Goal: Task Accomplishment & Management: Use online tool/utility

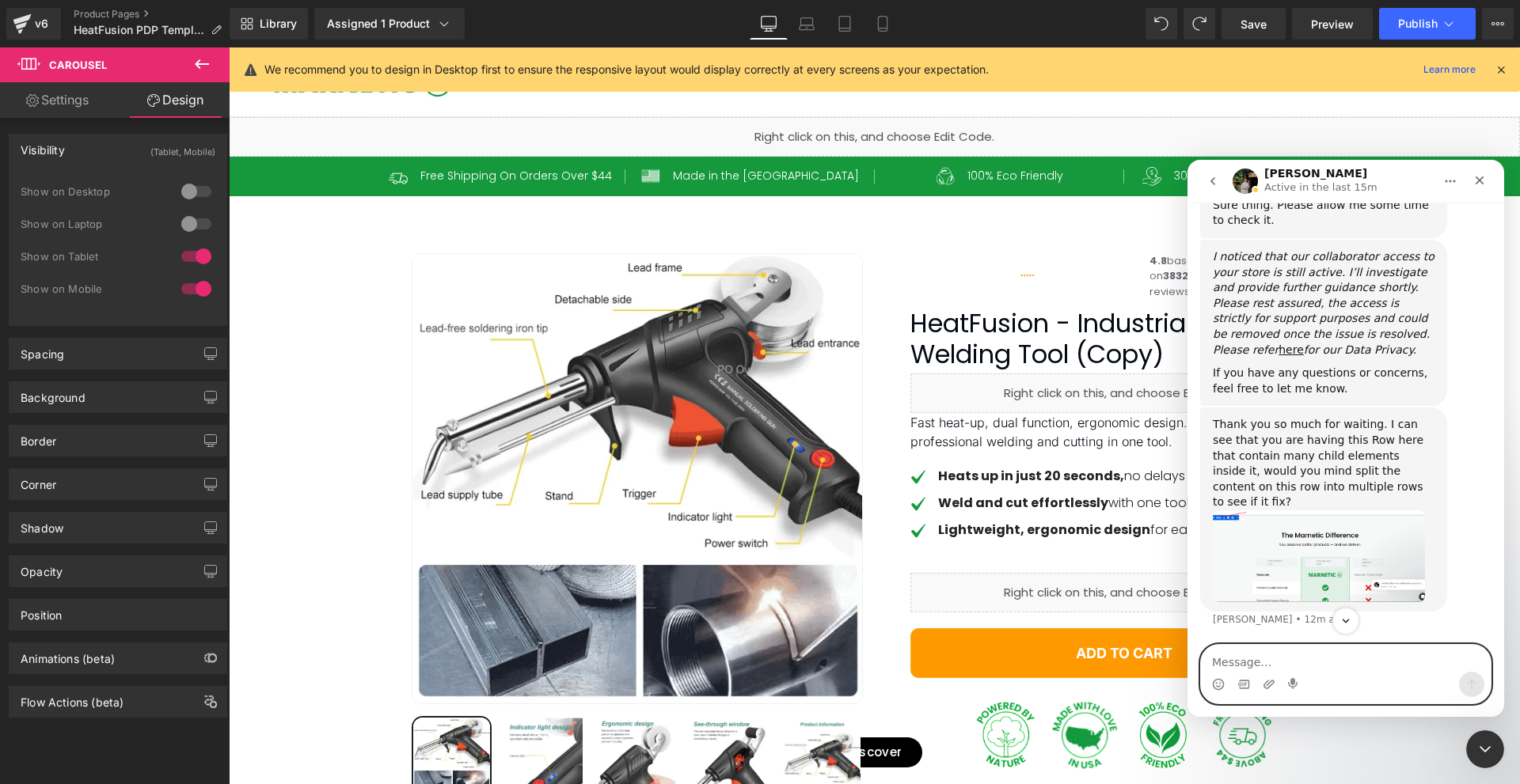
scroll to position [1312, 0]
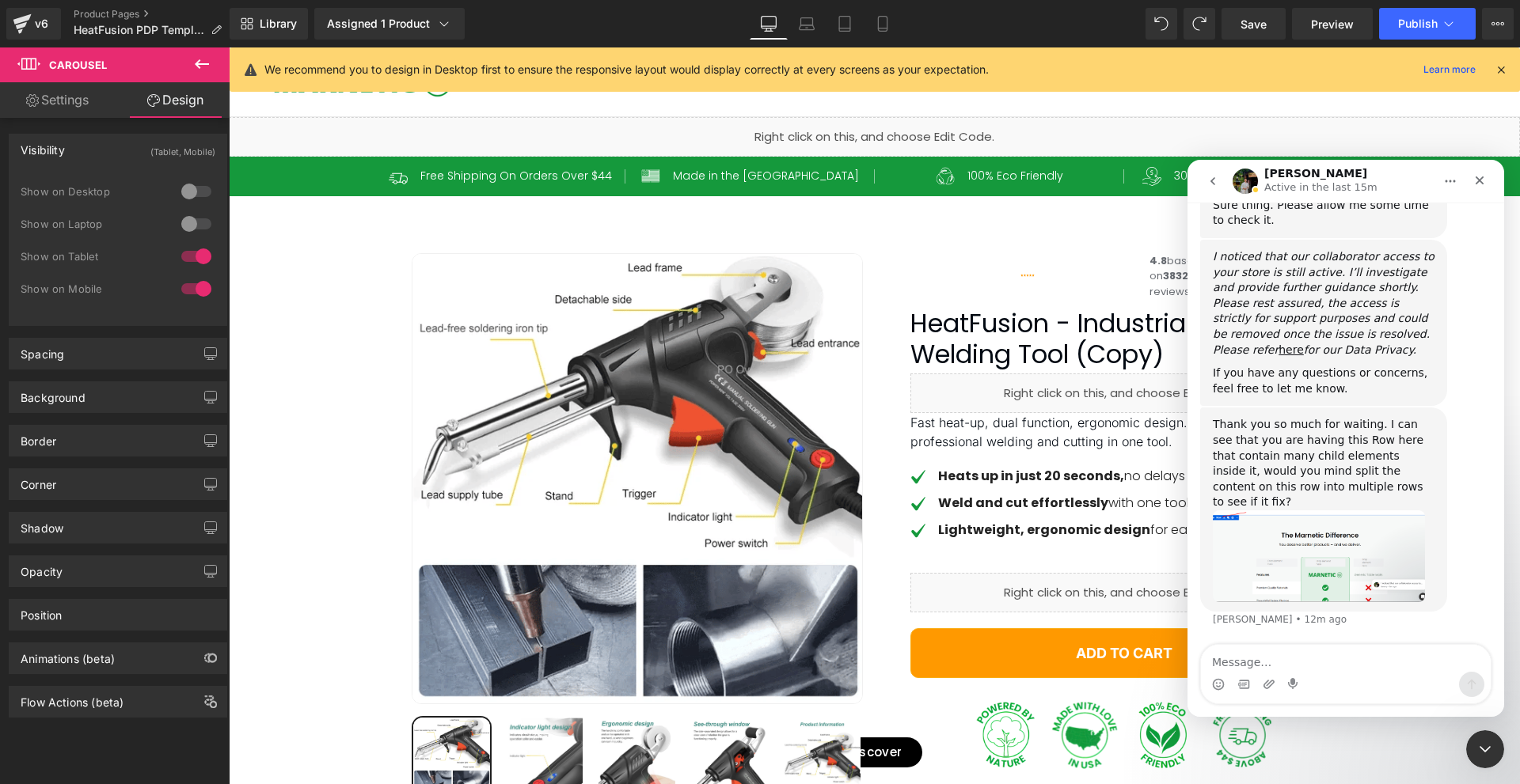
click at [1309, 481] on div "Thank you so much for waiting. I can see that you are having this Row here that…" at bounding box center [1324, 463] width 222 height 93
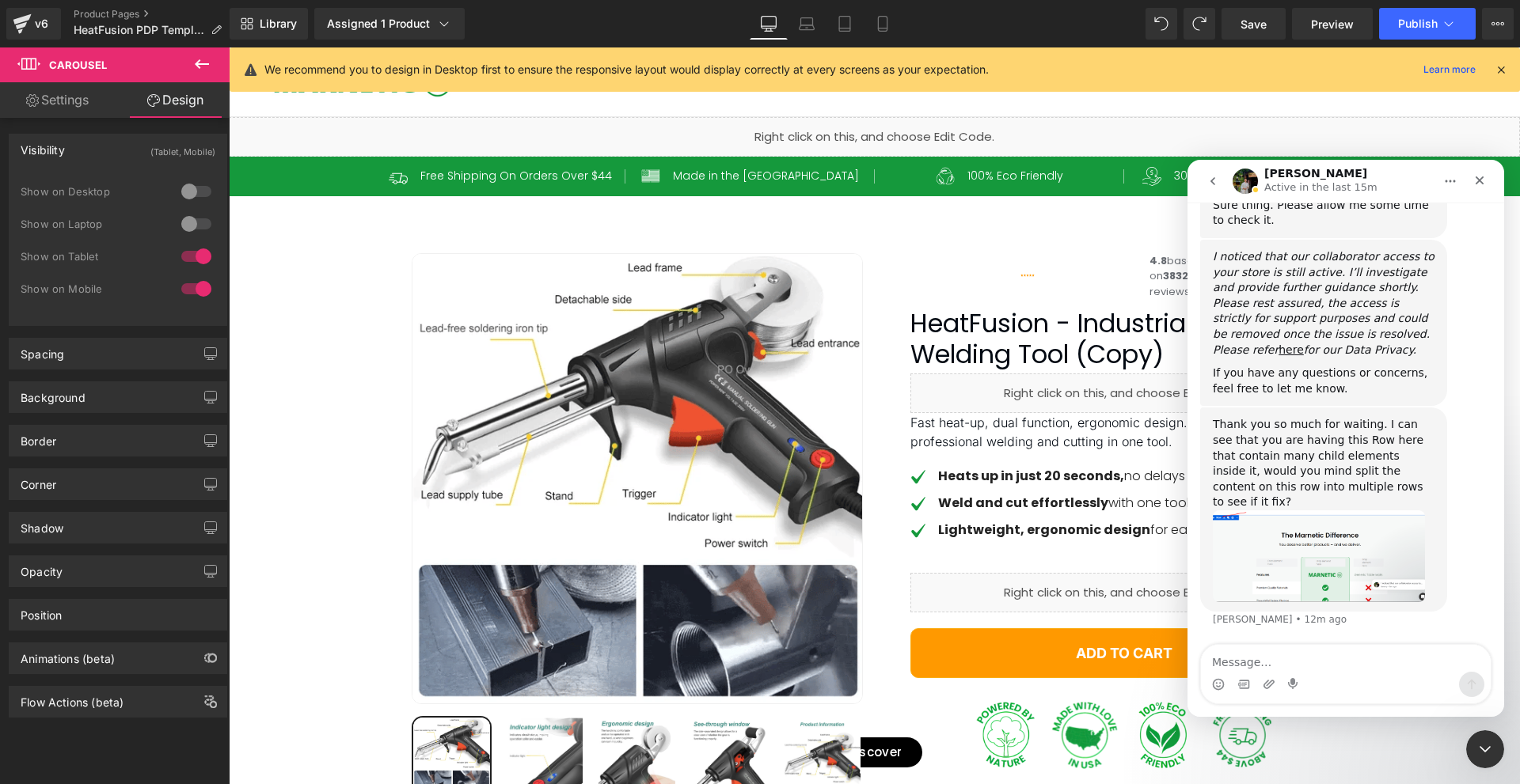
click at [1309, 481] on div "Thank you so much for waiting. I can see that you are having this Row here that…" at bounding box center [1324, 463] width 222 height 93
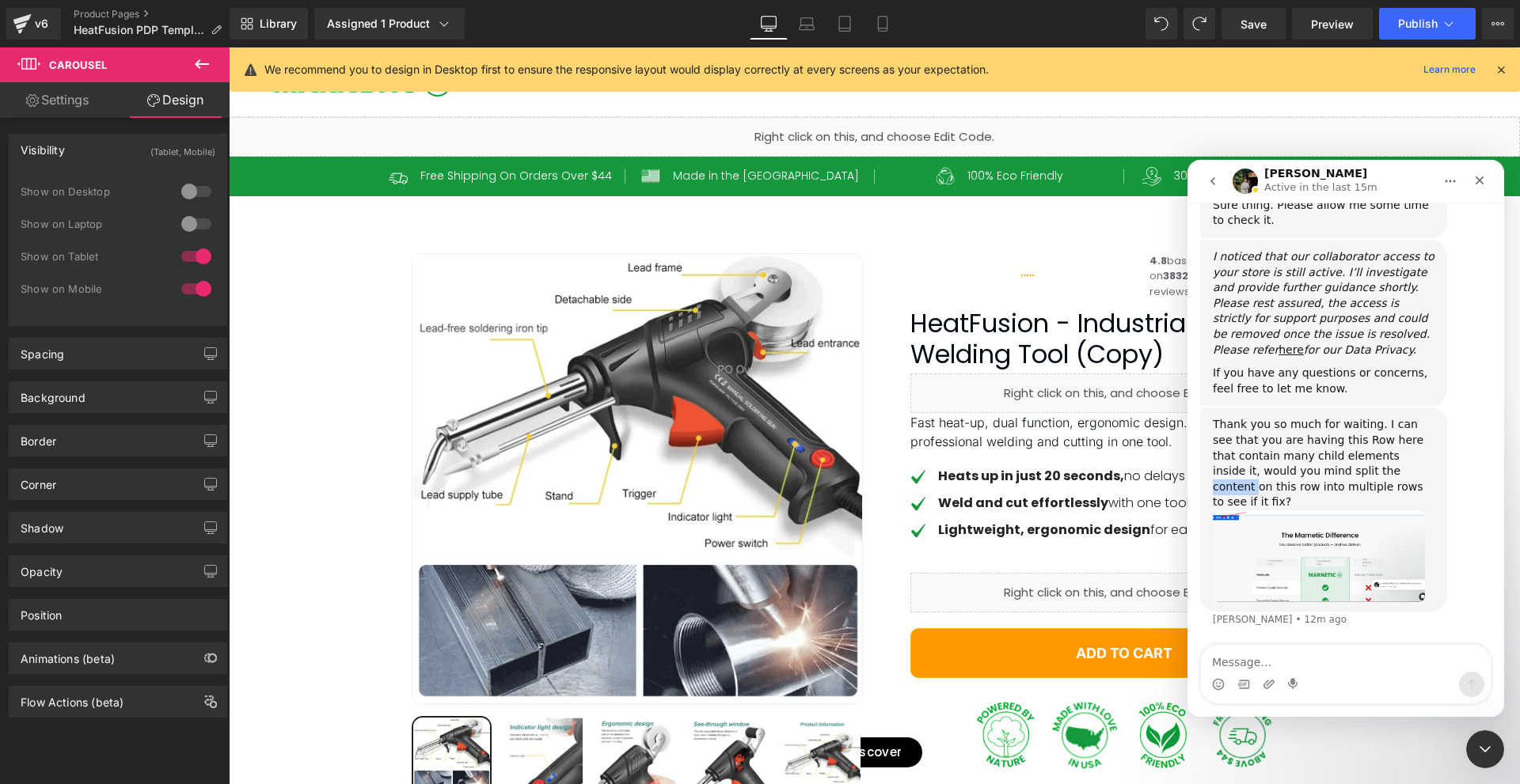
click at [1309, 481] on div "Thank you so much for waiting. I can see that you are having this Row here that…" at bounding box center [1324, 463] width 222 height 93
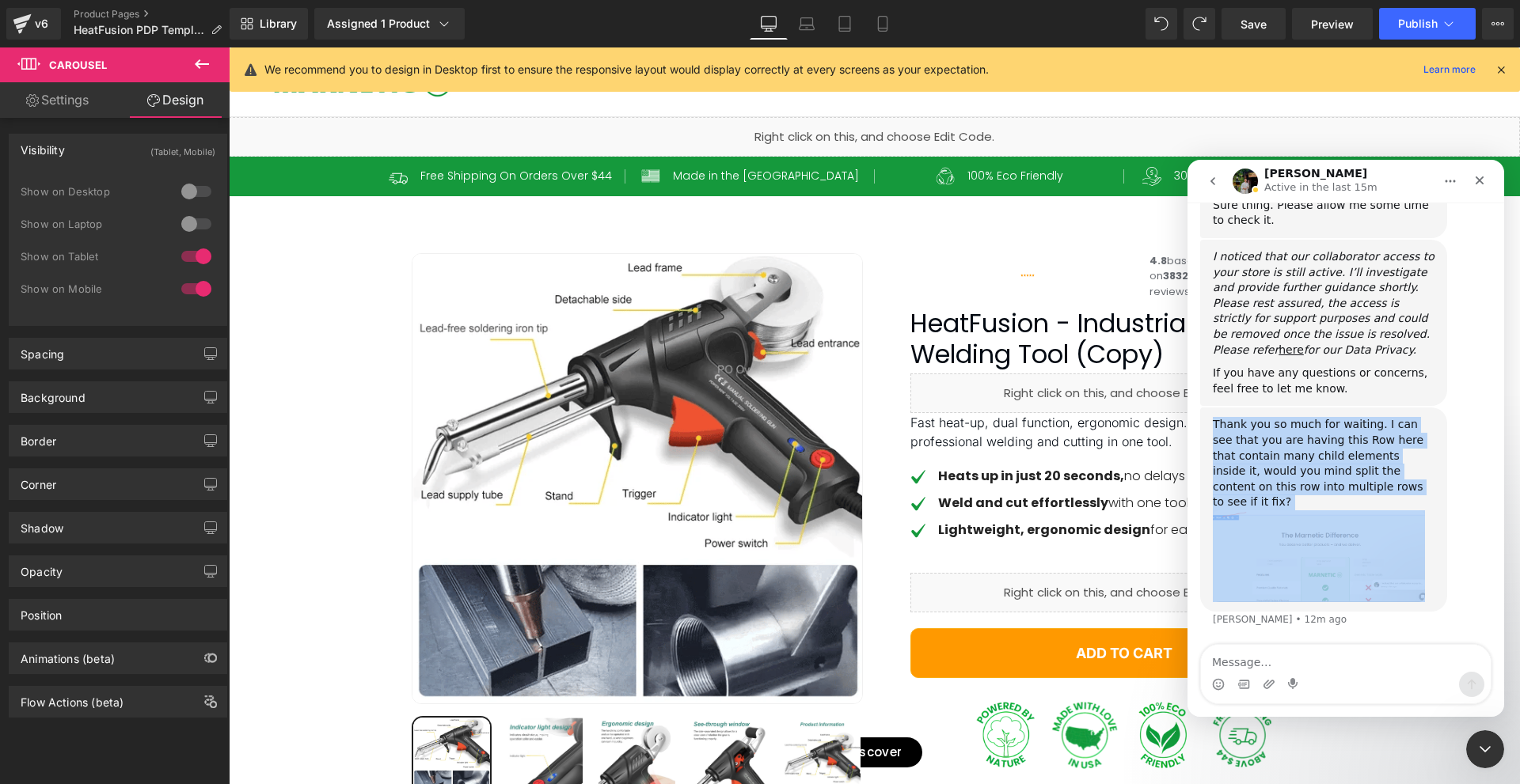
click at [1309, 481] on div "Thank you so much for waiting. I can see that you are having this Row here that…" at bounding box center [1324, 463] width 222 height 93
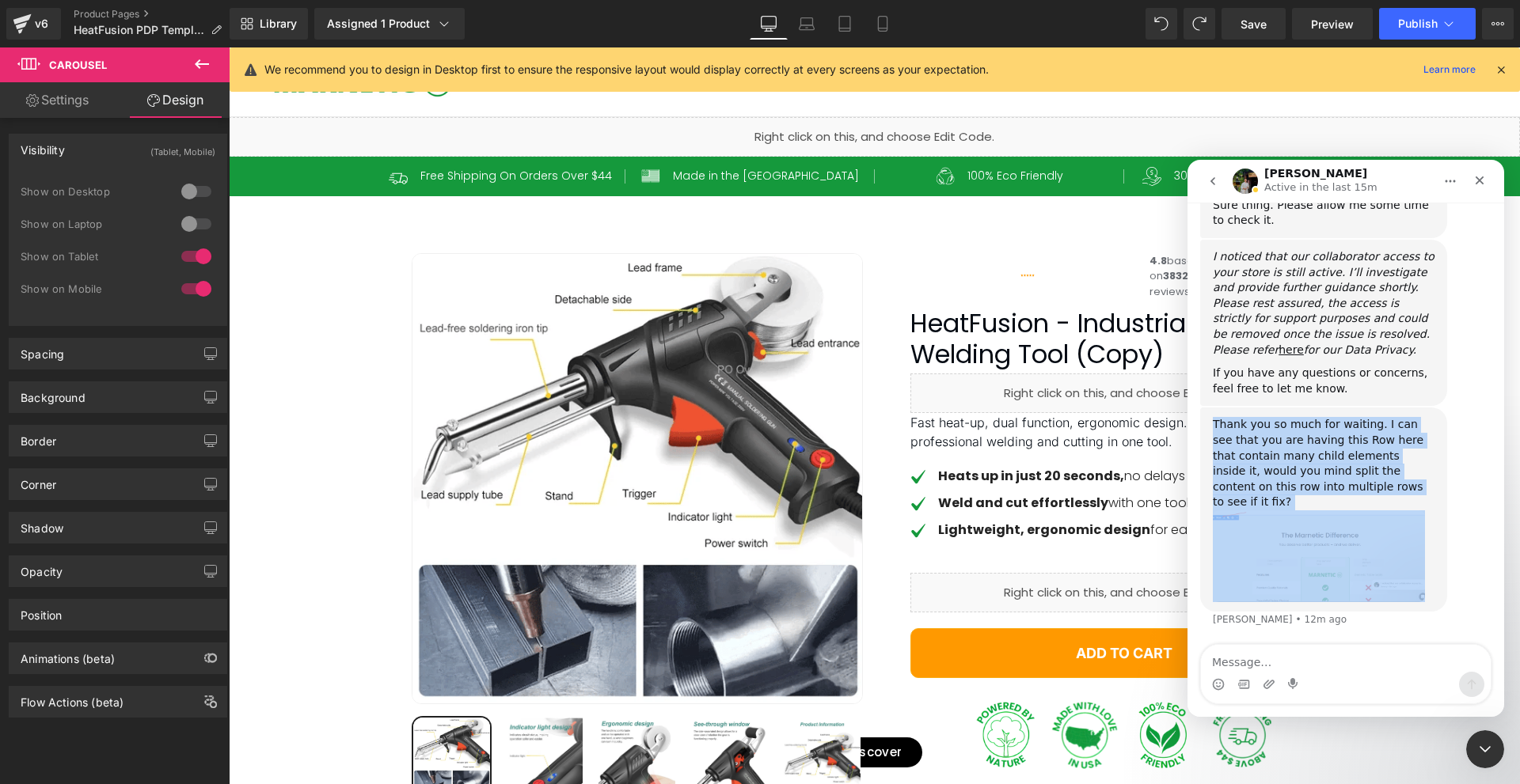
copy div "Thank you so much for waiting. I can see that you are having this Row here that…"
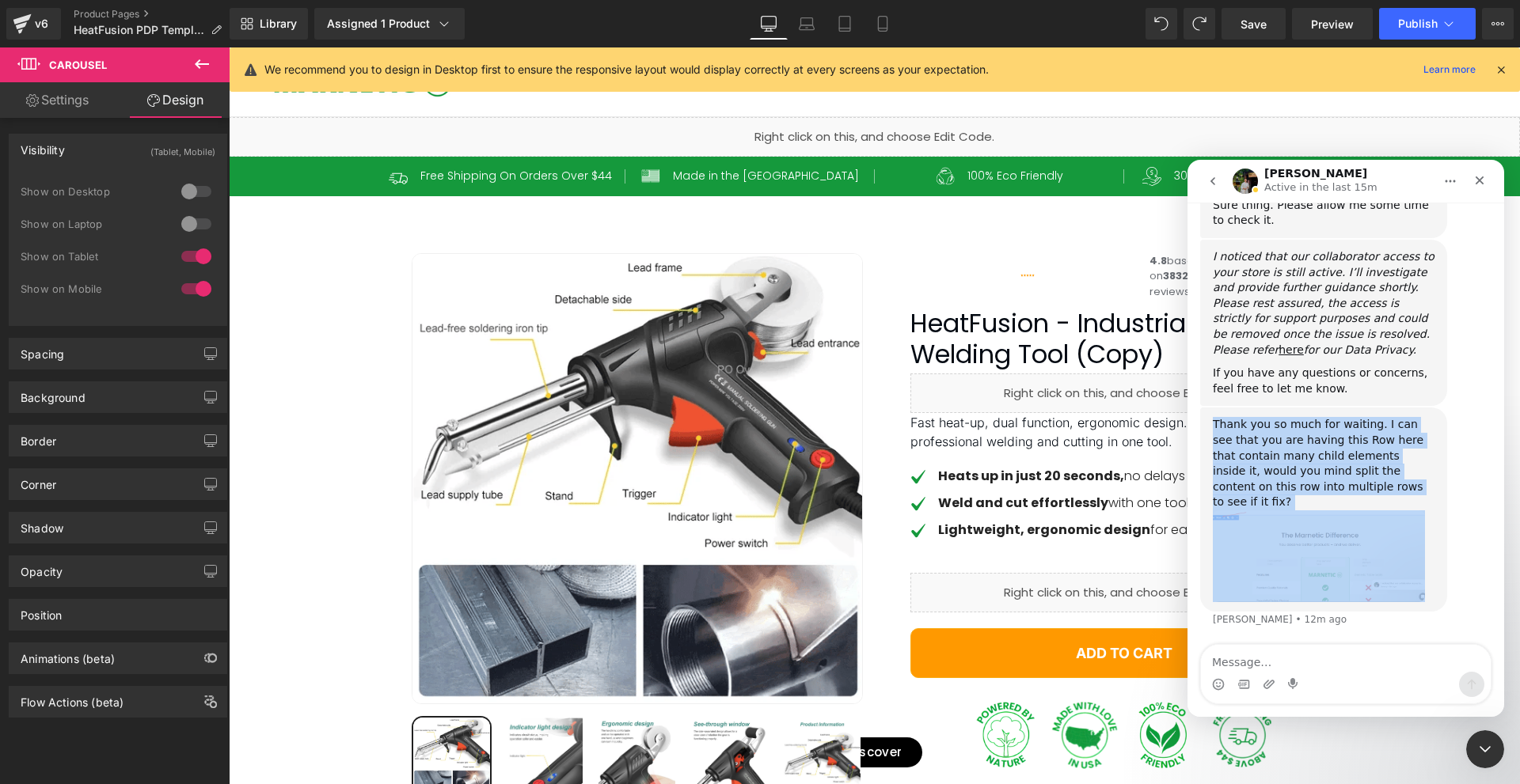
click at [1400, 455] on div "Thank you so much for waiting. I can see that you are having this Row here that…" at bounding box center [1324, 463] width 222 height 93
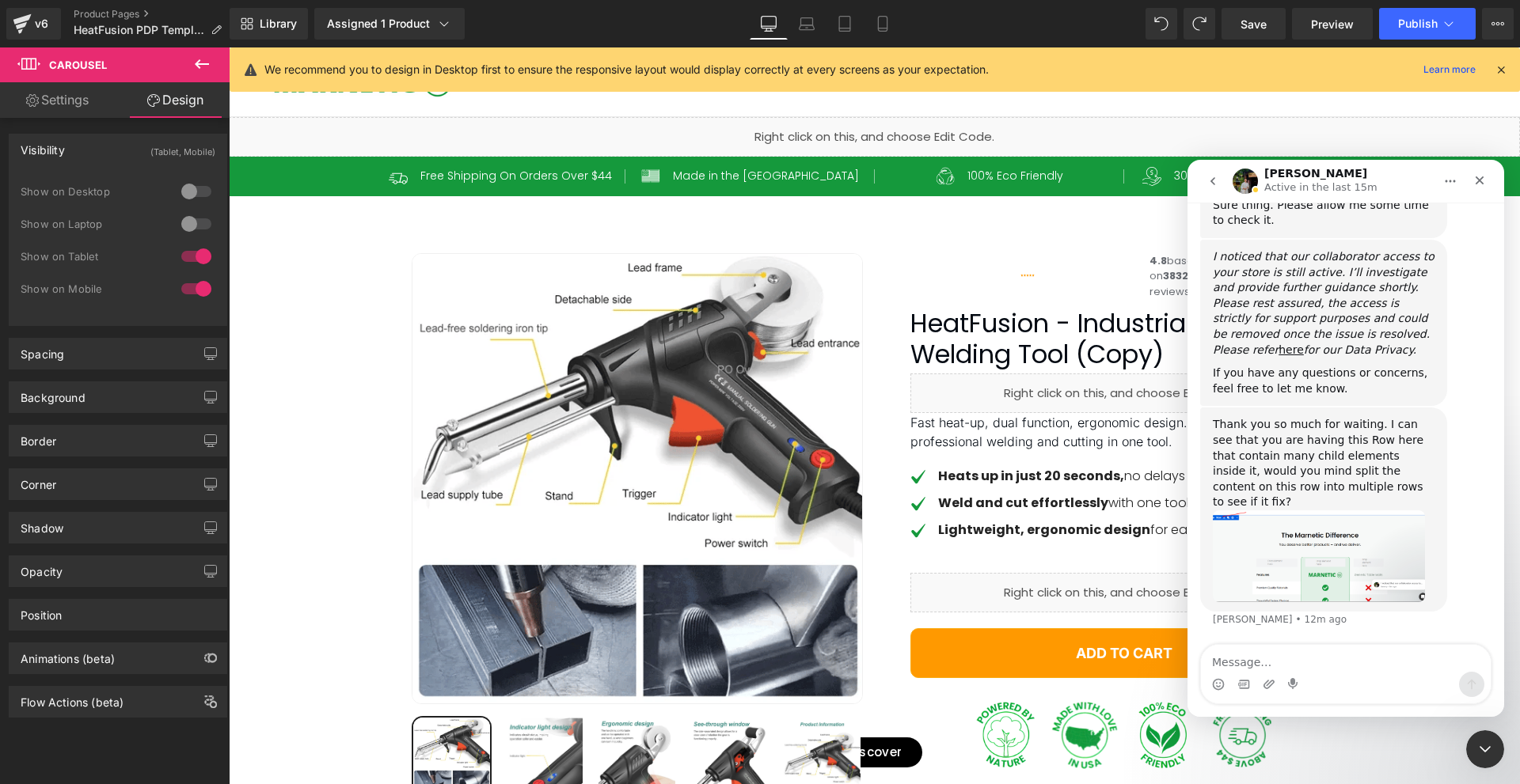
click at [1283, 287] on icon "I noticed that our collaborator access to your store is still active. I’ll inve…" at bounding box center [1324, 303] width 222 height 106
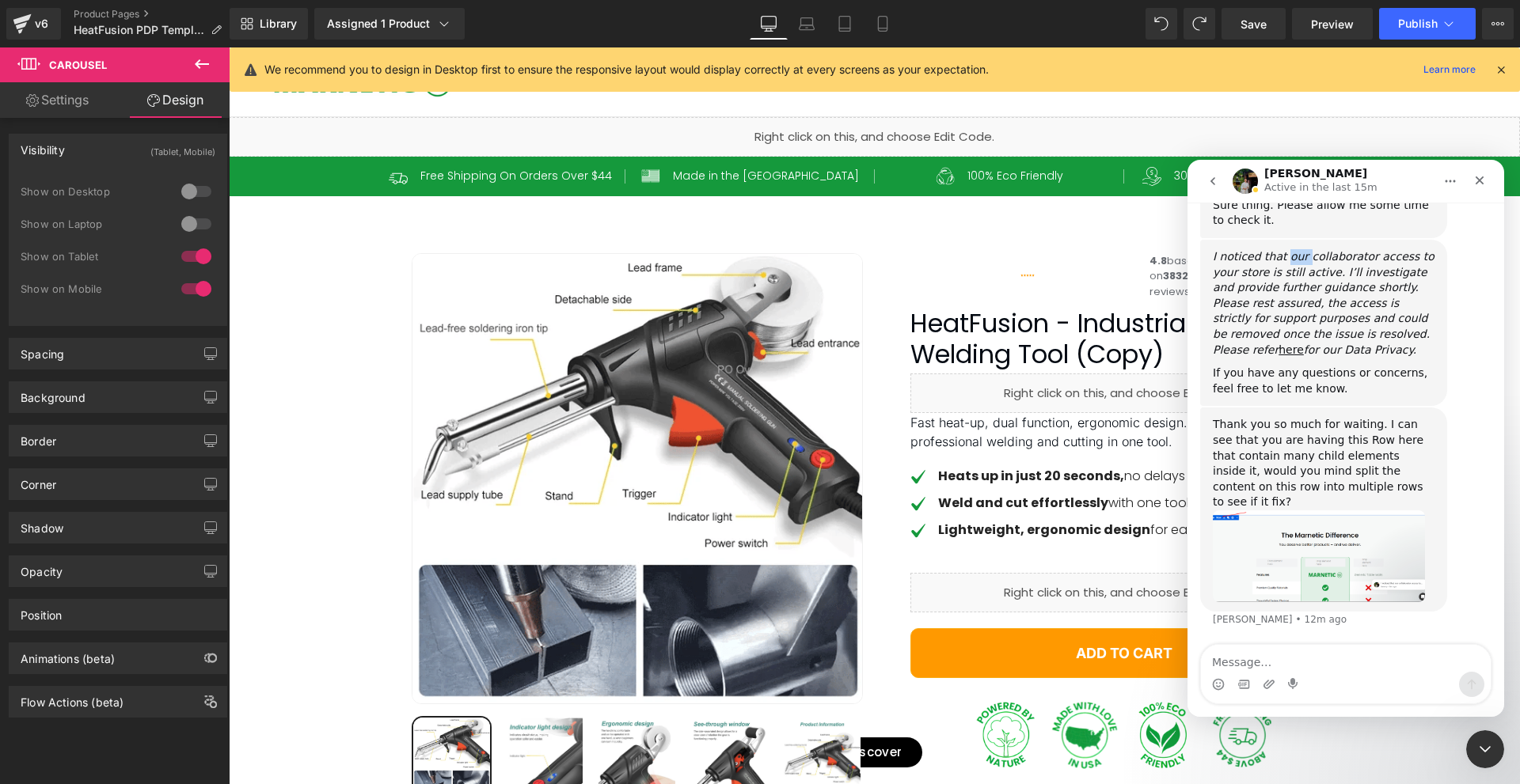
click at [1283, 287] on icon "I noticed that our collaborator access to your store is still active. I’ll inve…" at bounding box center [1324, 303] width 222 height 106
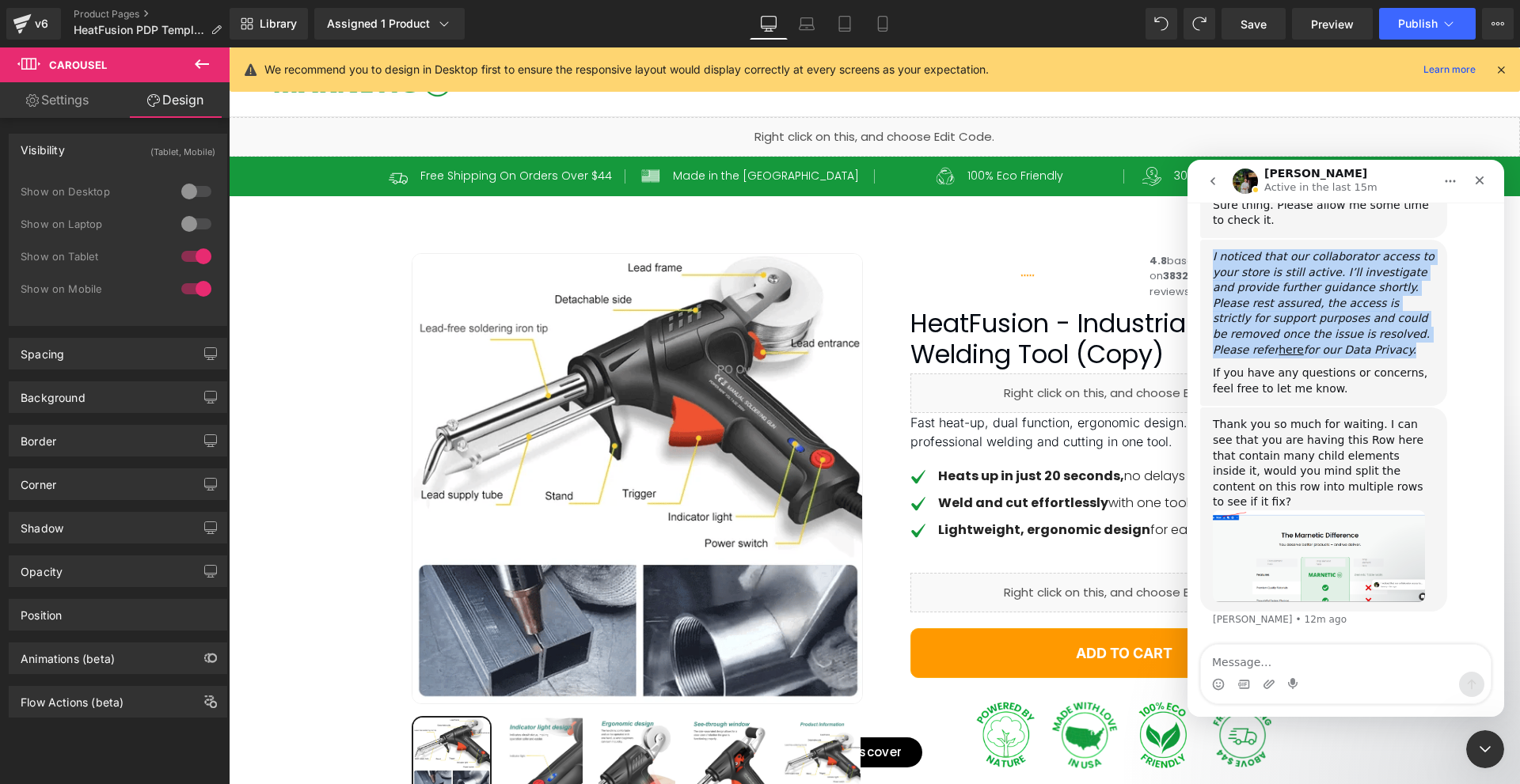
click at [1283, 287] on icon "I noticed that our collaborator access to your store is still active. I’ll inve…" at bounding box center [1324, 303] width 222 height 106
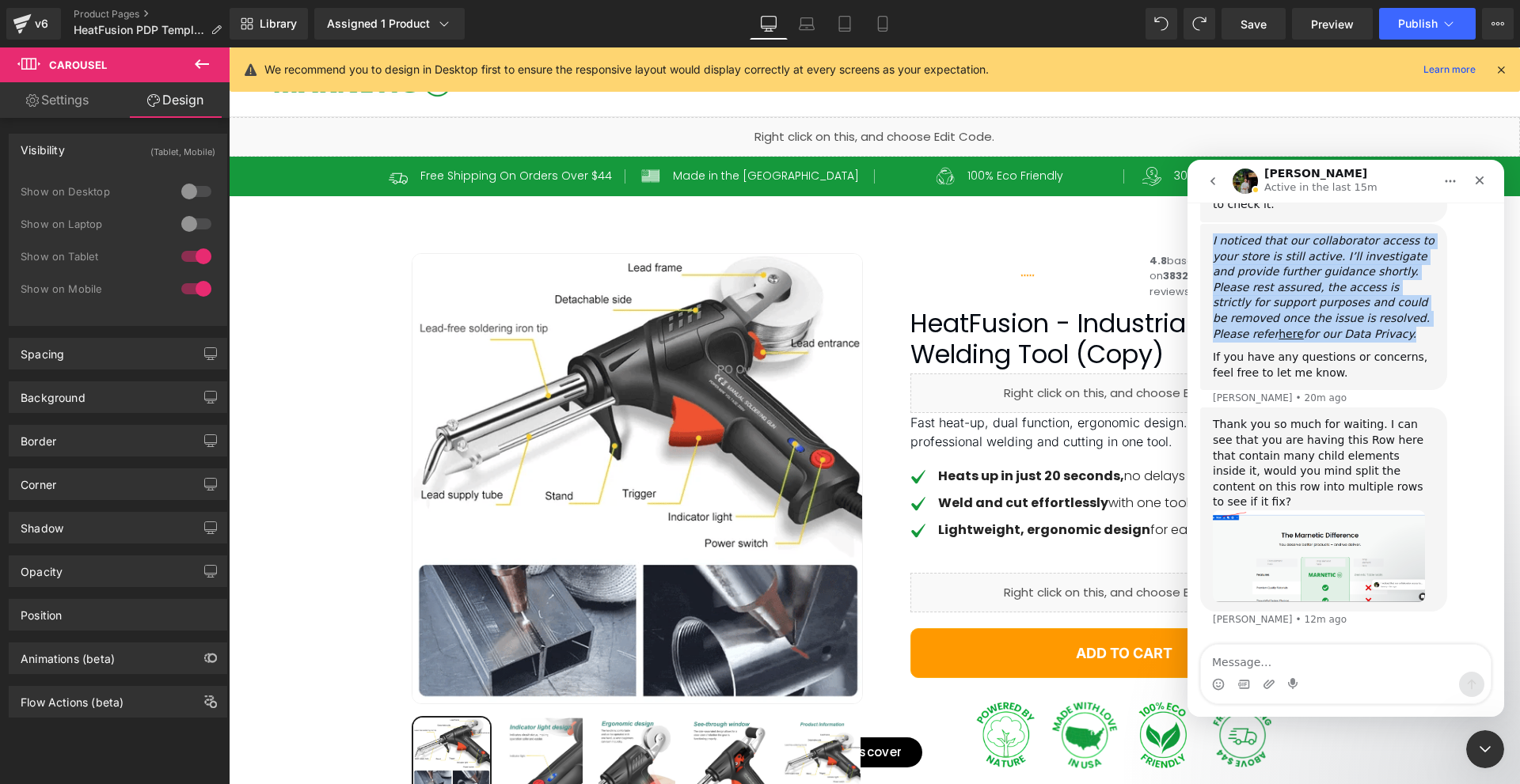
scroll to position [1328, 0]
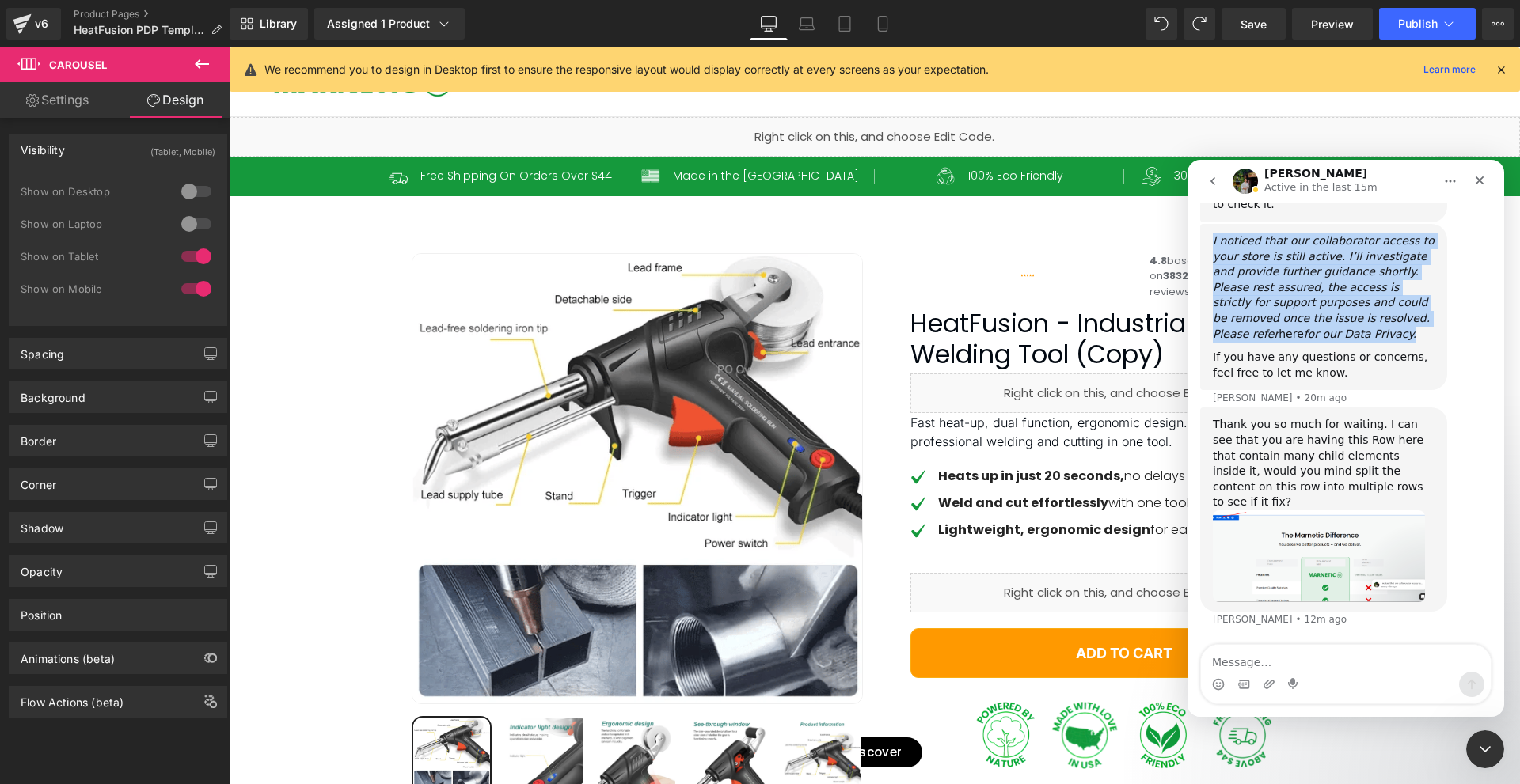
copy icon "I noticed that our collaborator access to your store is still active. I’ll inve…"
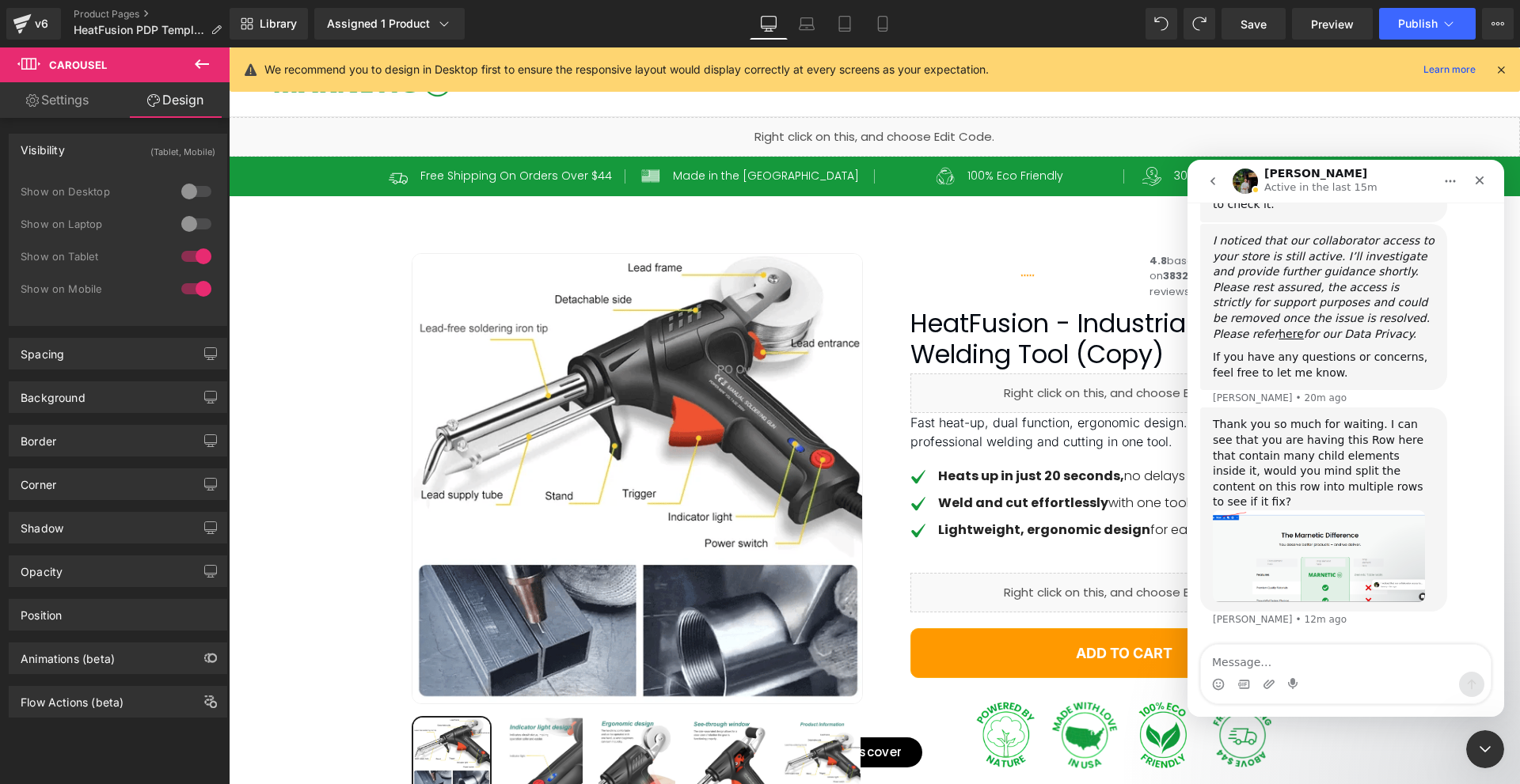
click at [1267, 367] on div "If you have any questions or concerns, feel free to let me know." at bounding box center [1324, 365] width 222 height 31
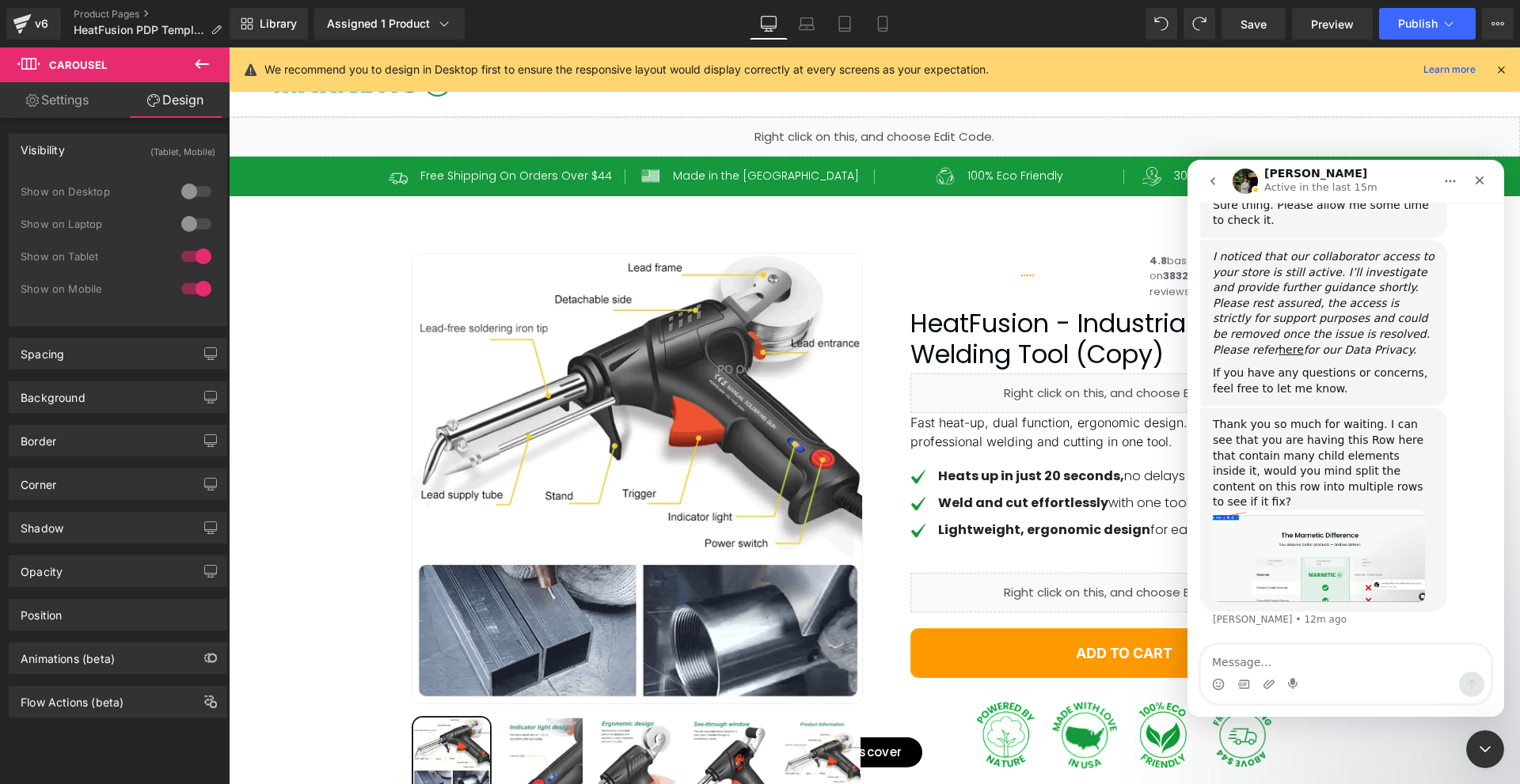
click at [1267, 356] on icon "I noticed that our collaborator access to your store is still active. I’ll inve…" at bounding box center [1324, 303] width 222 height 106
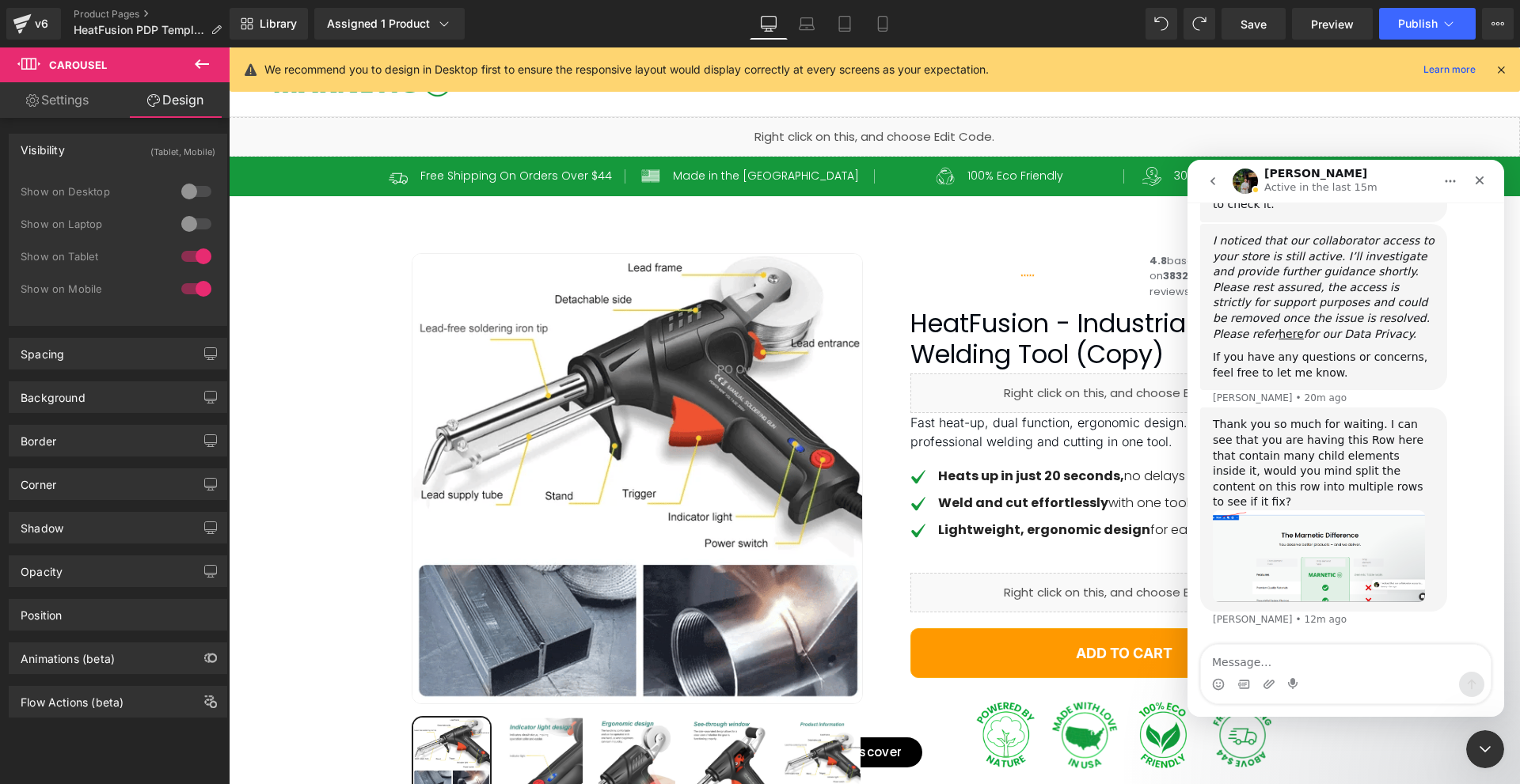
click at [1267, 381] on div "If you have any questions or concerns, feel free to let me know." at bounding box center [1324, 365] width 222 height 31
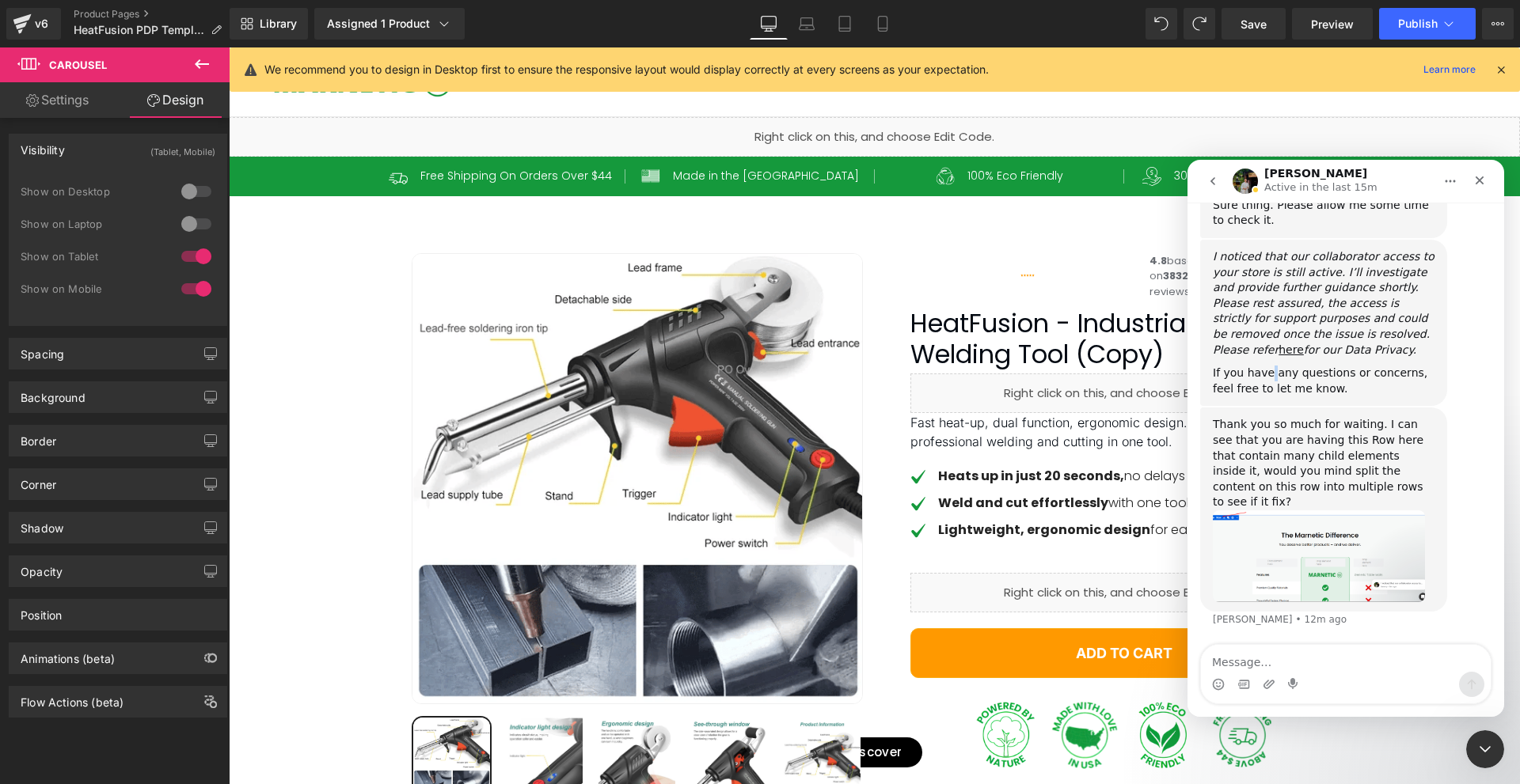
click at [1267, 384] on div "If you have any questions or concerns, feel free to let me know." at bounding box center [1324, 381] width 222 height 31
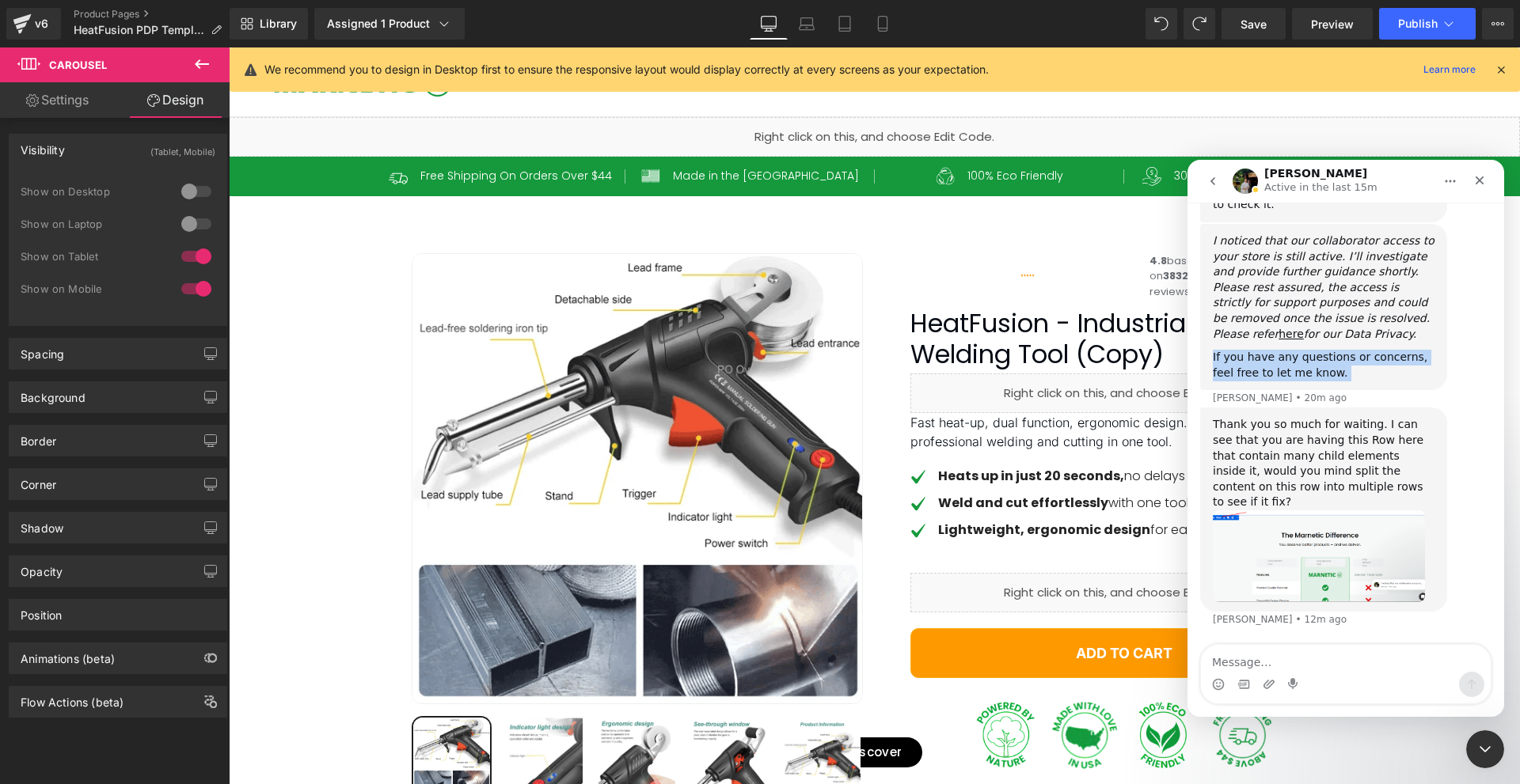
click at [1267, 381] on div "If you have any questions or concerns, feel free to let me know." at bounding box center [1324, 365] width 222 height 31
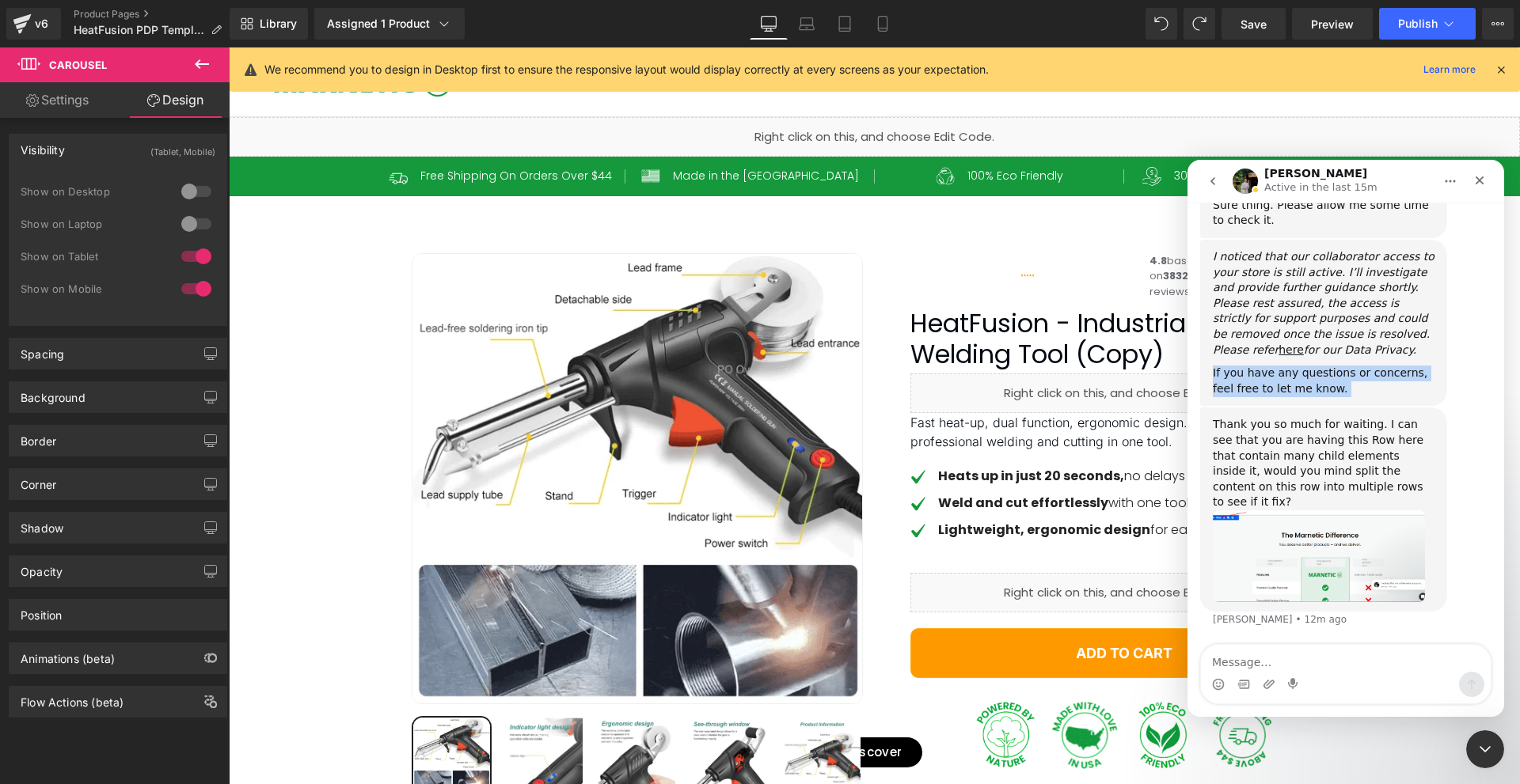
scroll to position [1312, 0]
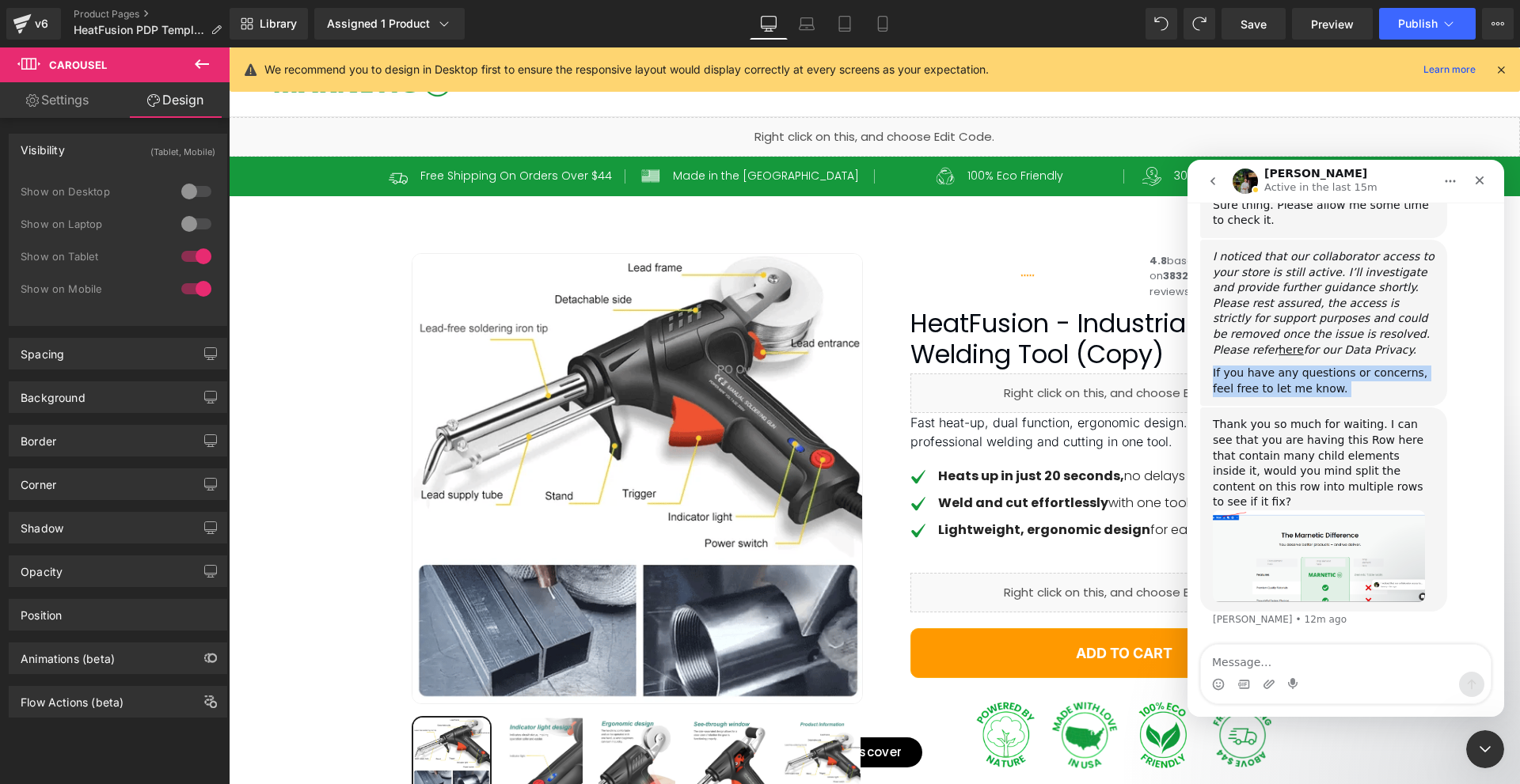
copy div "If you have any questions or concerns, feel free to let me know."
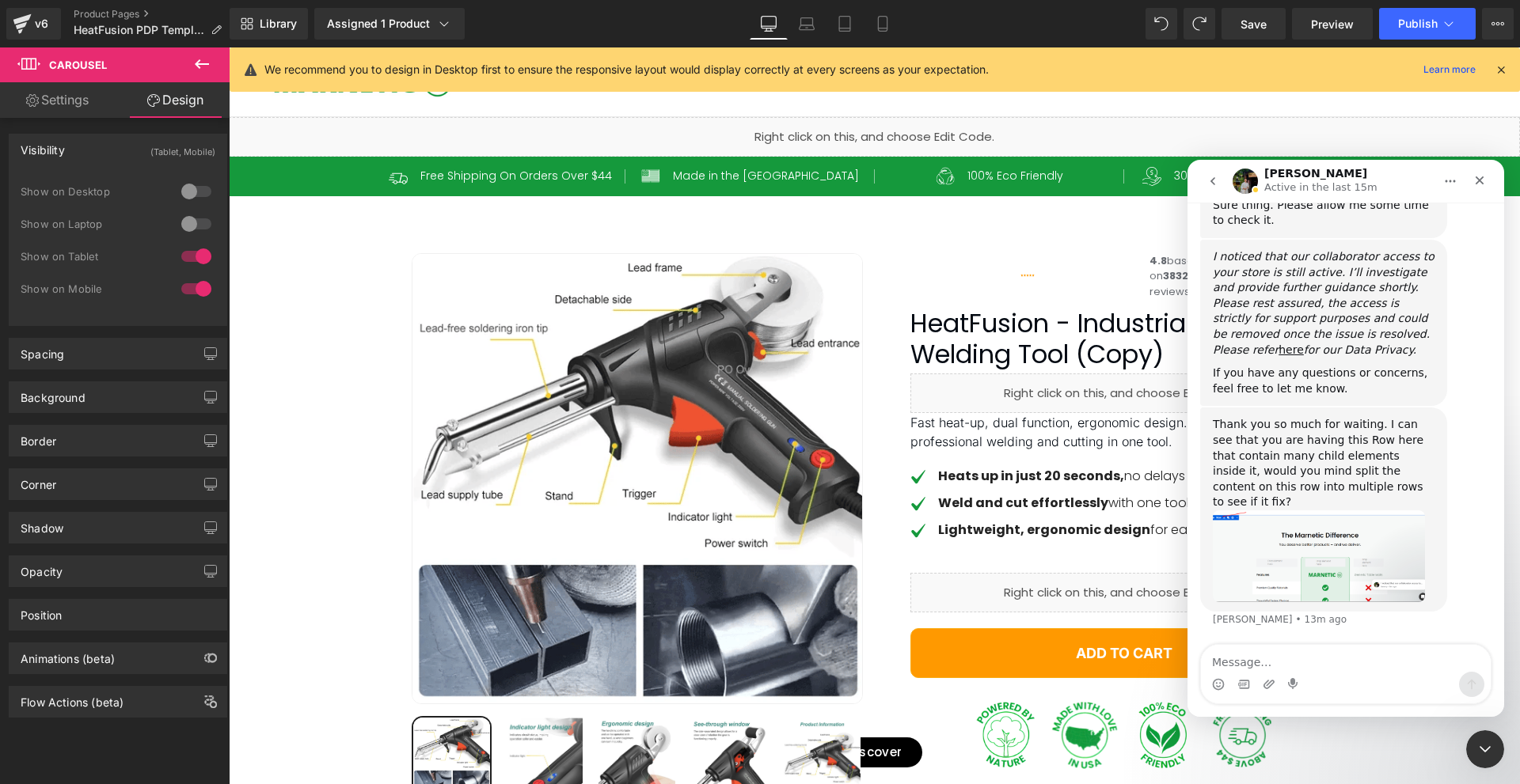
click at [1256, 356] on icon "I noticed that our collaborator access to your store is still active. I’ll inve…" at bounding box center [1324, 303] width 222 height 106
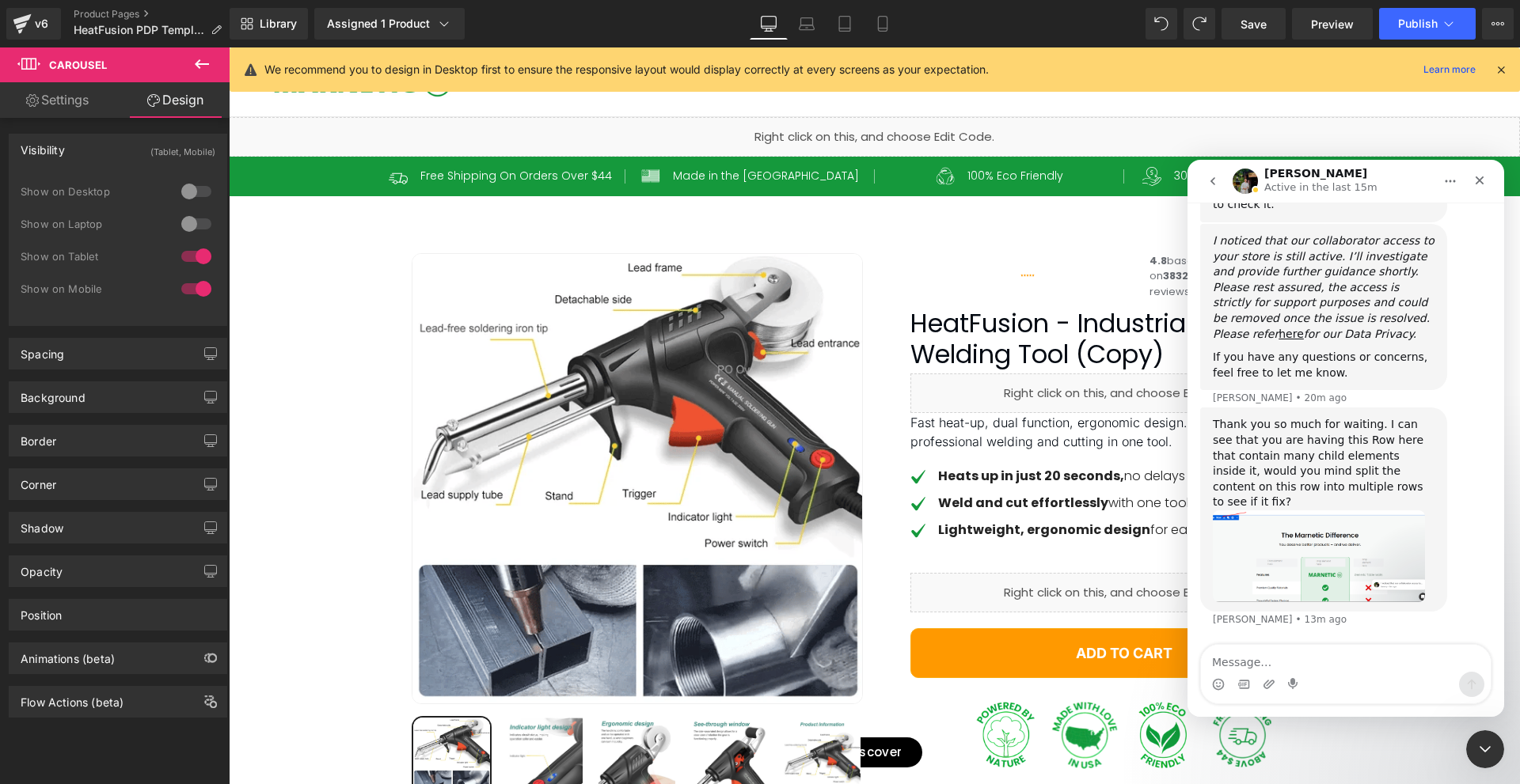
scroll to position [1328, 0]
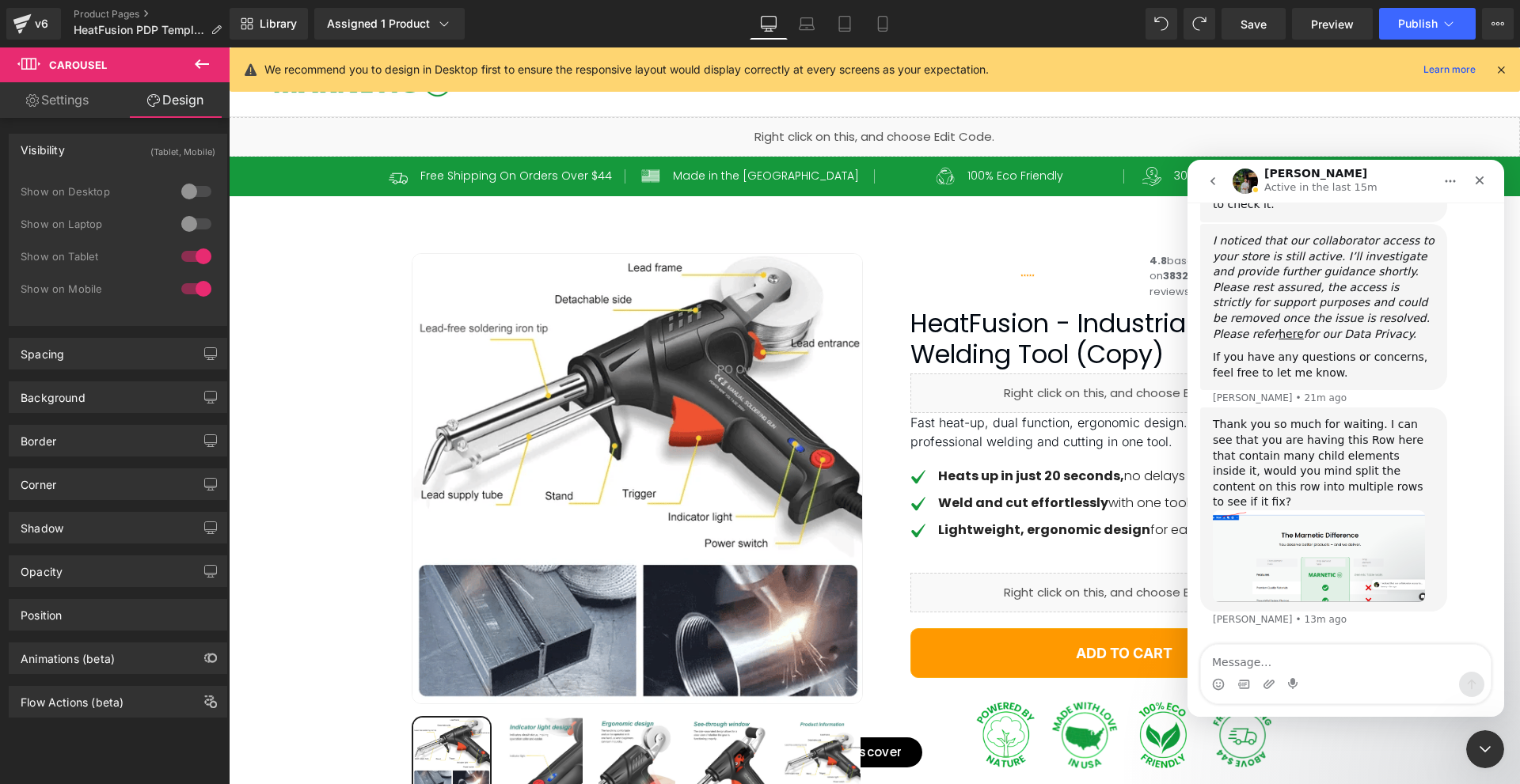
click at [995, 36] on div at bounding box center [760, 368] width 1520 height 737
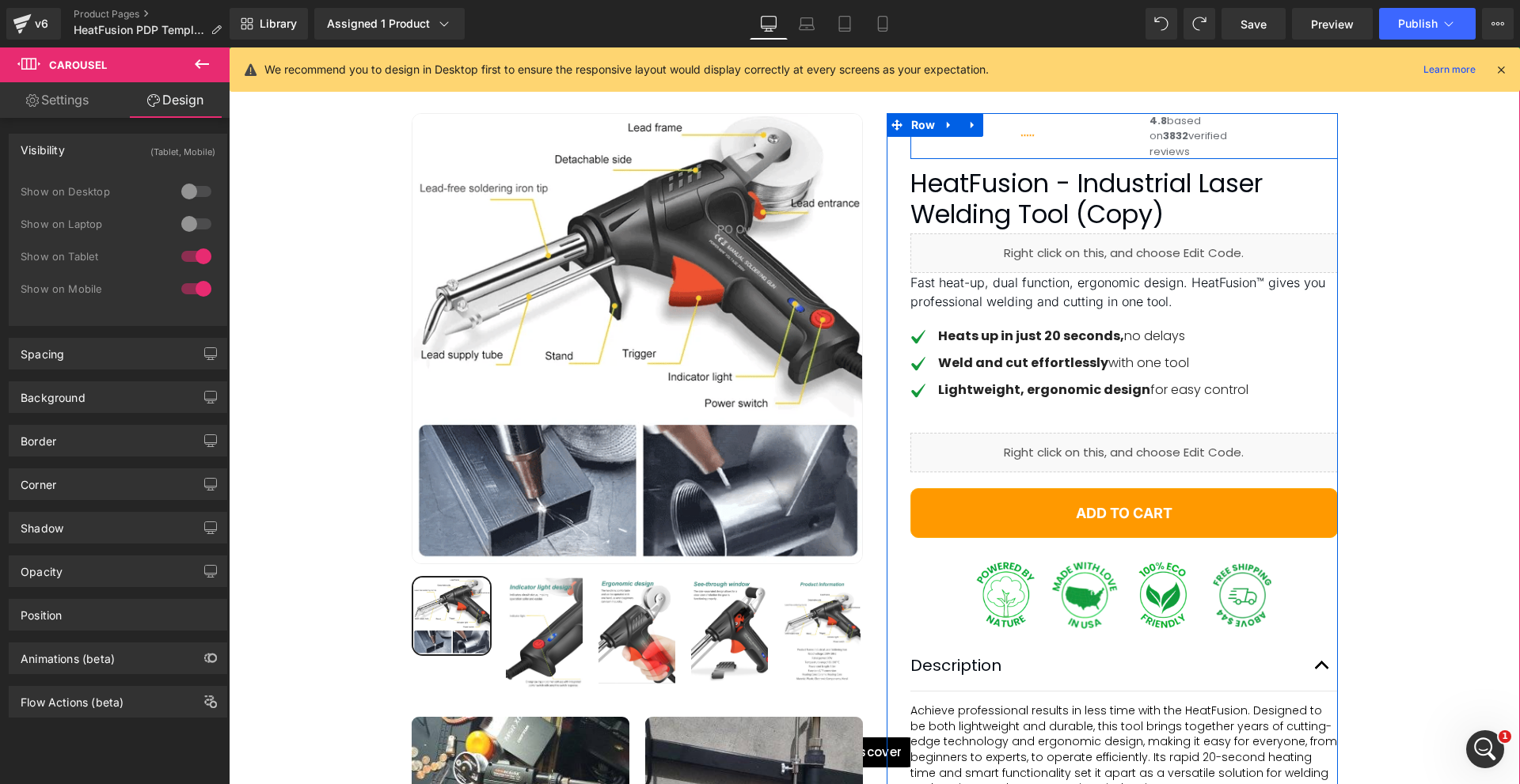
scroll to position [158, 0]
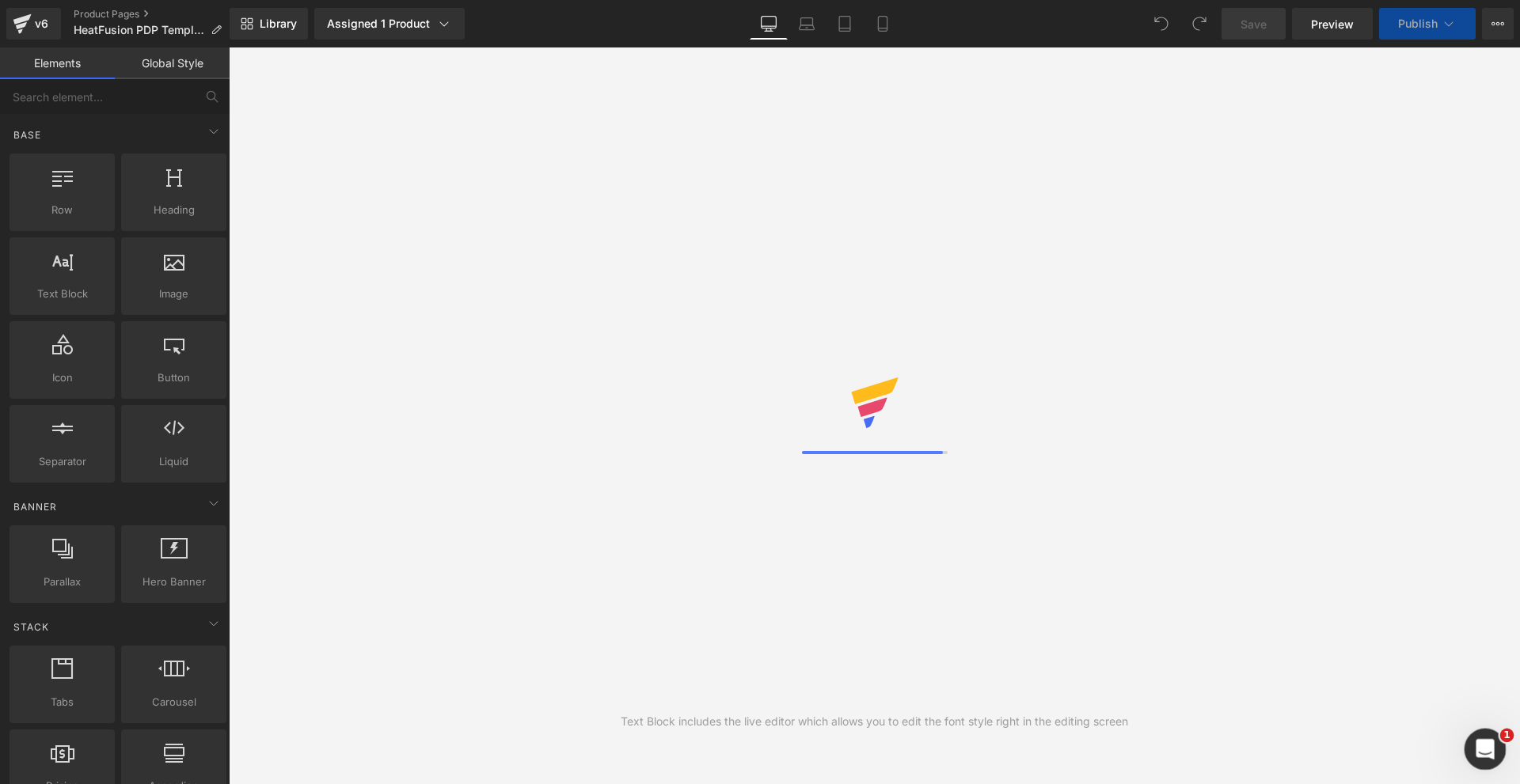
click at [1485, 739] on icon "Open Intercom Messenger" at bounding box center [1483, 747] width 26 height 26
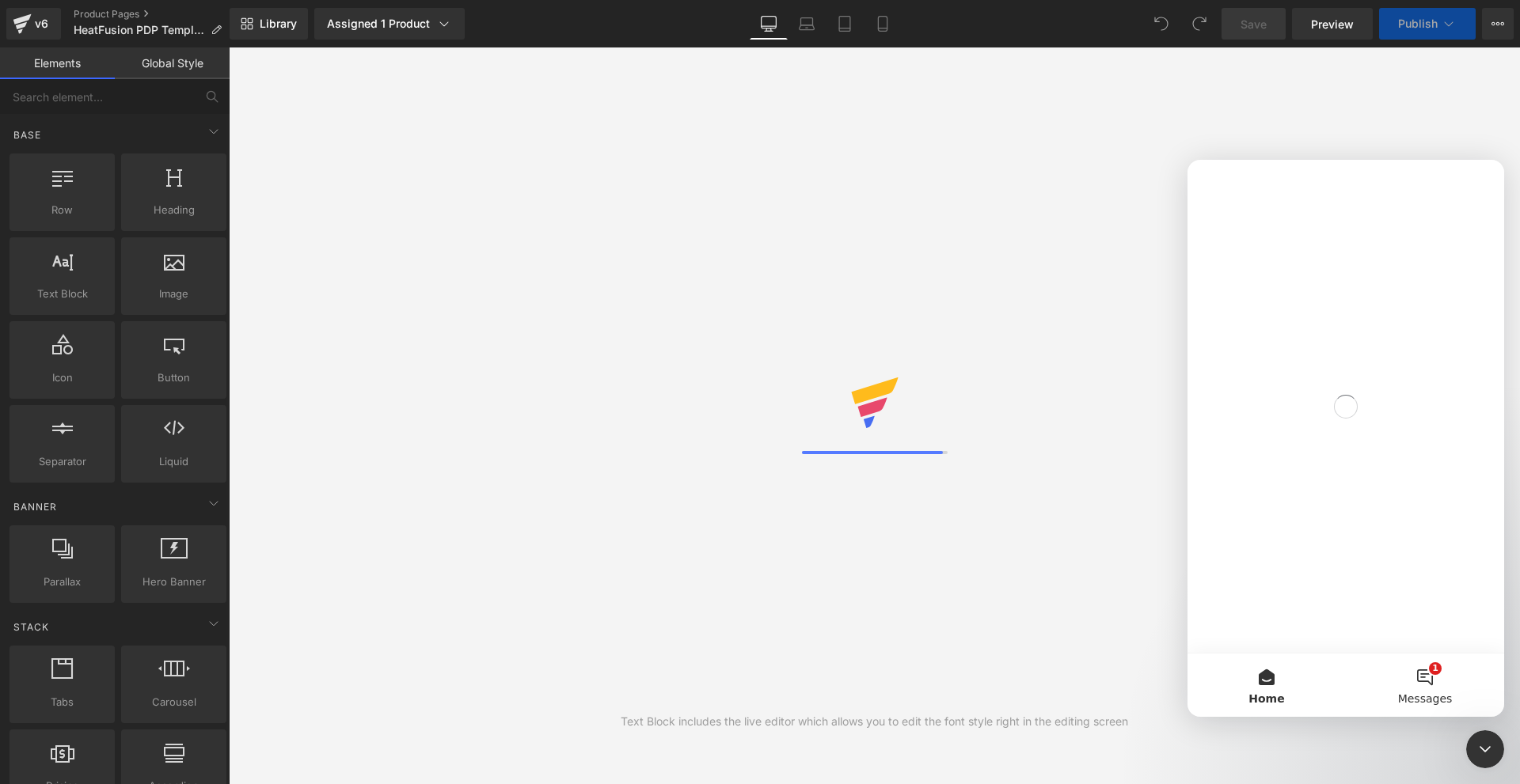
click at [1432, 672] on button "1 Messages" at bounding box center [1425, 685] width 158 height 63
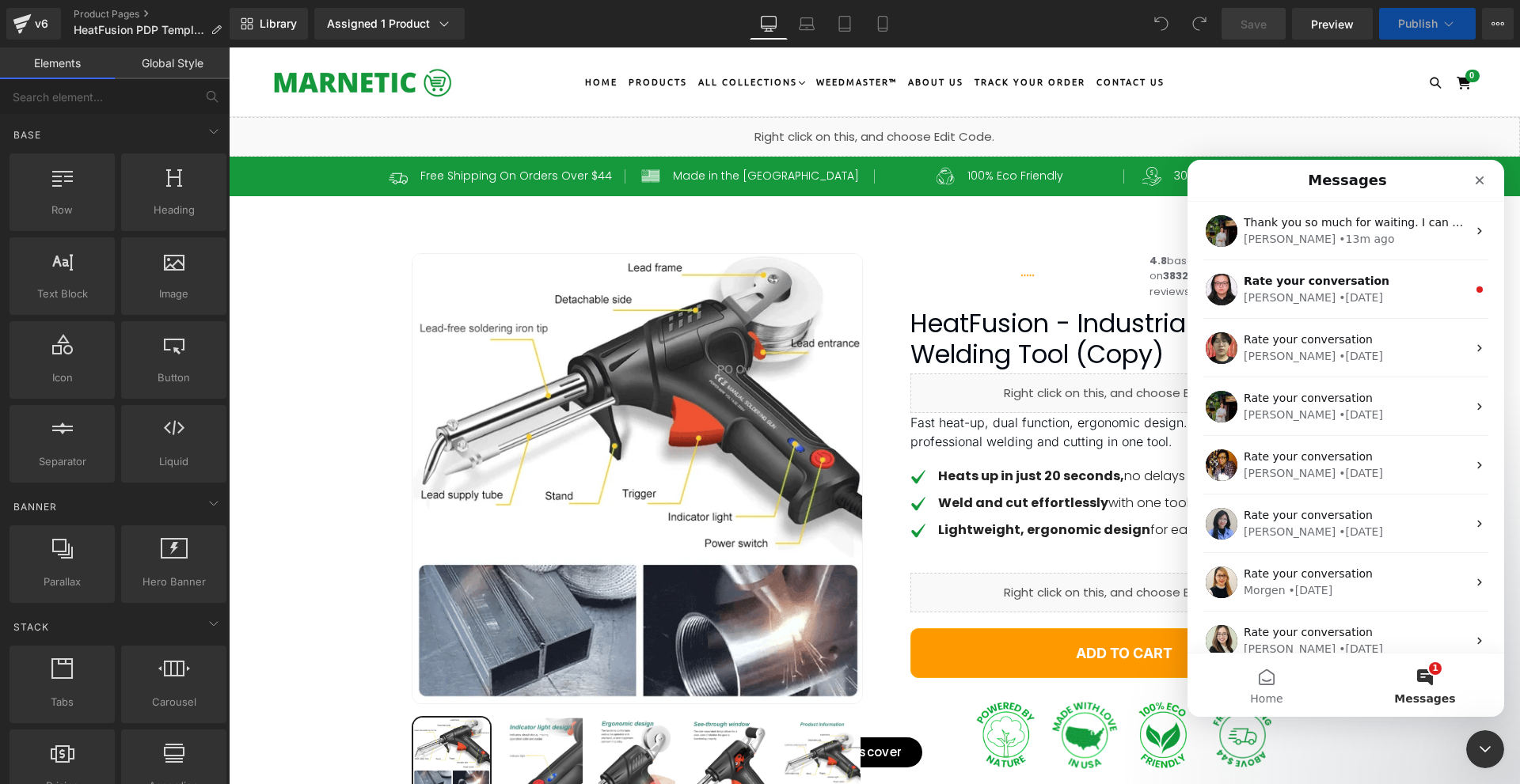
click at [1444, 676] on button "1 Messages" at bounding box center [1425, 685] width 158 height 63
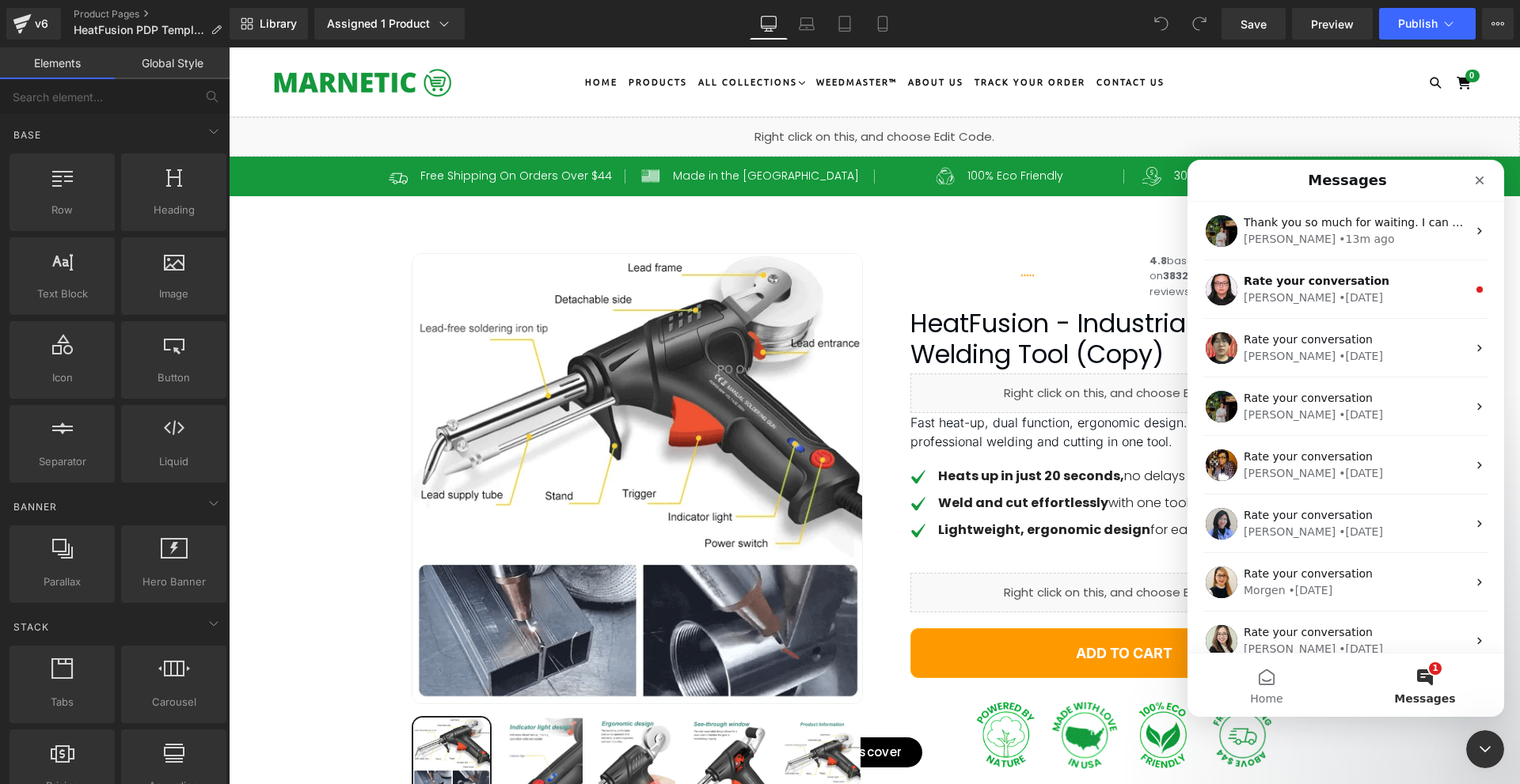
click at [1423, 21] on div at bounding box center [760, 368] width 1520 height 737
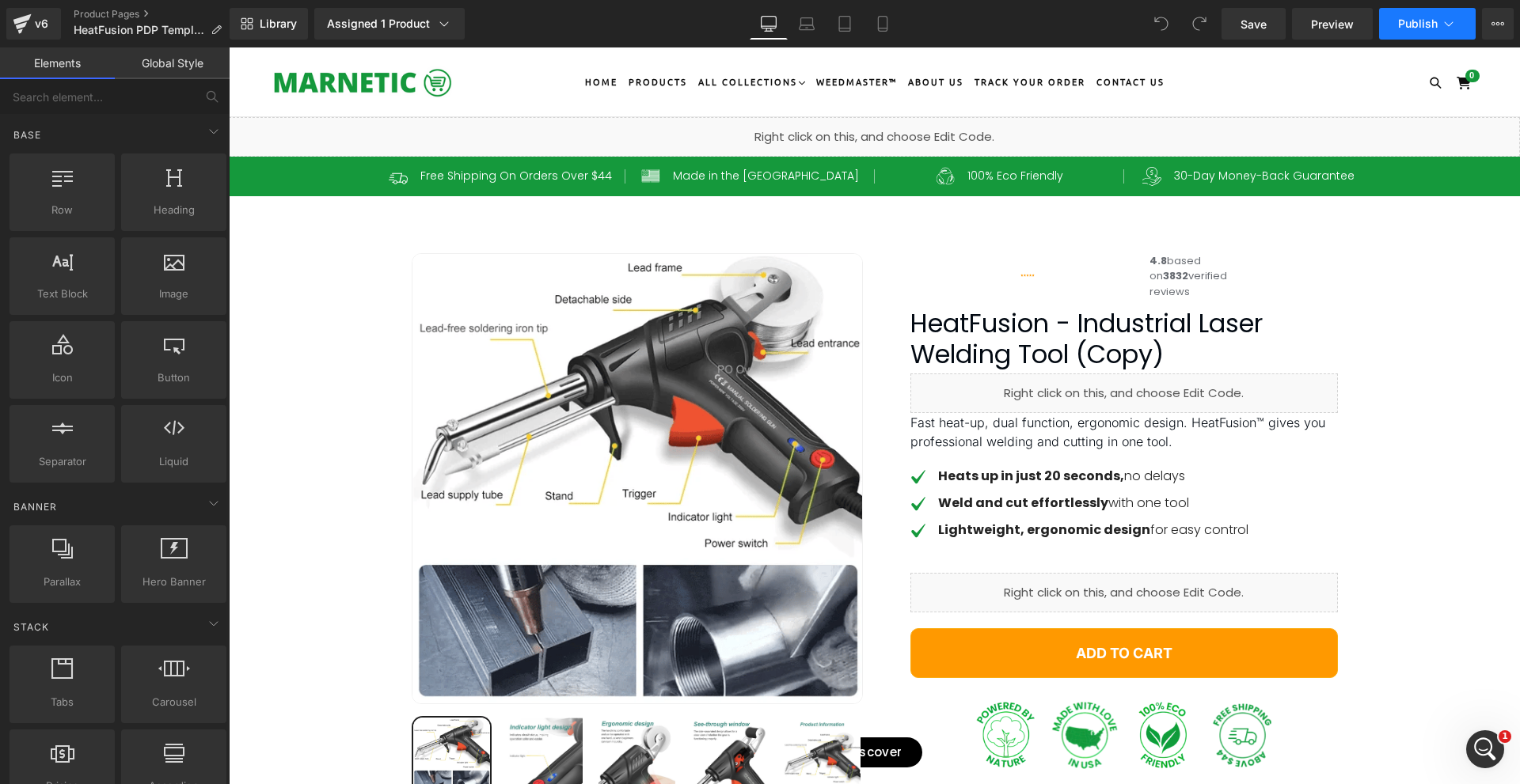
click at [1417, 22] on span "Publish" at bounding box center [1417, 24] width 40 height 13
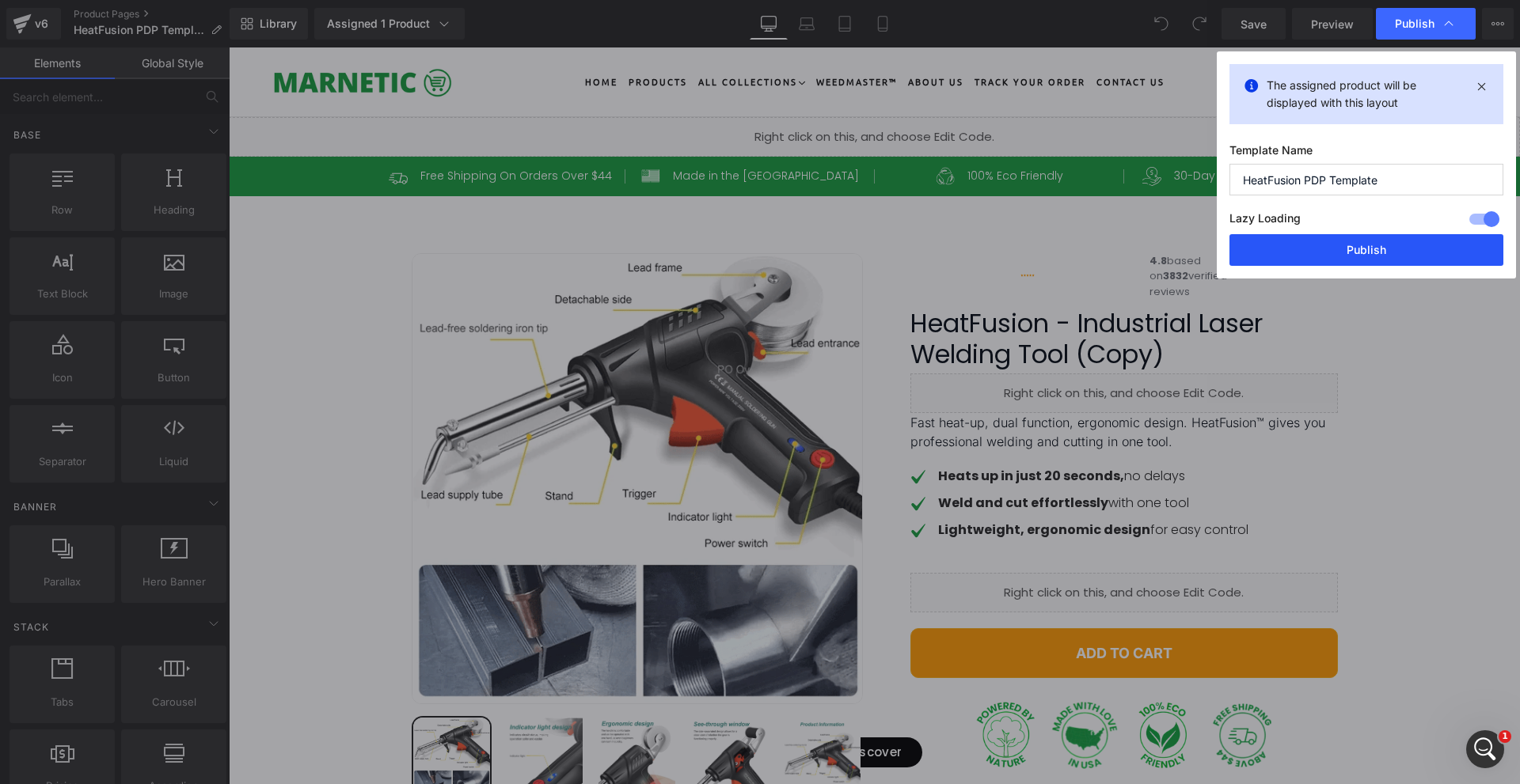
click at [1368, 249] on button "Publish" at bounding box center [1366, 250] width 274 height 32
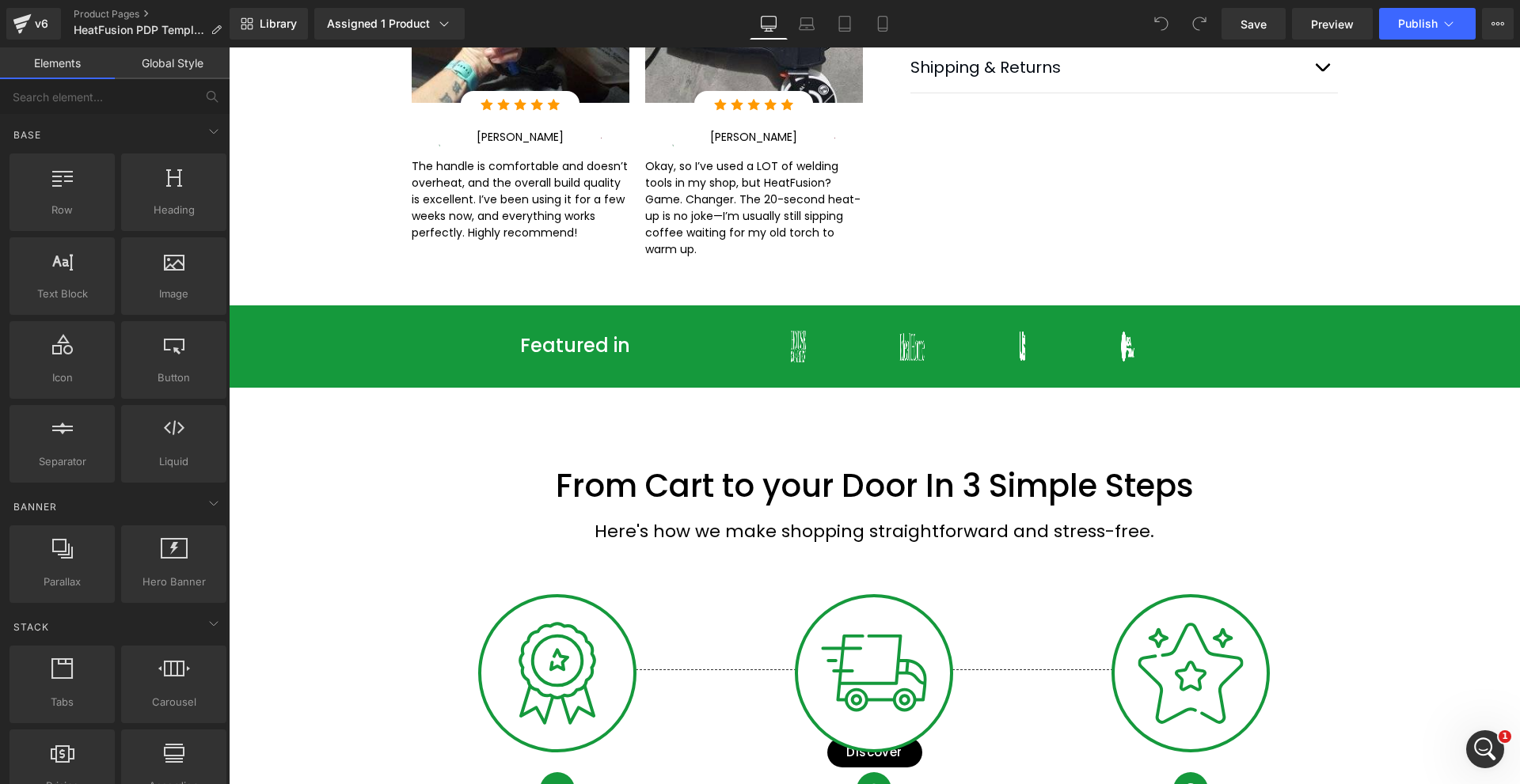
scroll to position [1108, 0]
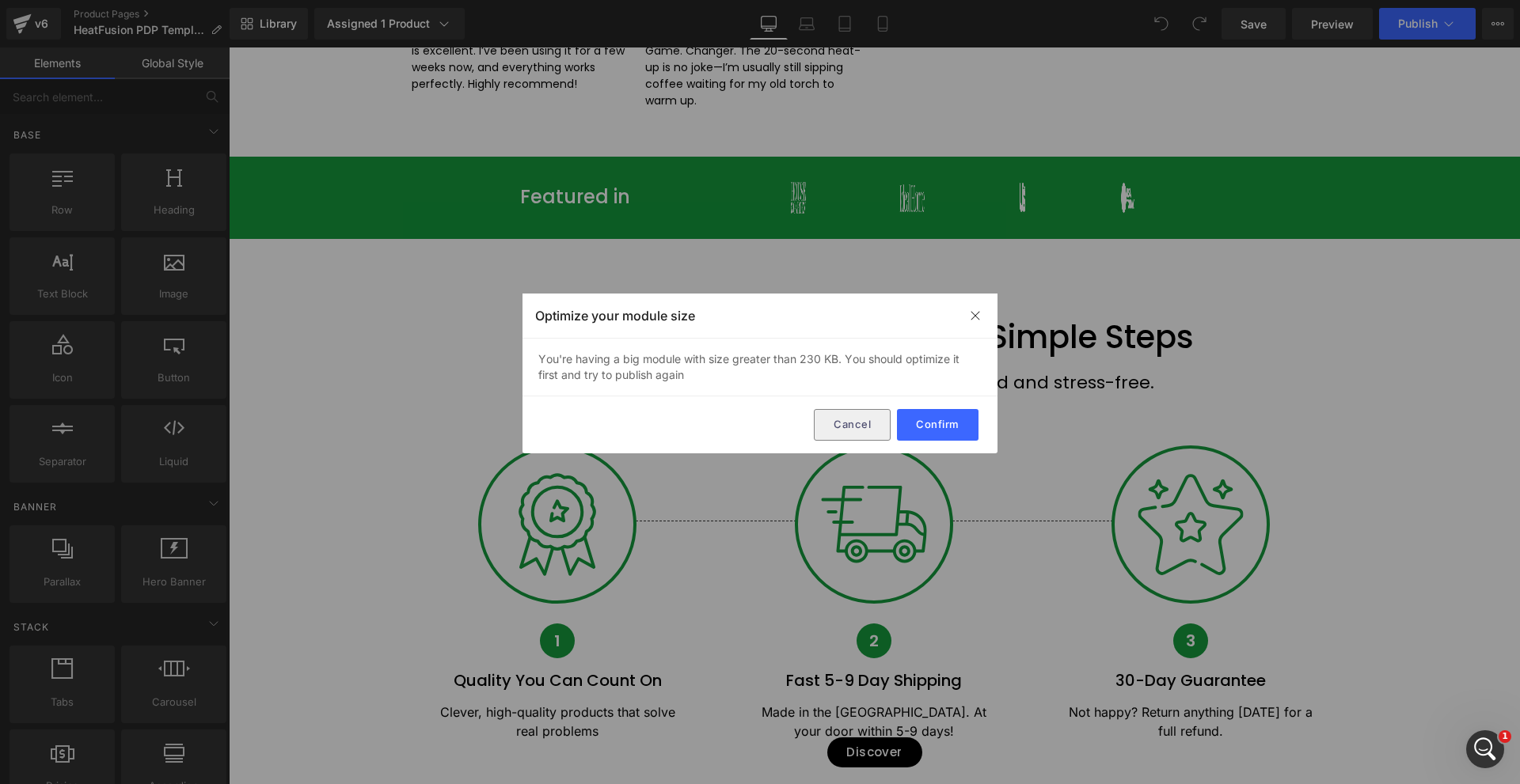
click at [871, 434] on button "Cancel" at bounding box center [852, 425] width 77 height 32
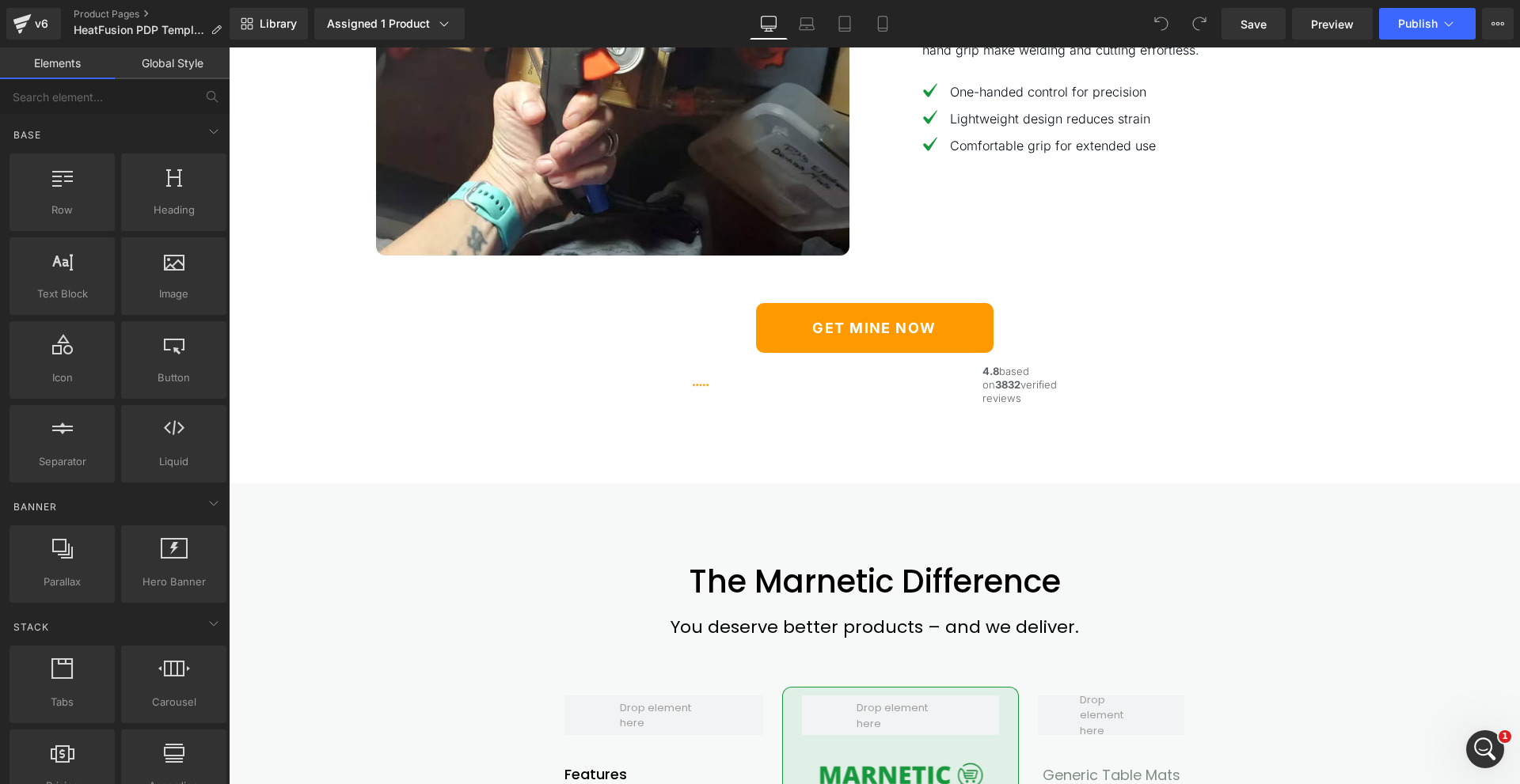
scroll to position [3719, 0]
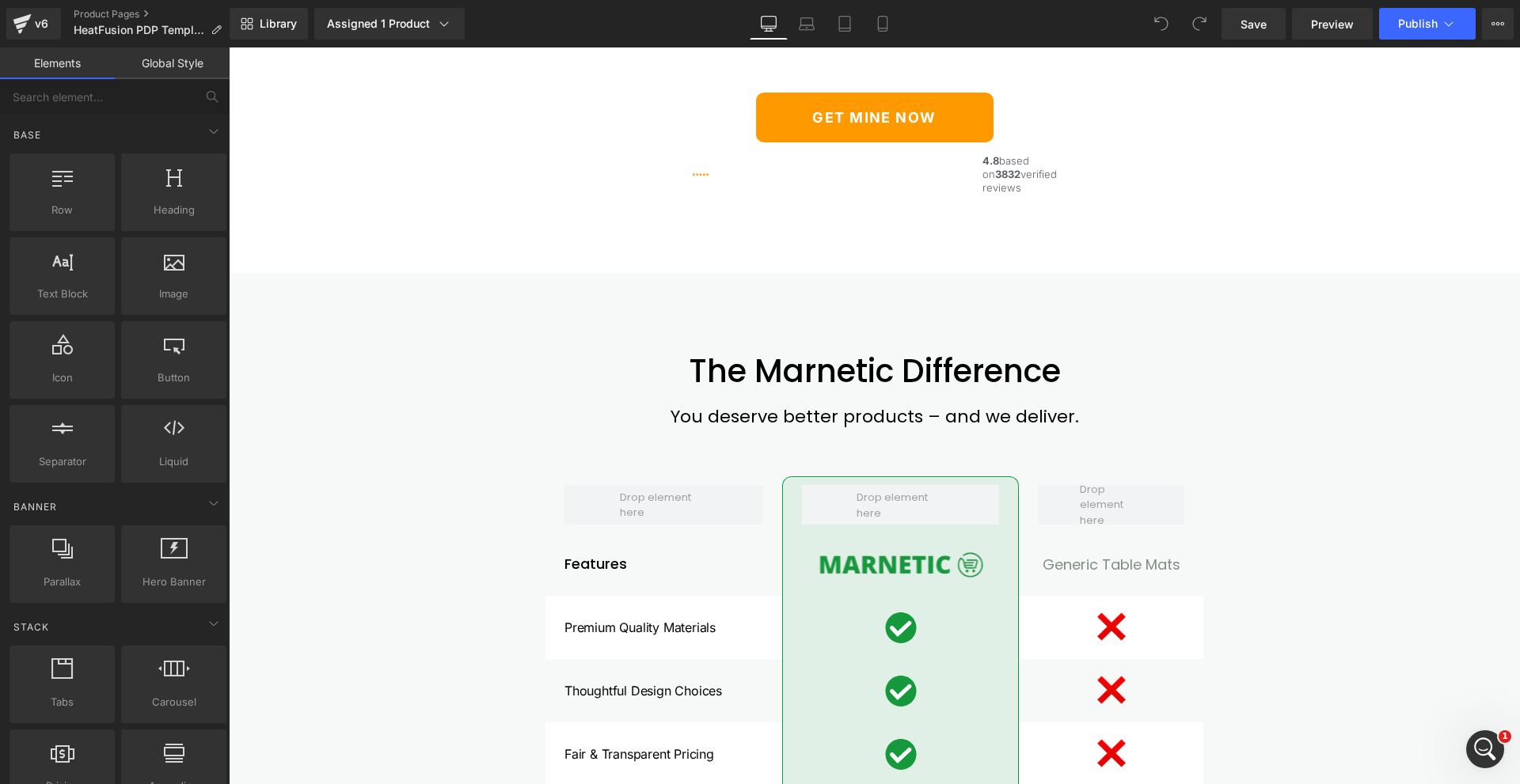
click at [255, 322] on div "The Marnetic Difference Heading You deserve better products – and we deliver. T…" at bounding box center [874, 766] width 1291 height 987
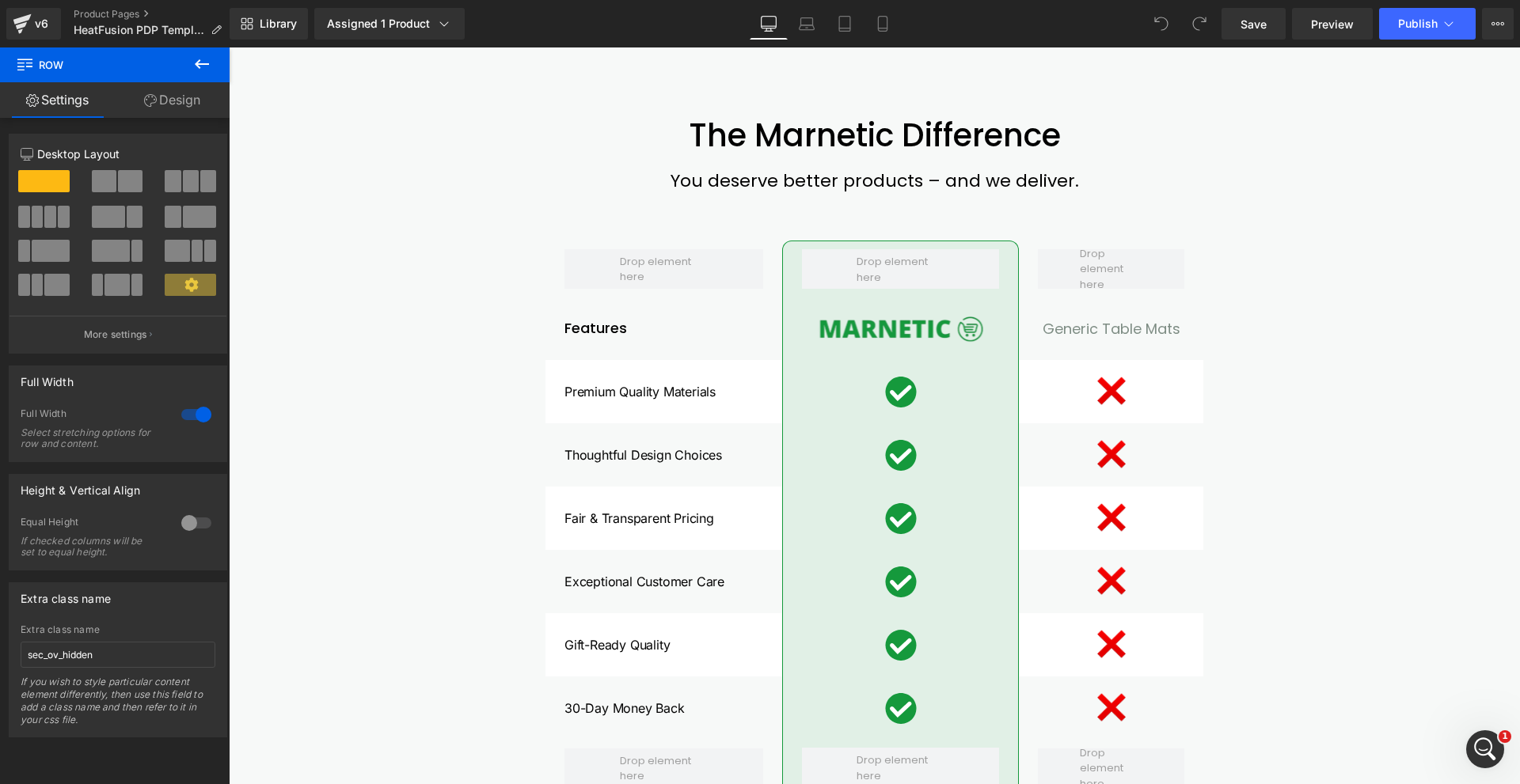
scroll to position [3956, 0]
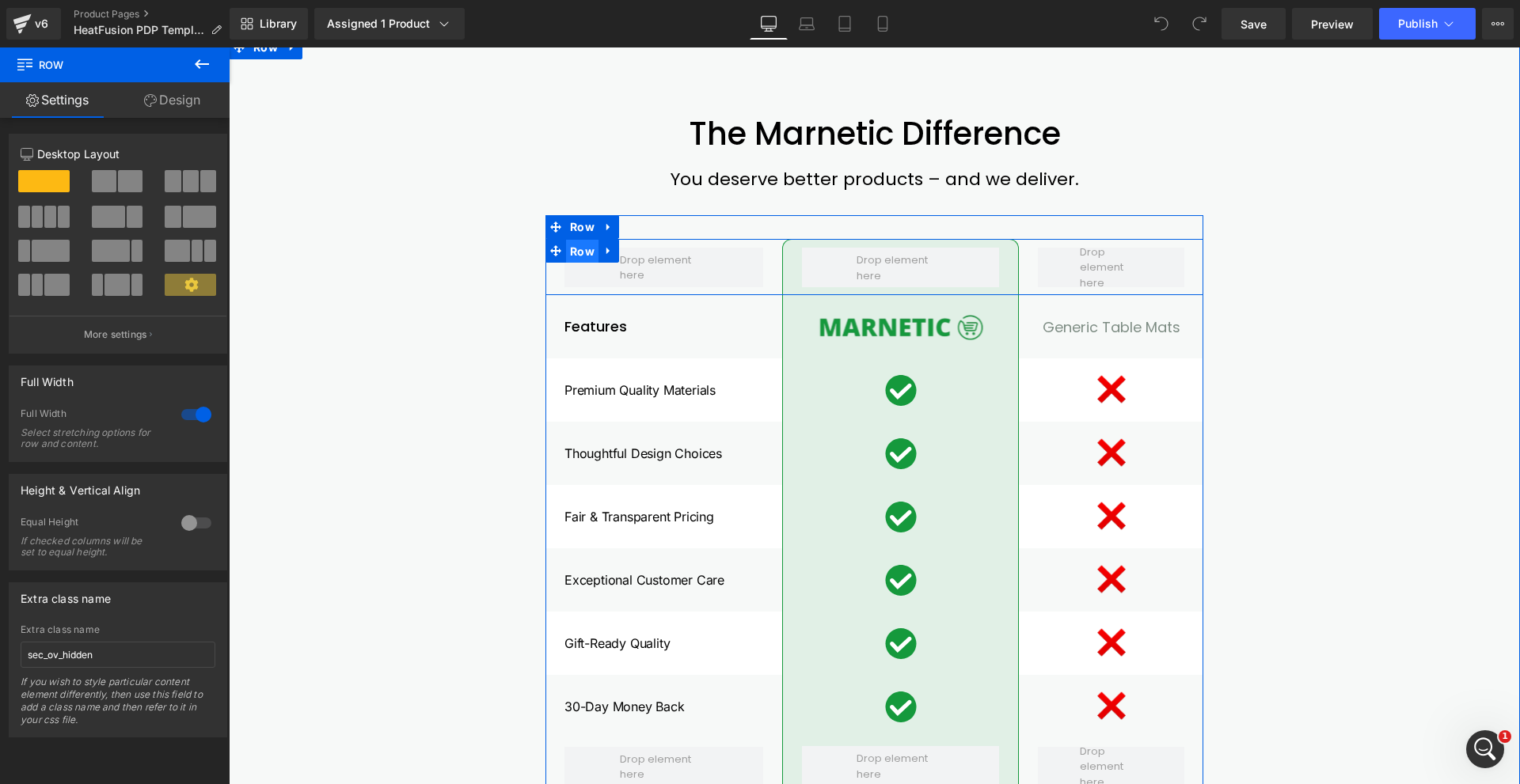
click at [567, 264] on span "Row" at bounding box center [582, 251] width 33 height 24
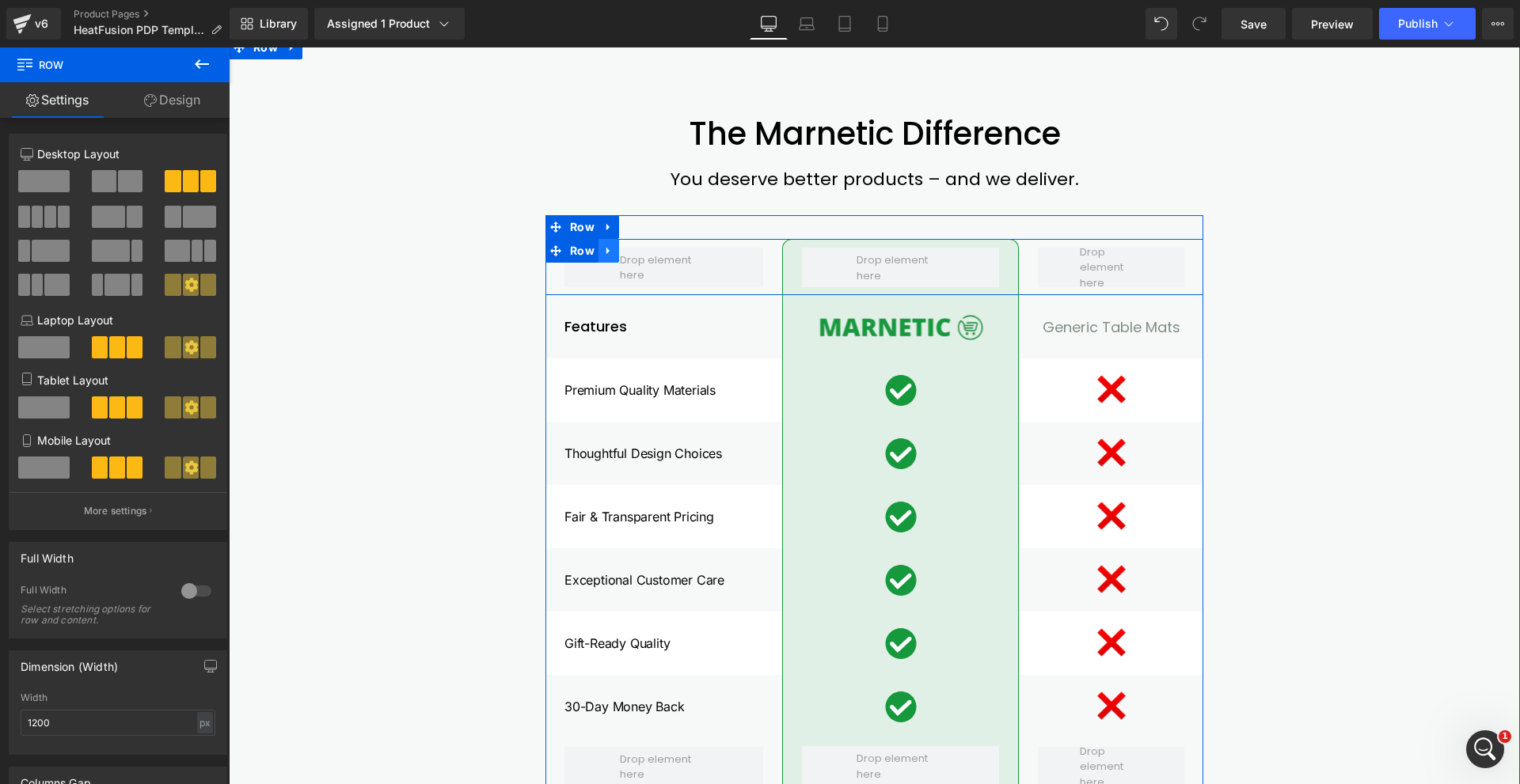
click at [604, 257] on icon at bounding box center [609, 251] width 11 height 12
click at [631, 263] on link at bounding box center [629, 250] width 20 height 24
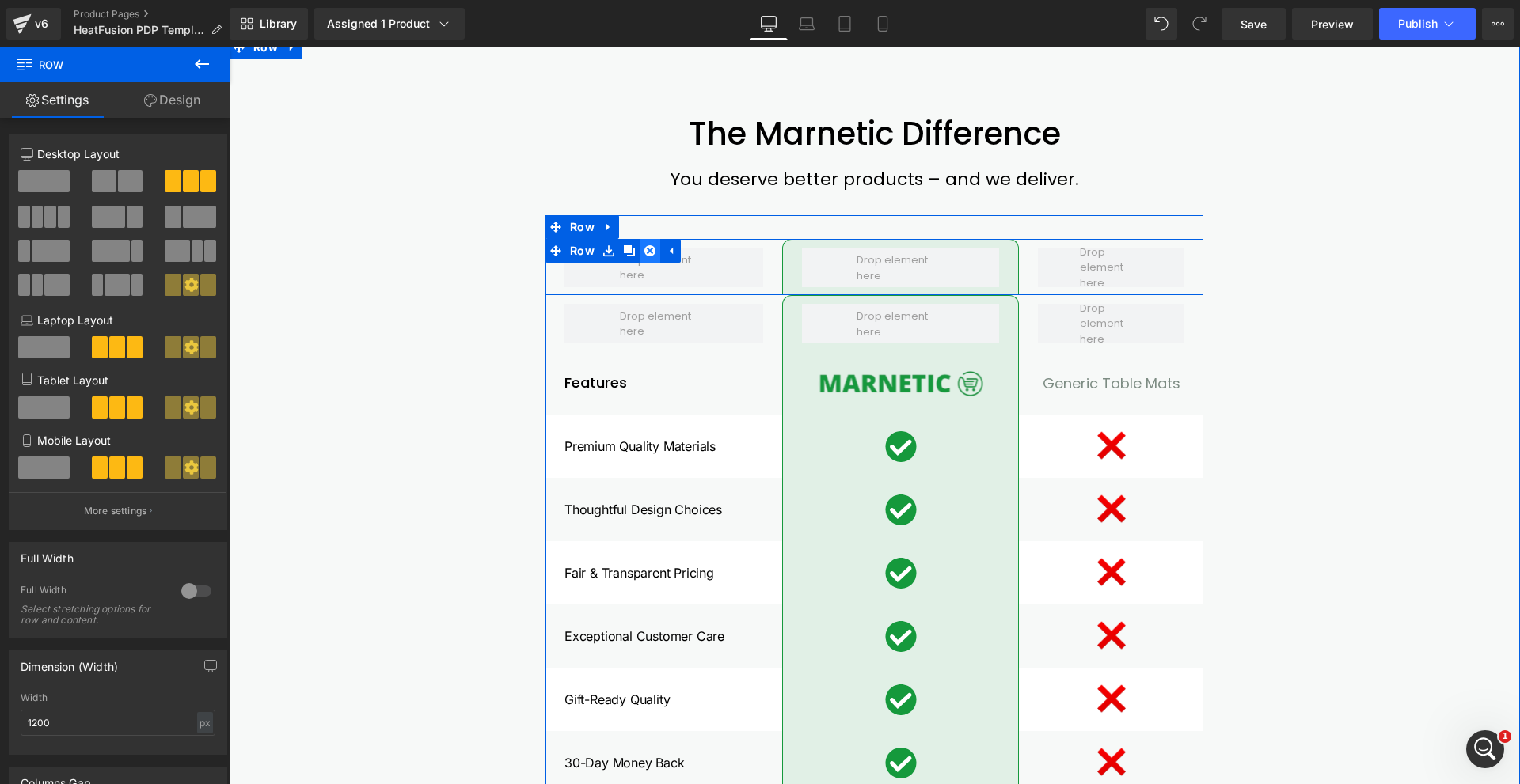
click at [647, 256] on icon at bounding box center [649, 250] width 11 height 11
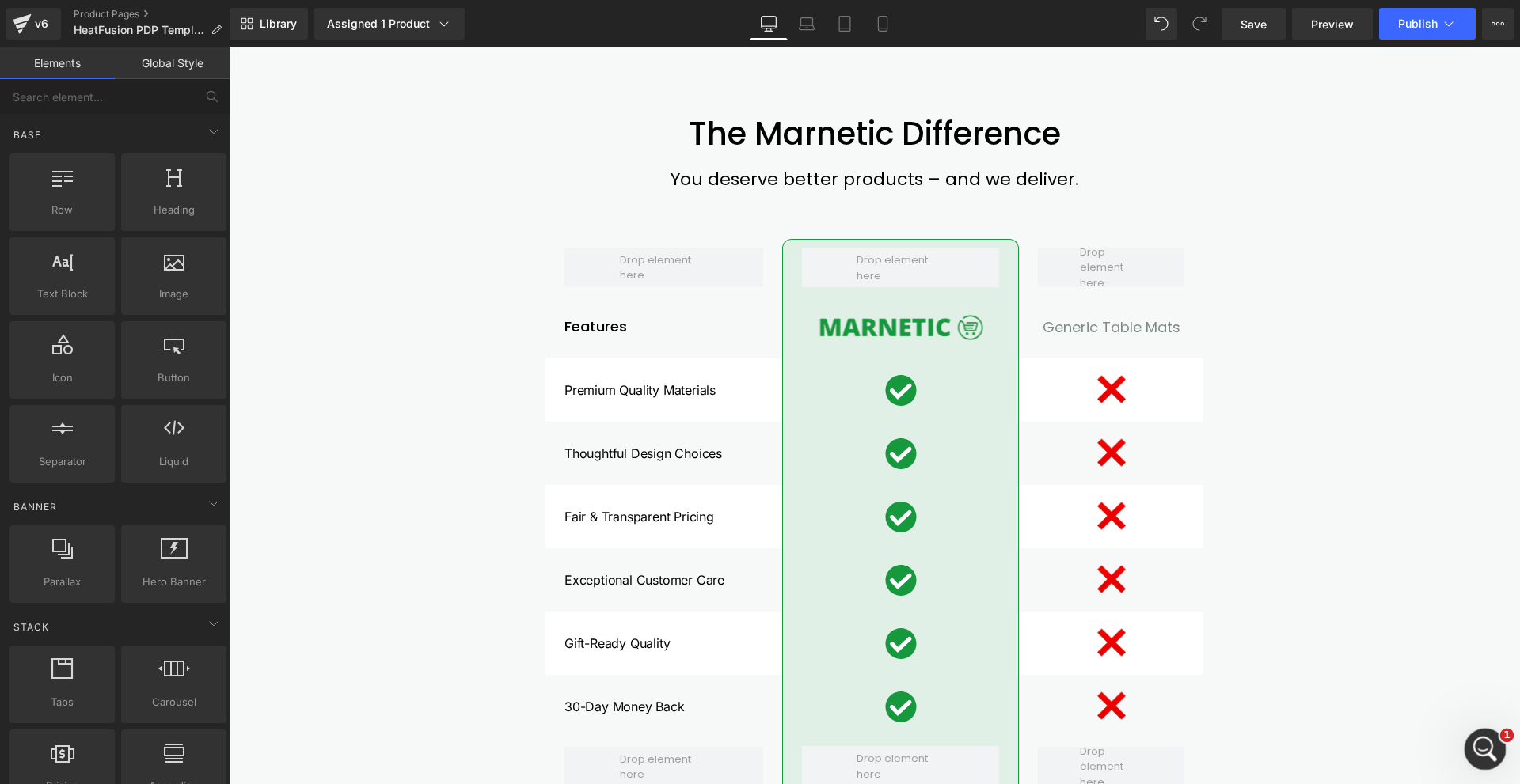
click at [1489, 742] on icon "Open Intercom Messenger" at bounding box center [1483, 747] width 26 height 26
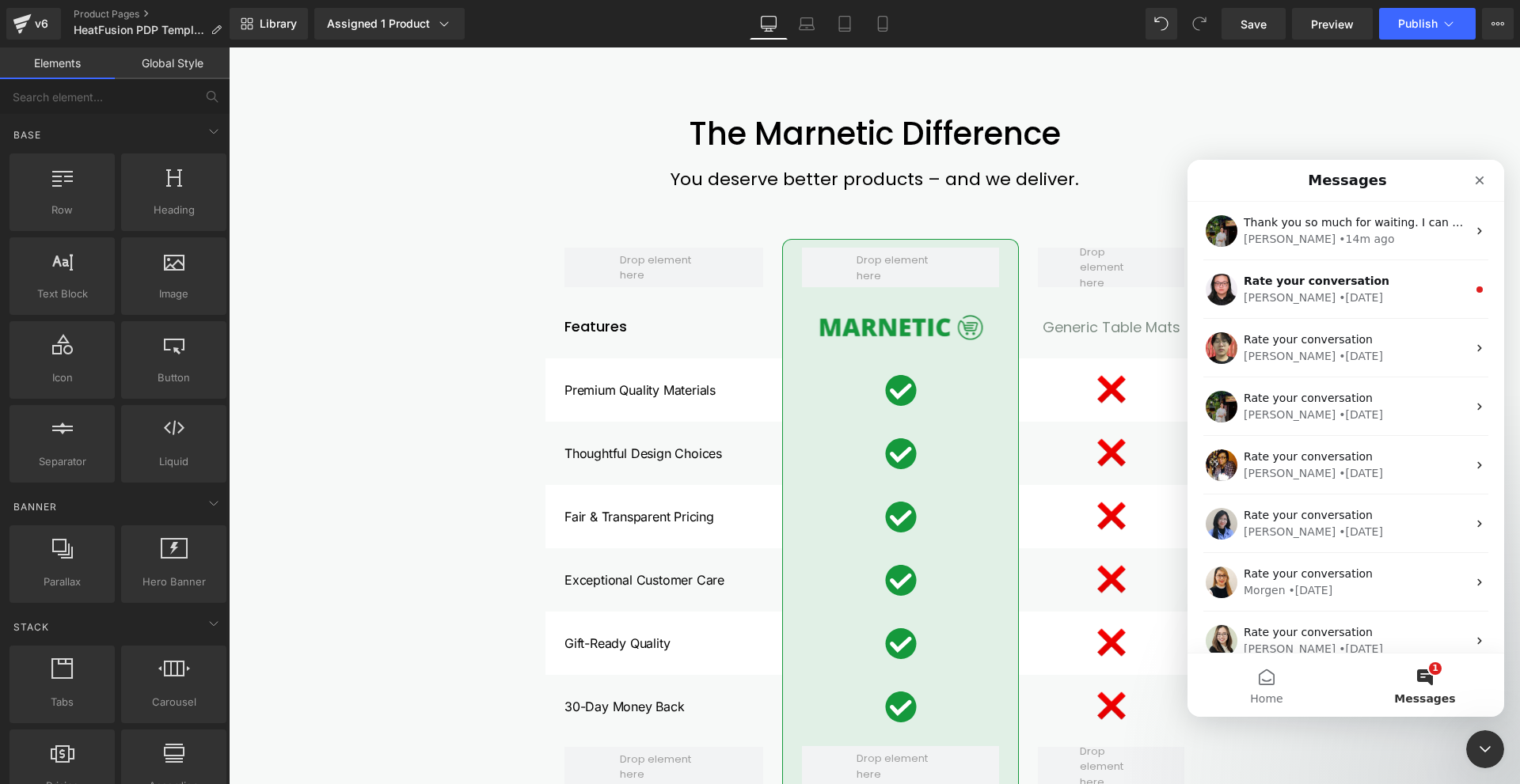
click at [1432, 678] on button "1 Messages" at bounding box center [1425, 685] width 158 height 63
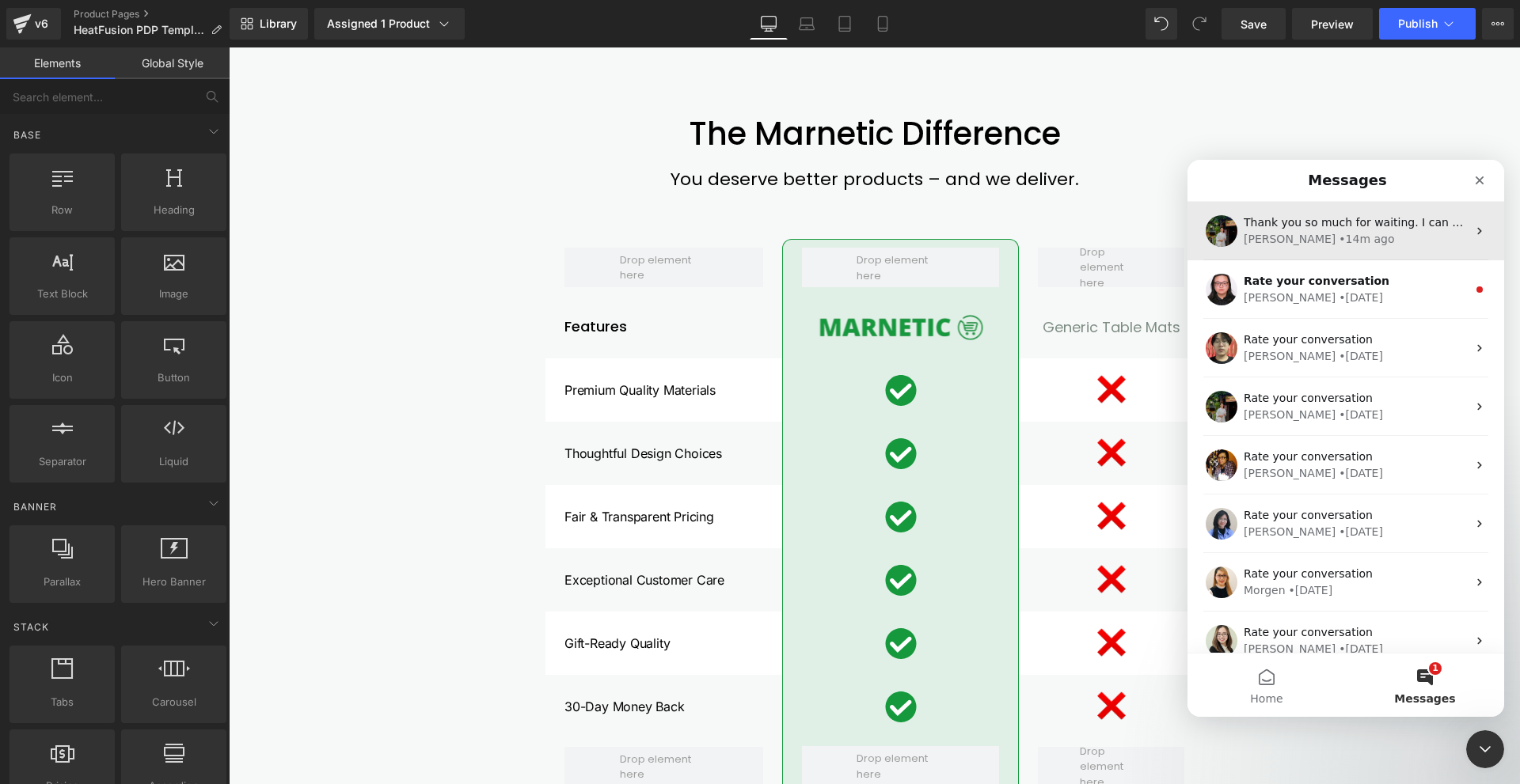
click at [1319, 206] on div "Thank you so much for waiting. I can see that you are having this Row here that…" at bounding box center [1345, 231] width 317 height 59
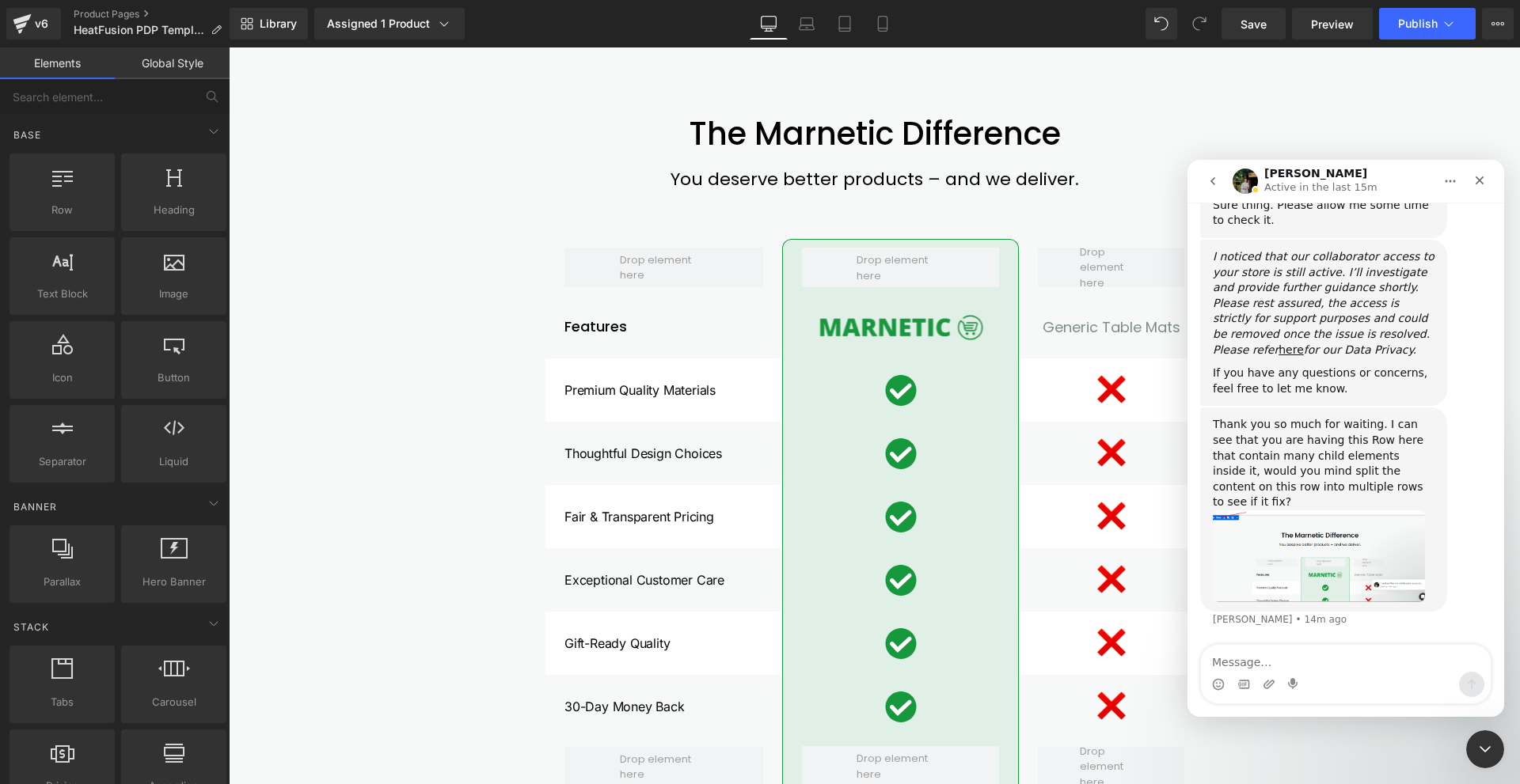
scroll to position [1312, 0]
click at [1311, 460] on div "Thank you so much for waiting. I can see that you are having this Row here that…" at bounding box center [1324, 463] width 222 height 93
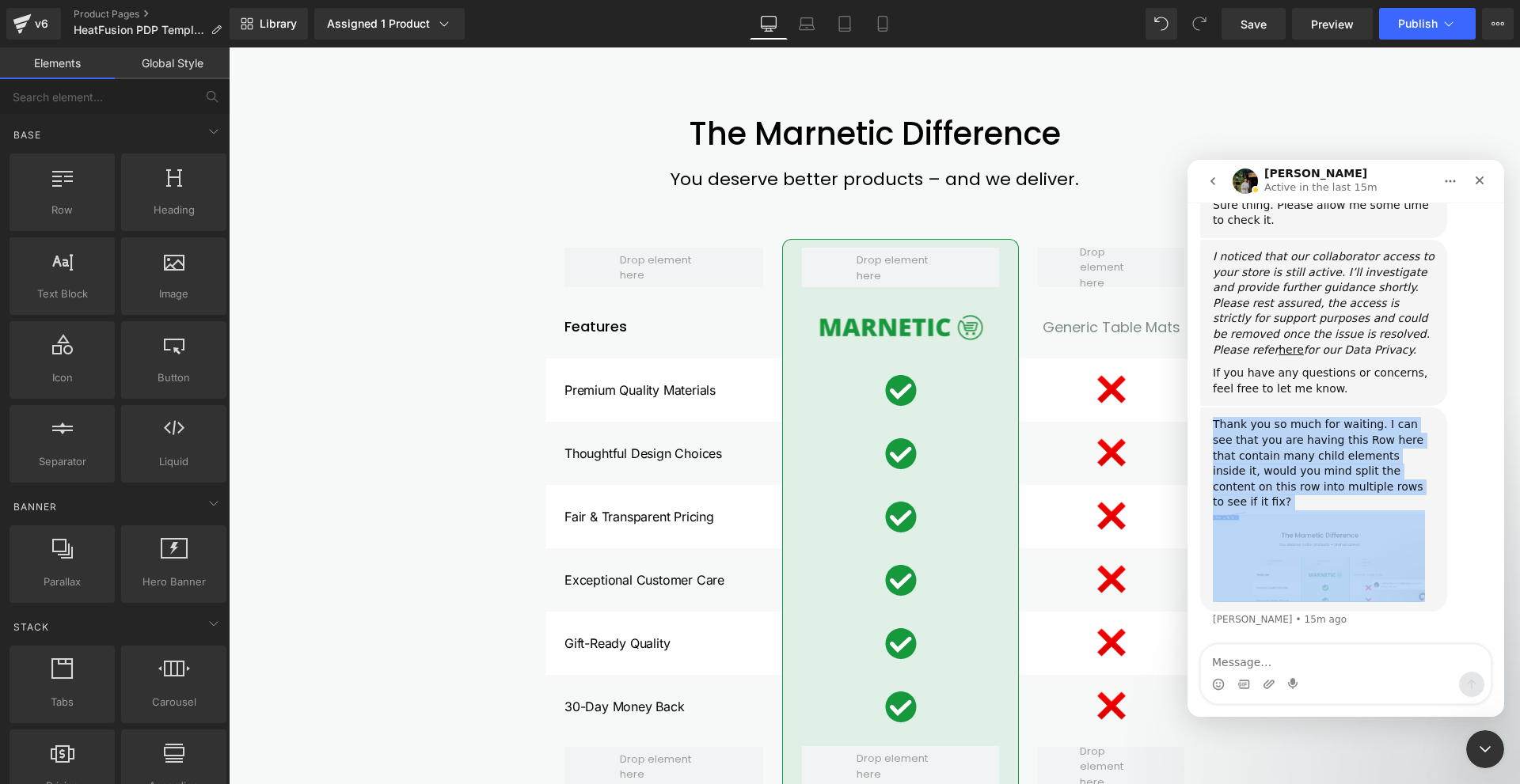
click at [1311, 460] on div "Thank you so much for waiting. I can see that you are having this Row here that…" at bounding box center [1324, 463] width 222 height 93
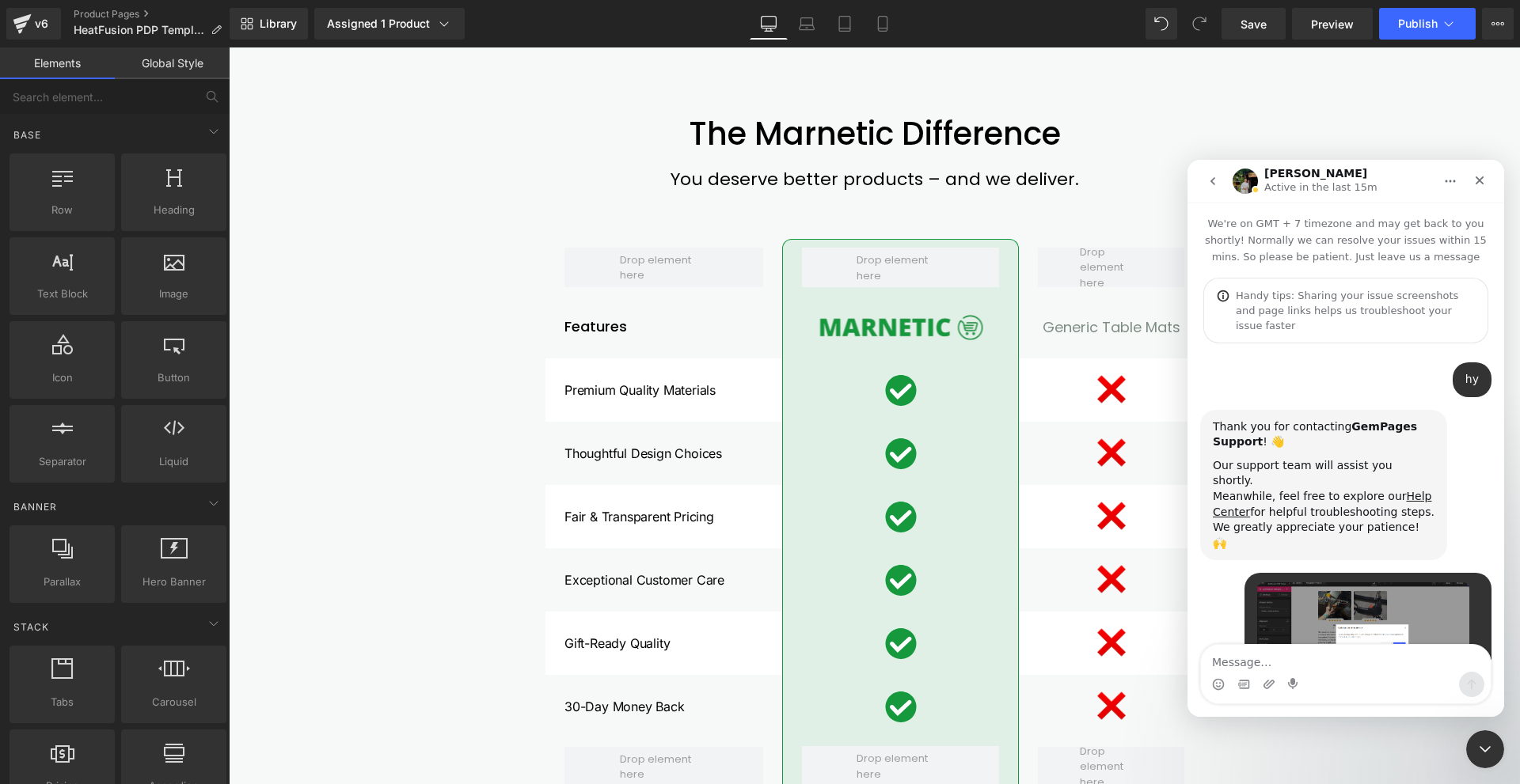
scroll to position [1312, 0]
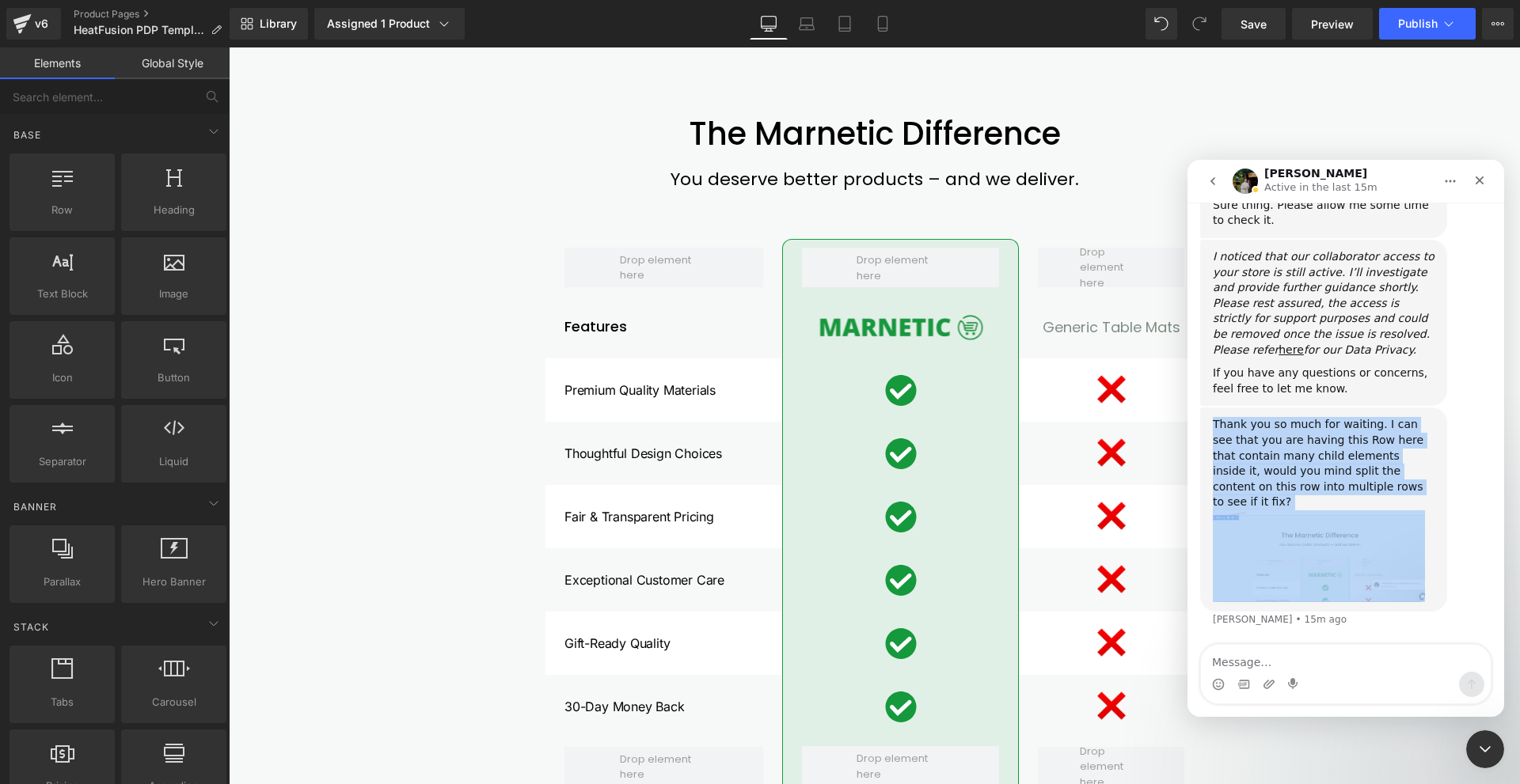
click at [1378, 492] on div "Thank you so much for waiting. I can see that you are having this Row here that…" at bounding box center [1324, 463] width 222 height 93
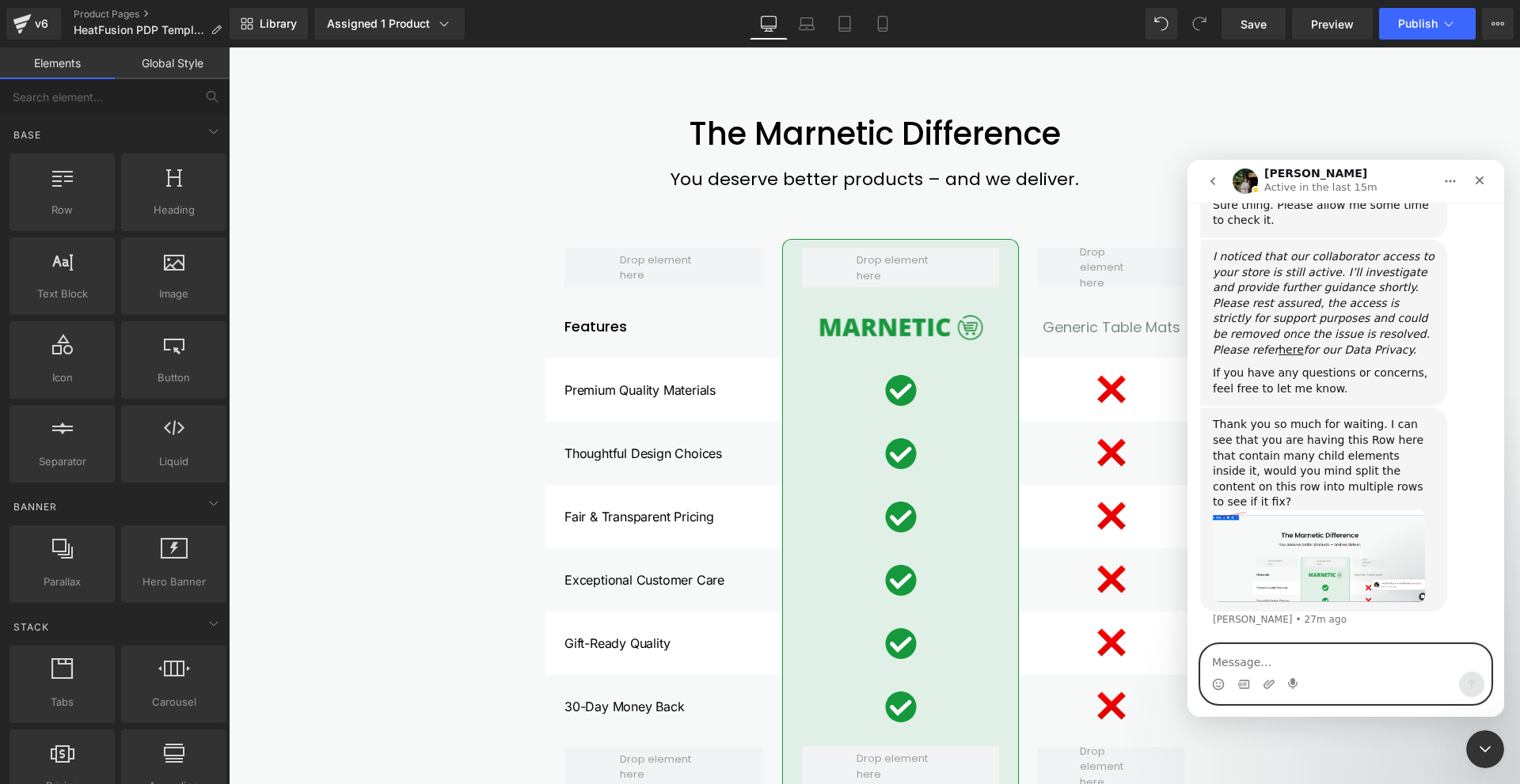
click at [1338, 660] on textarea "Message…" at bounding box center [1345, 658] width 290 height 27
paste textarea "Can you try this solution"
type textarea "Please, can you try this solution ?"
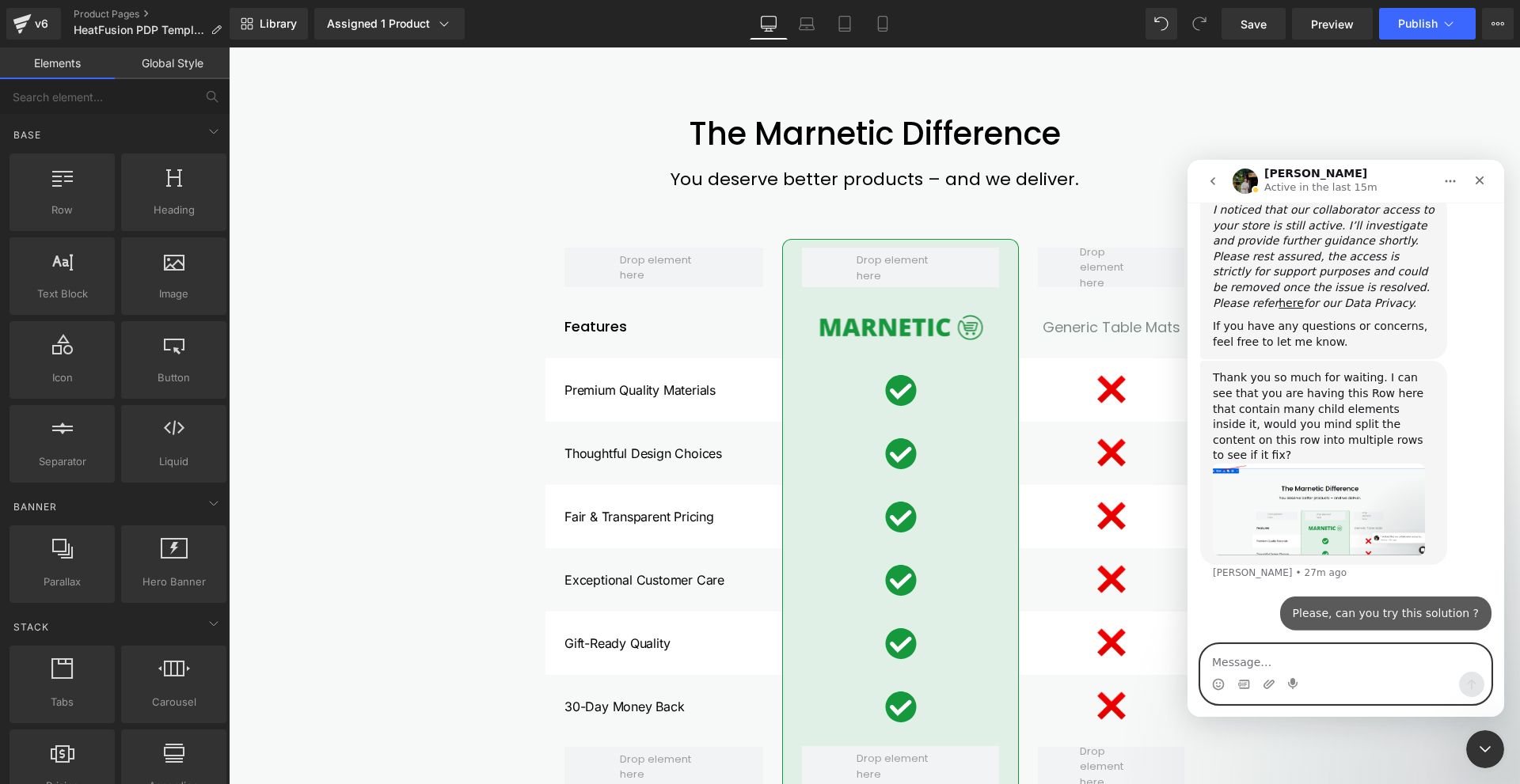
scroll to position [1360, 0]
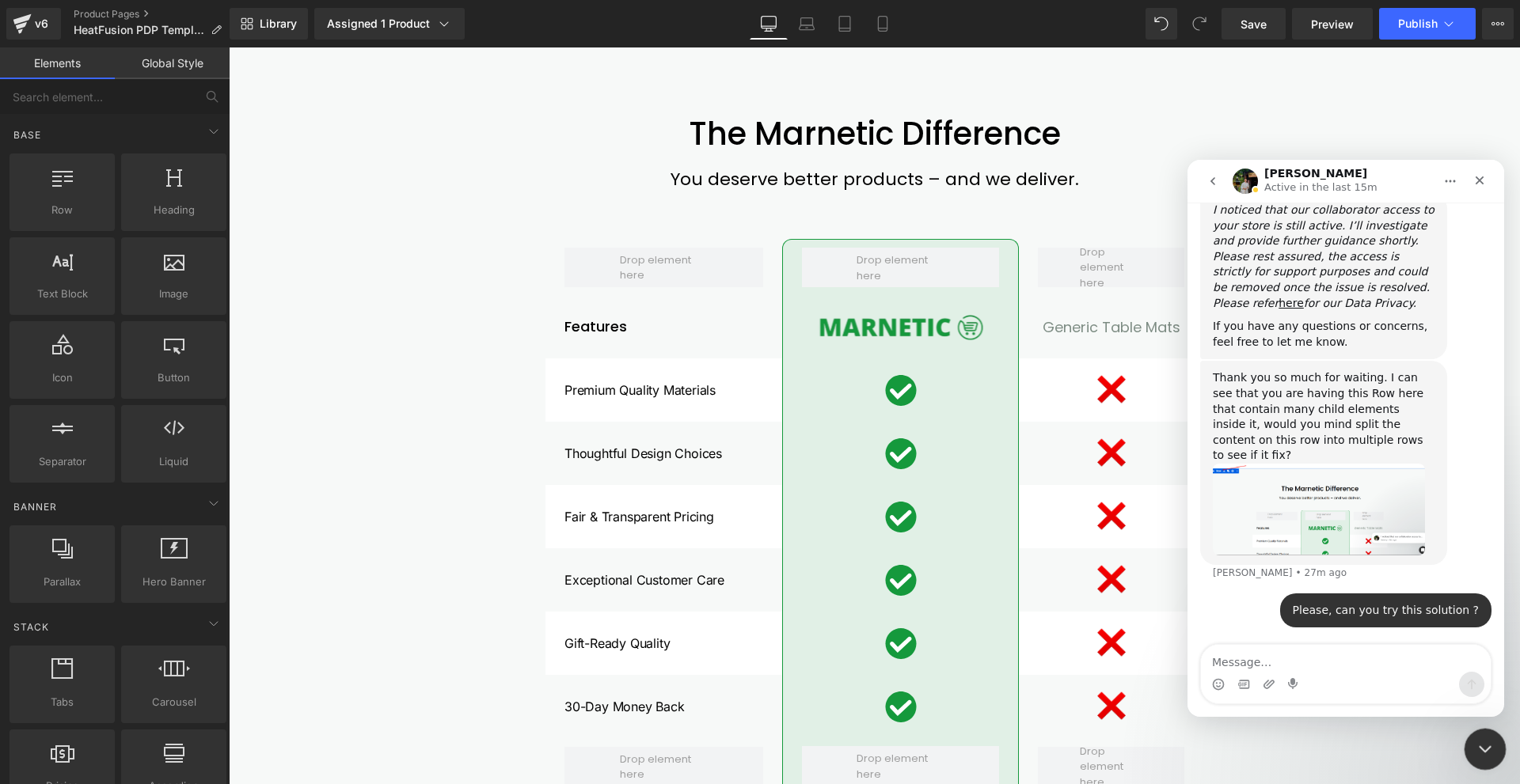
drag, startPoint x: 1496, startPoint y: 741, endPoint x: 2236, endPoint y: 762, distance: 740.3
click at [1498, 740] on div "Close Intercom Messenger" at bounding box center [1482, 746] width 38 height 38
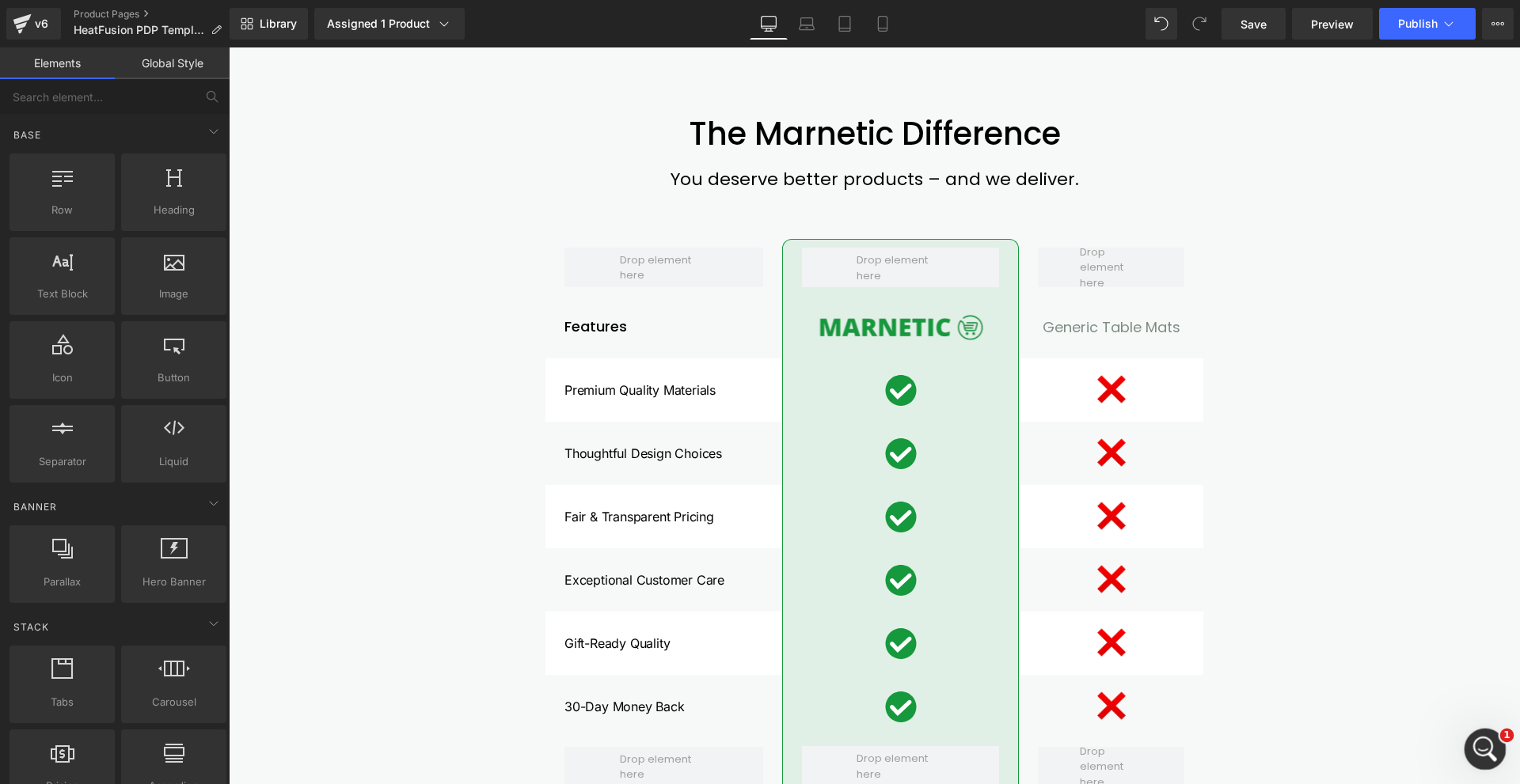
click at [1486, 737] on div "Open Intercom Messenger" at bounding box center [1483, 747] width 52 height 52
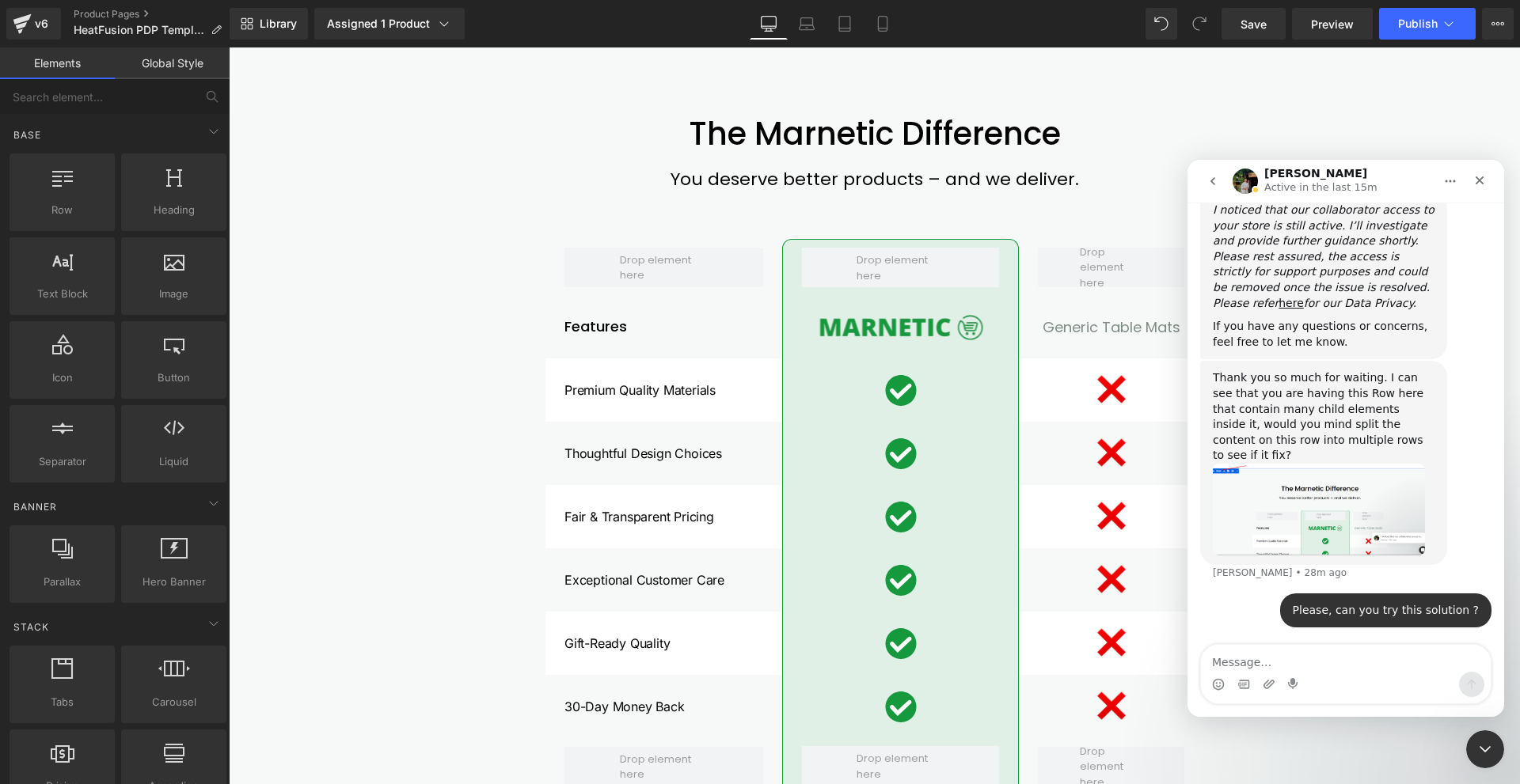
click at [1210, 182] on icon "go back" at bounding box center [1212, 181] width 13 height 13
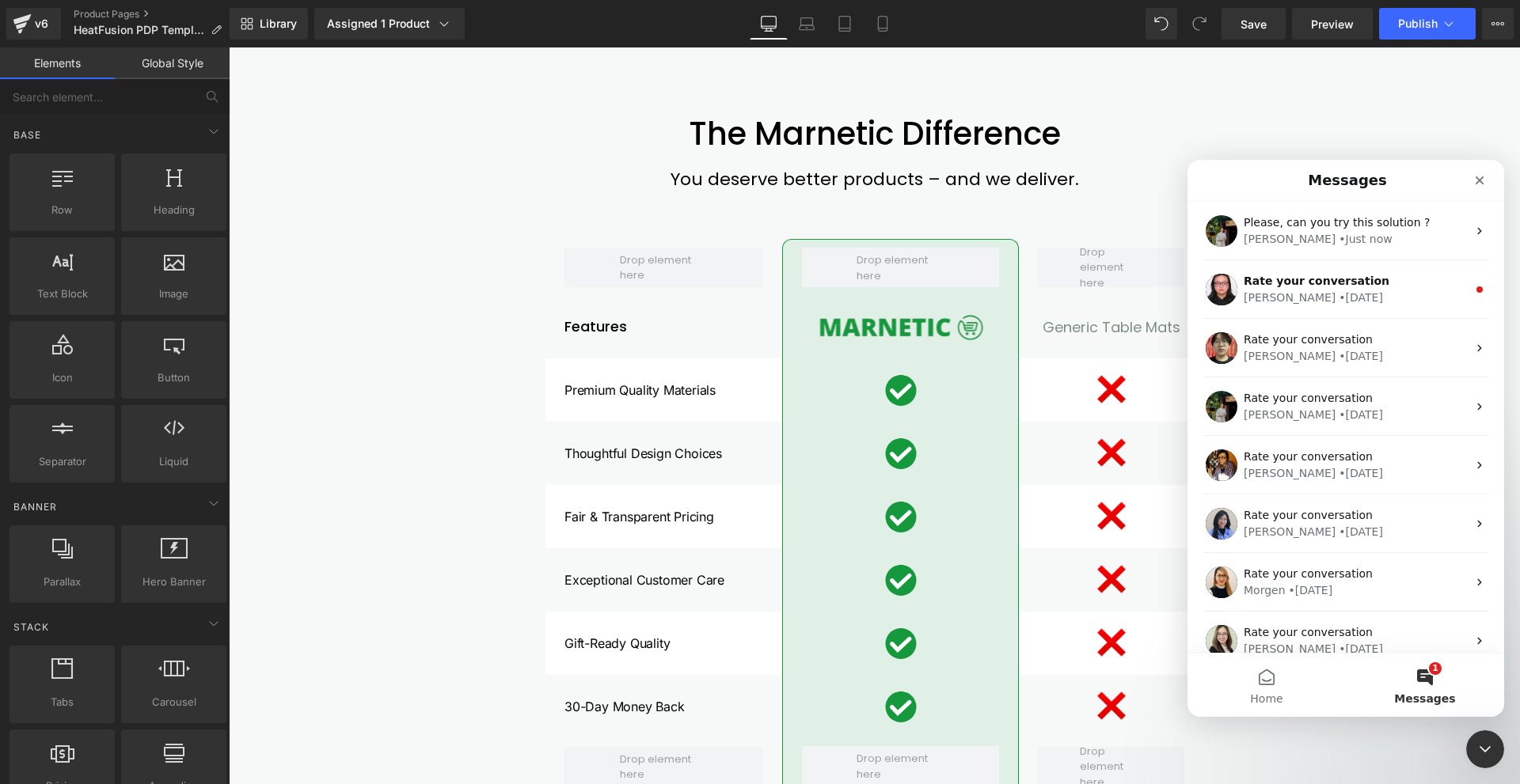
scroll to position [0, 0]
click at [1436, 666] on button "1 Messages" at bounding box center [1425, 685] width 158 height 63
click at [1435, 670] on button "1 Messages" at bounding box center [1425, 685] width 158 height 63
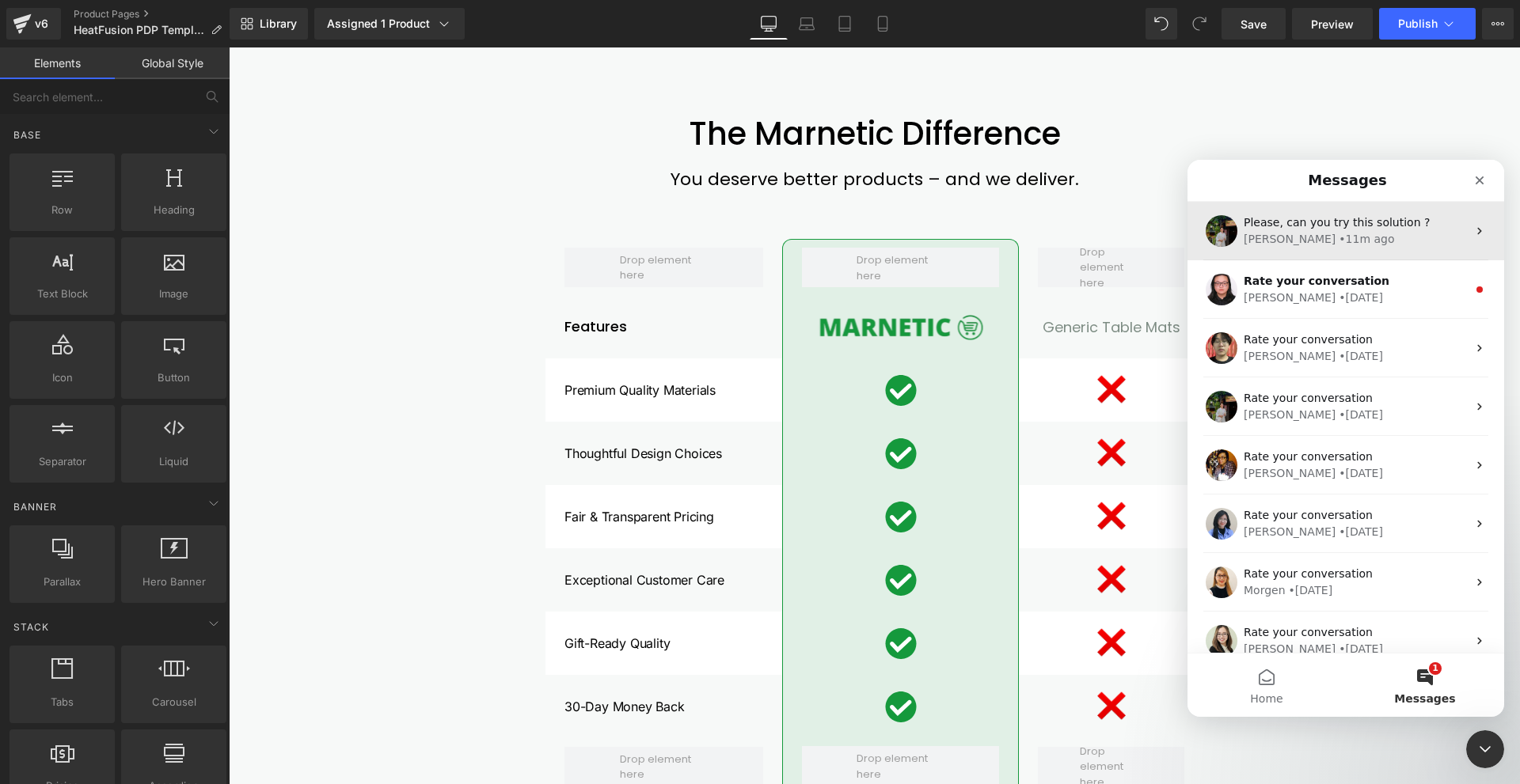
click at [1341, 240] on div "Jeremy • 11m ago" at bounding box center [1355, 239] width 224 height 17
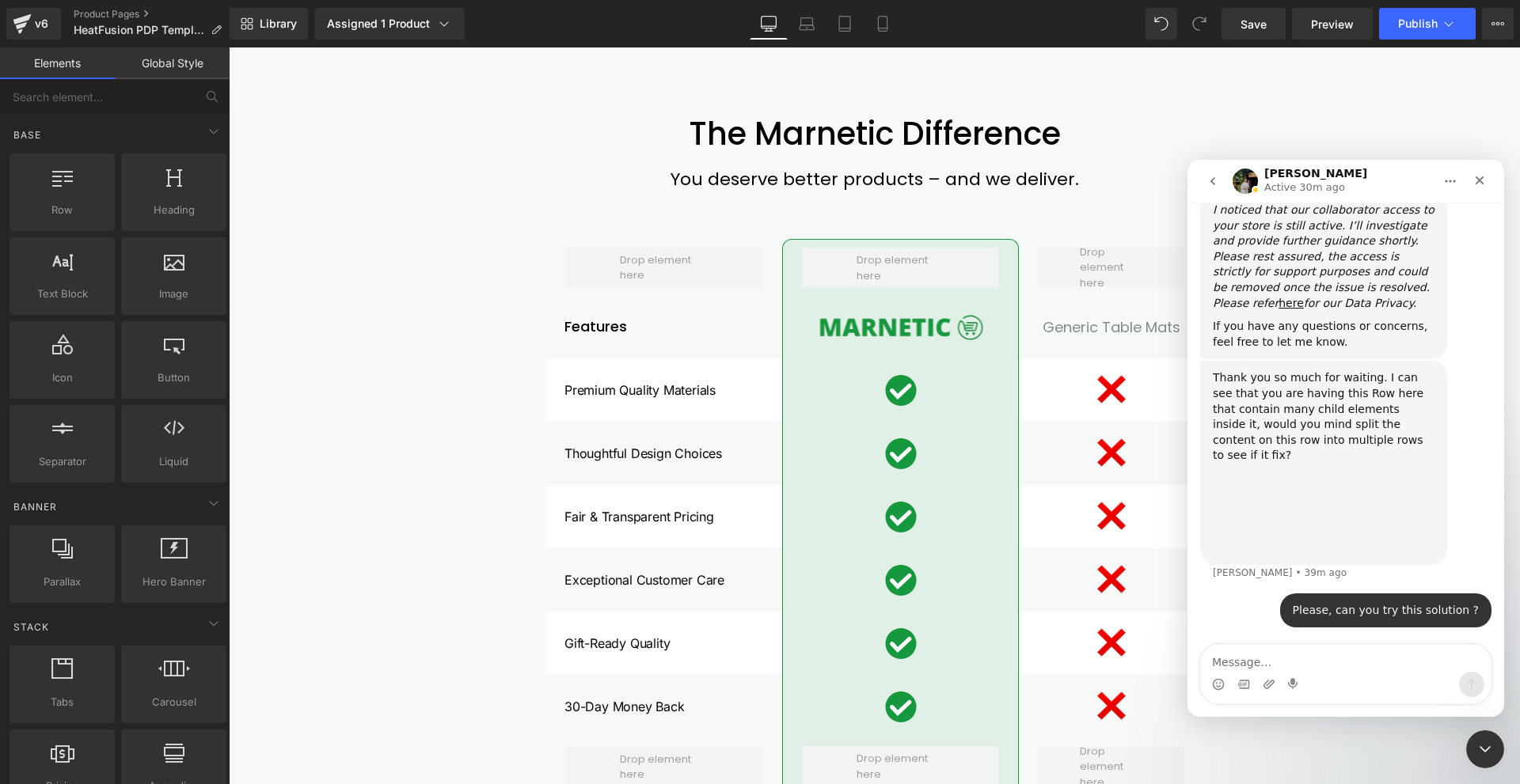
scroll to position [1360, 0]
click at [1217, 185] on icon "go back" at bounding box center [1212, 181] width 13 height 13
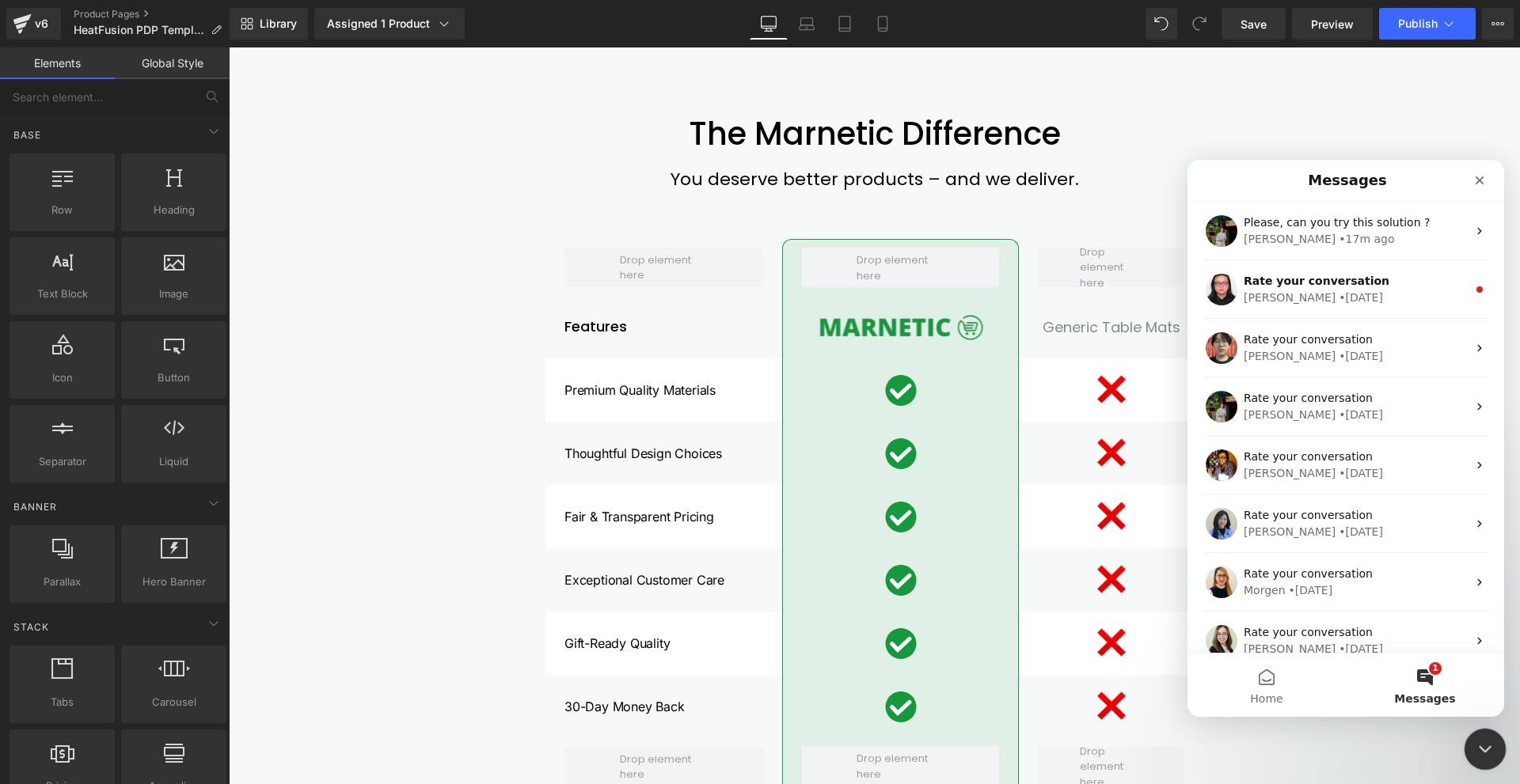
click at [1472, 738] on div "Close Intercom Messenger" at bounding box center [1482, 746] width 38 height 38
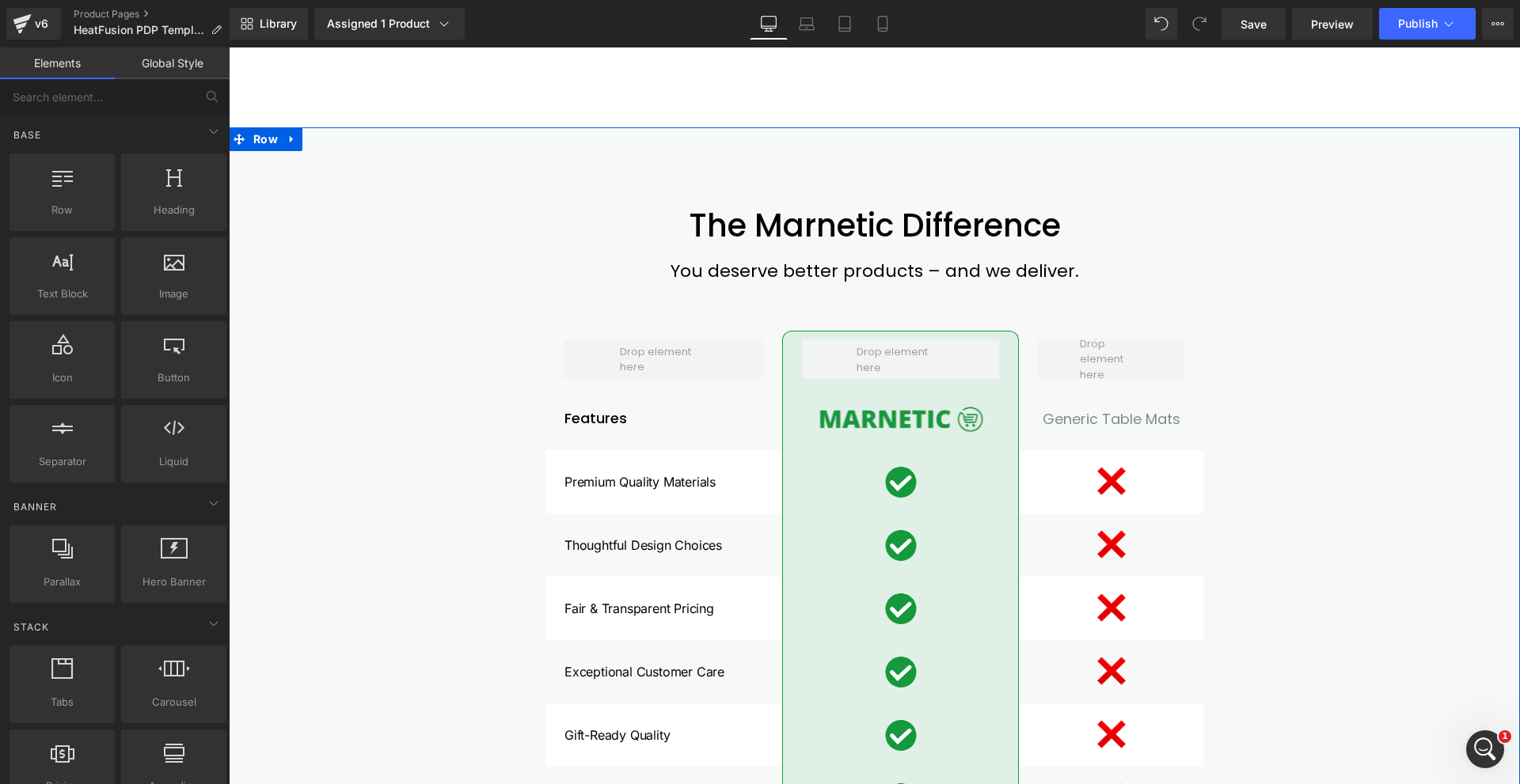
scroll to position [3719, 0]
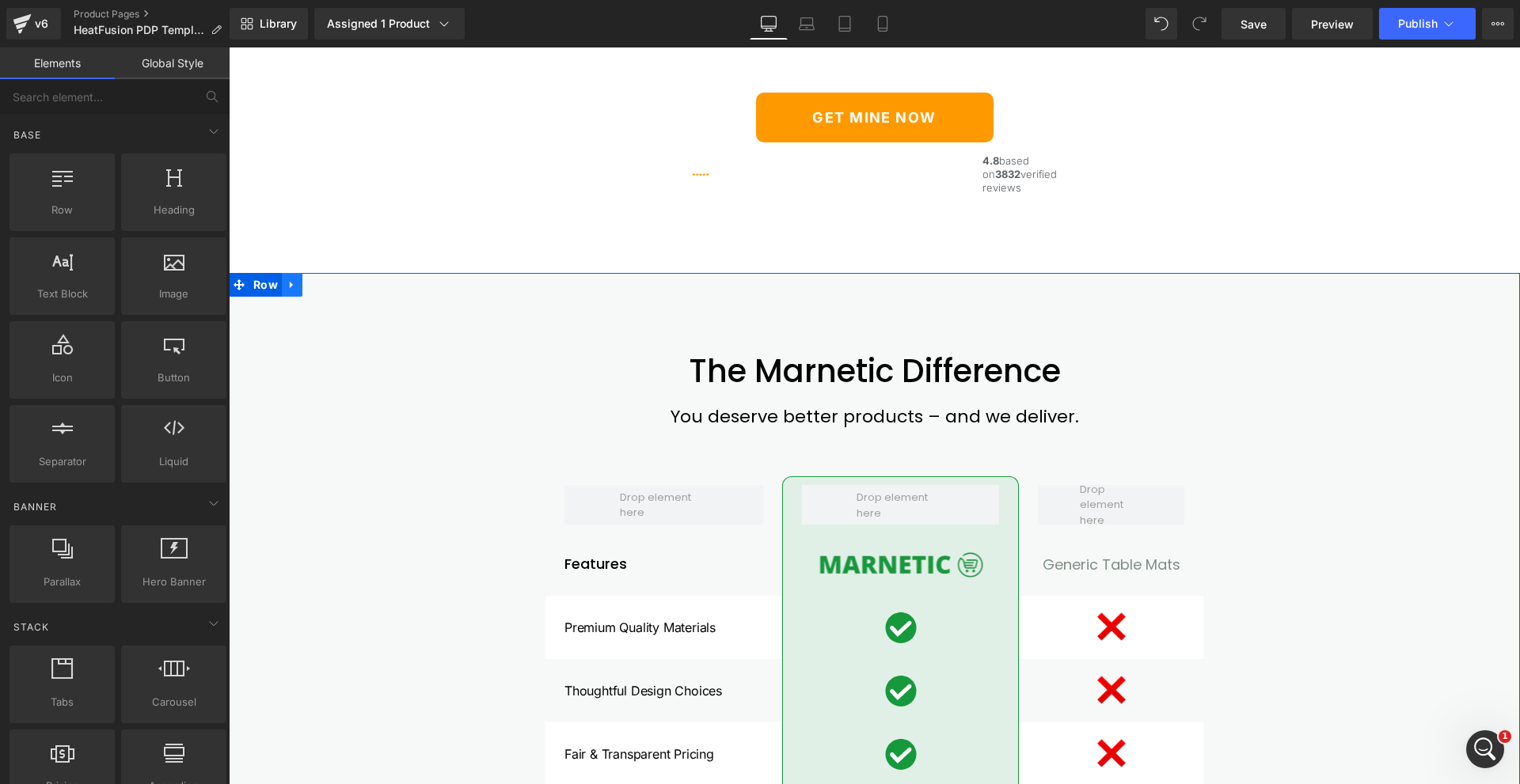
click at [282, 297] on link at bounding box center [292, 285] width 20 height 24
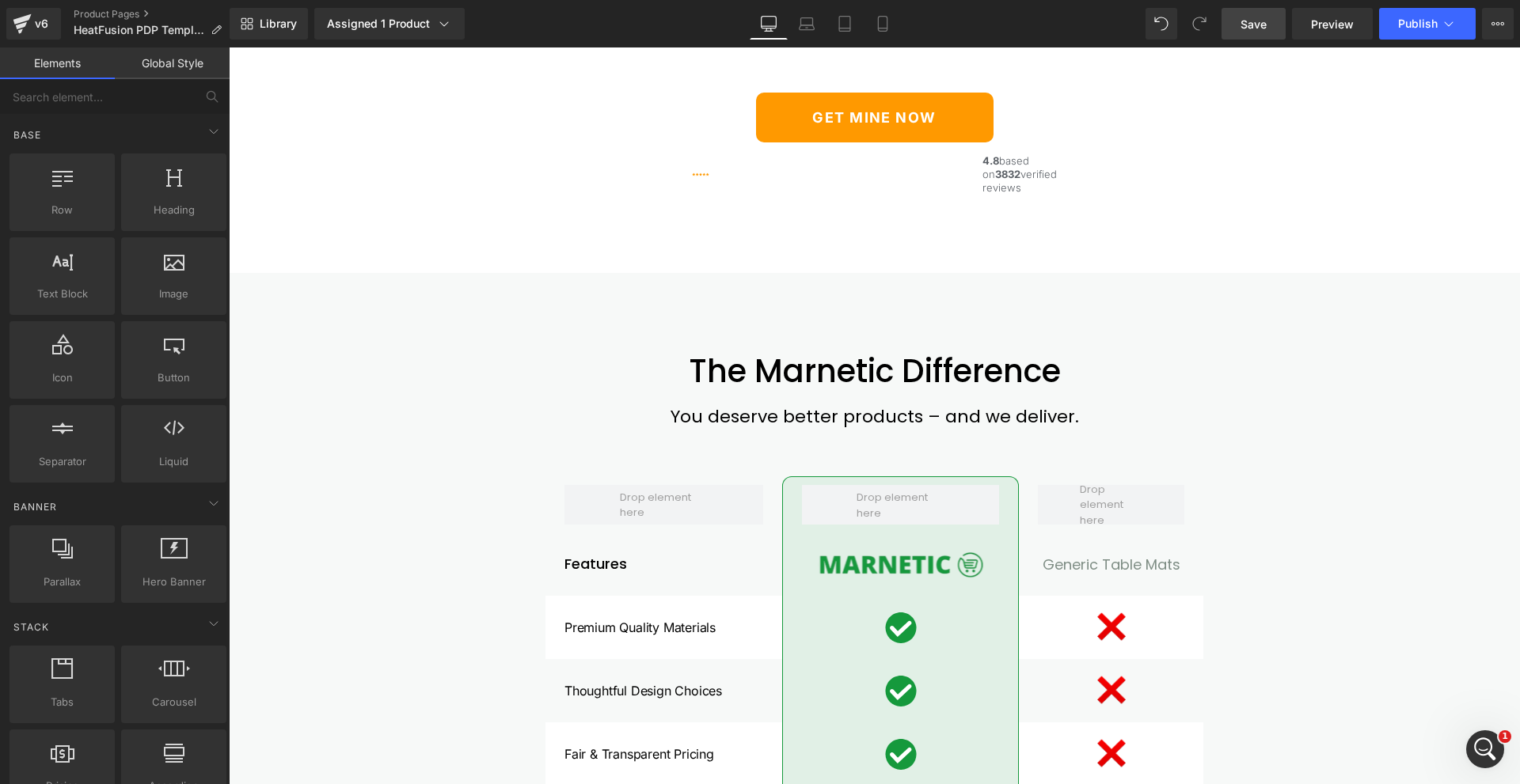
click at [1259, 26] on span "Save" at bounding box center [1253, 24] width 26 height 17
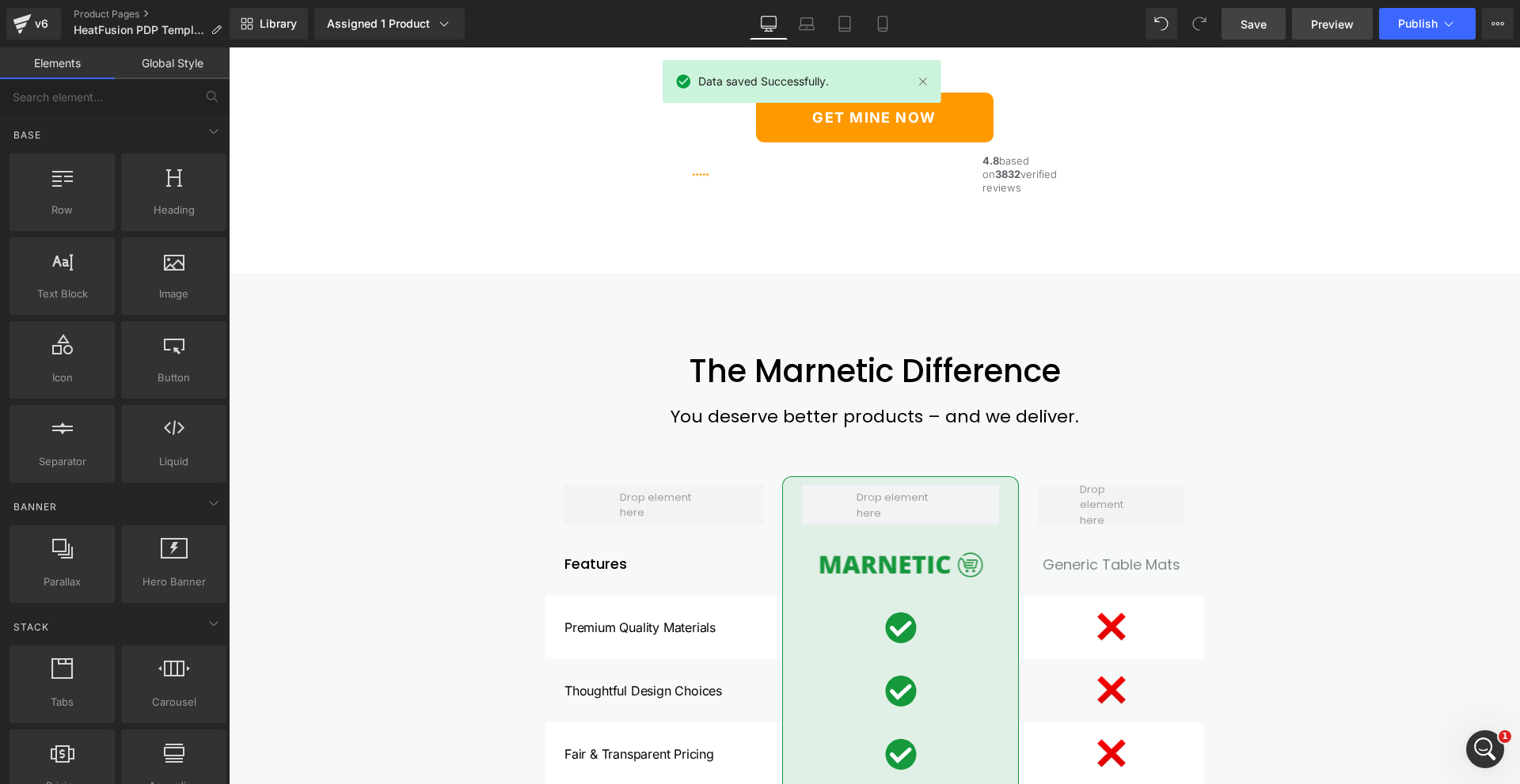
click at [1333, 27] on span "Preview" at bounding box center [1332, 24] width 43 height 17
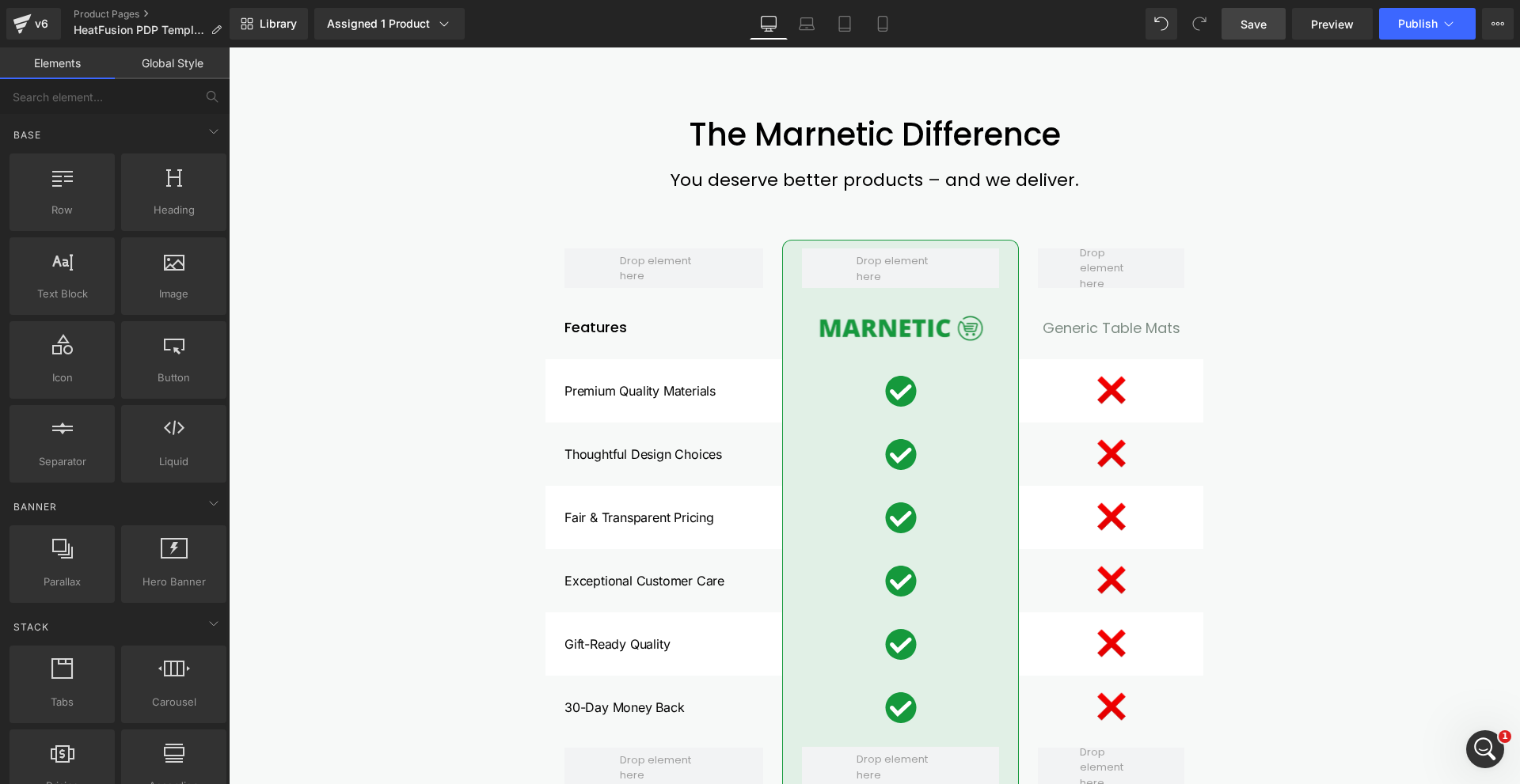
scroll to position [3956, 0]
click at [262, 61] on span "Row" at bounding box center [266, 48] width 33 height 24
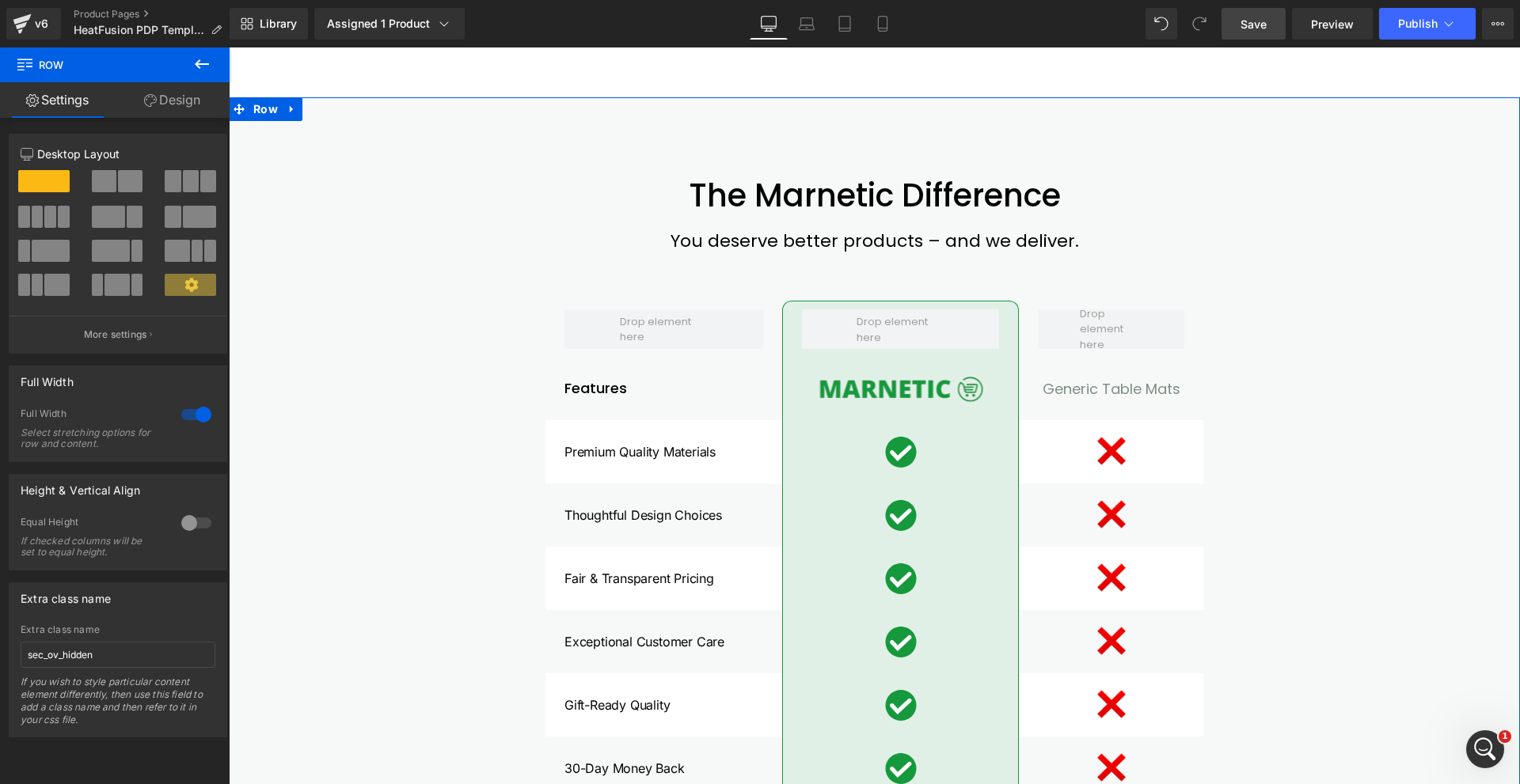
scroll to position [3798, 0]
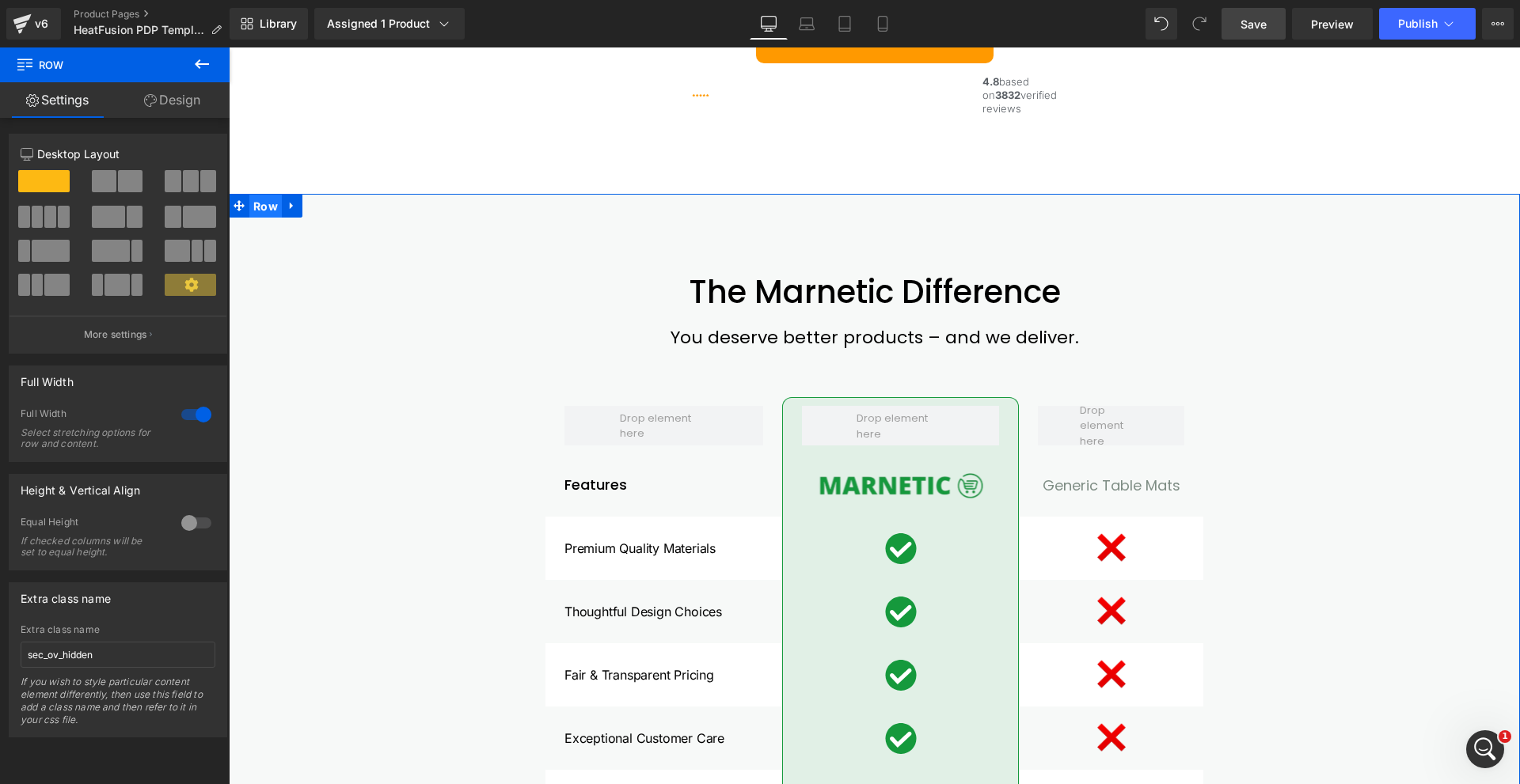
click at [257, 218] on span "Row" at bounding box center [266, 207] width 33 height 24
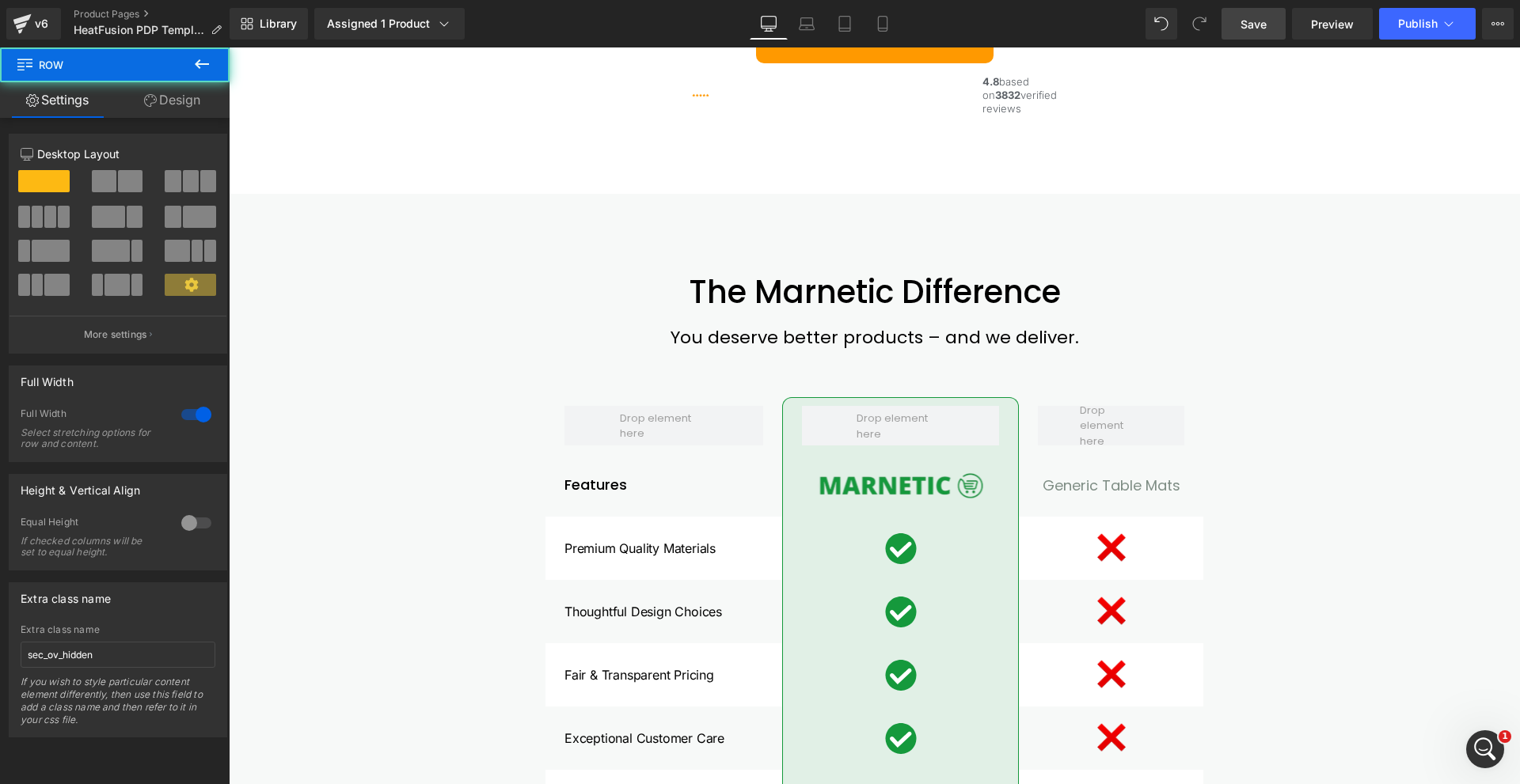
click at [182, 81] on button at bounding box center [202, 64] width 55 height 34
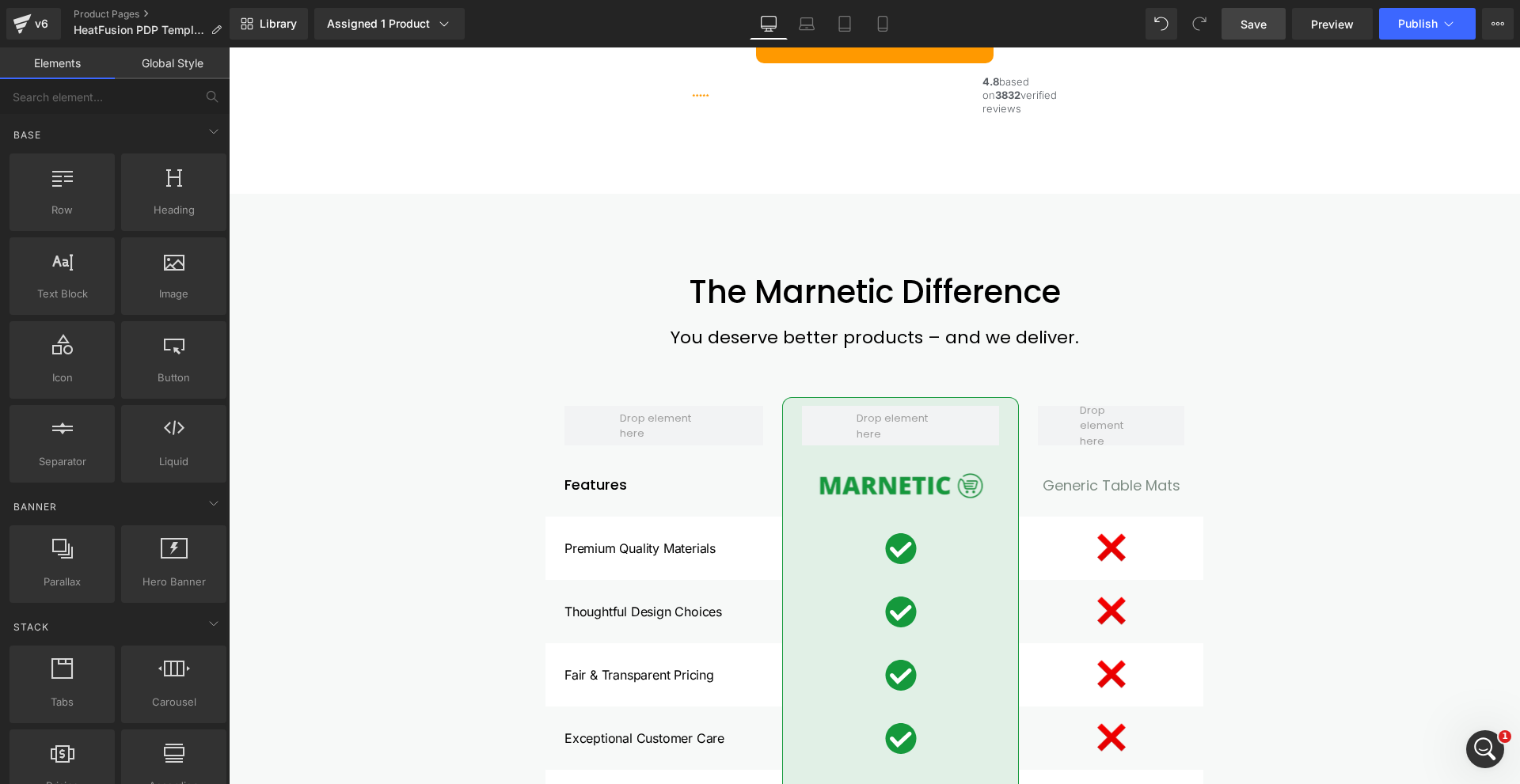
click at [190, 61] on link "Global Style" at bounding box center [172, 63] width 115 height 32
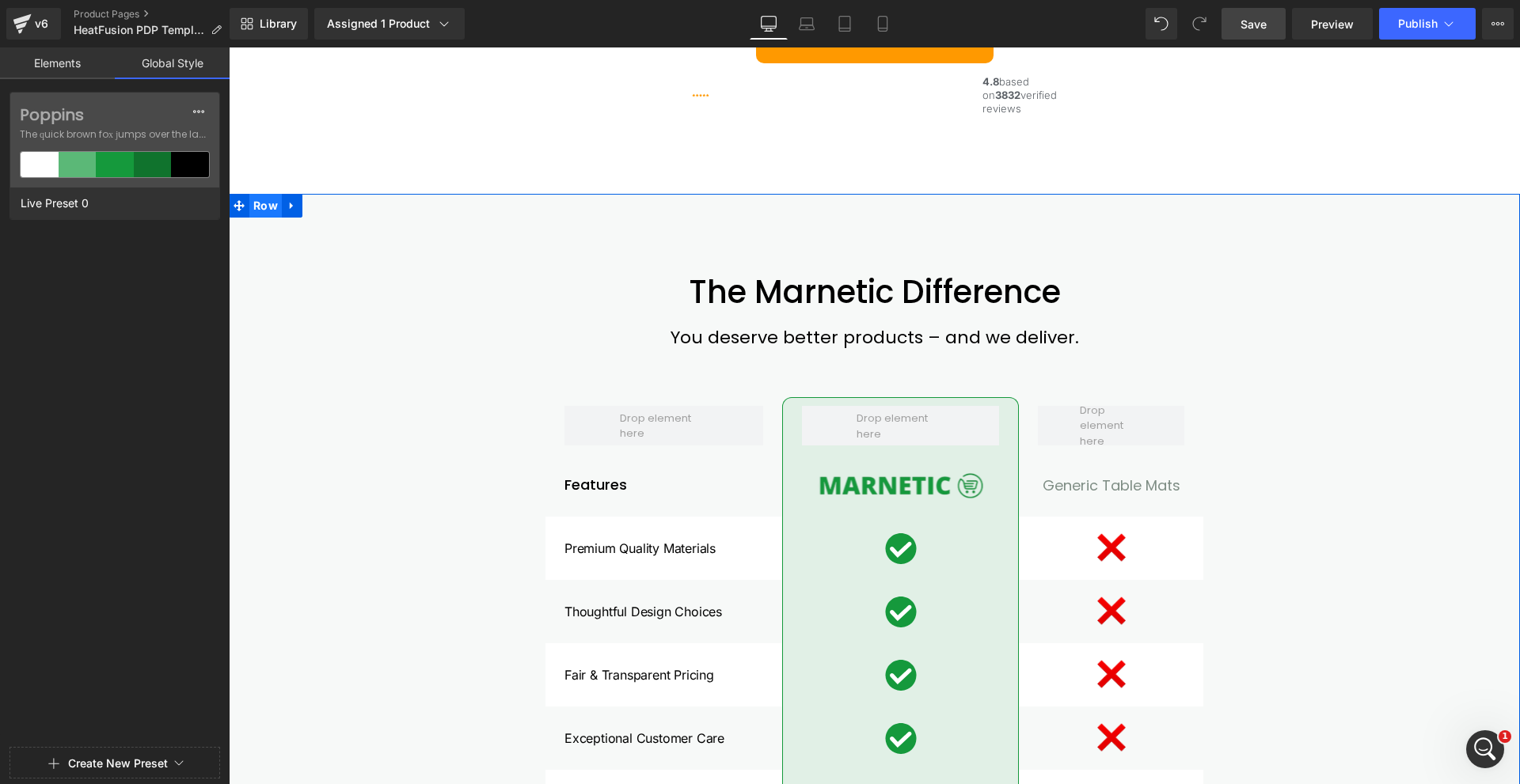
click at [258, 218] on span "Row" at bounding box center [266, 206] width 33 height 24
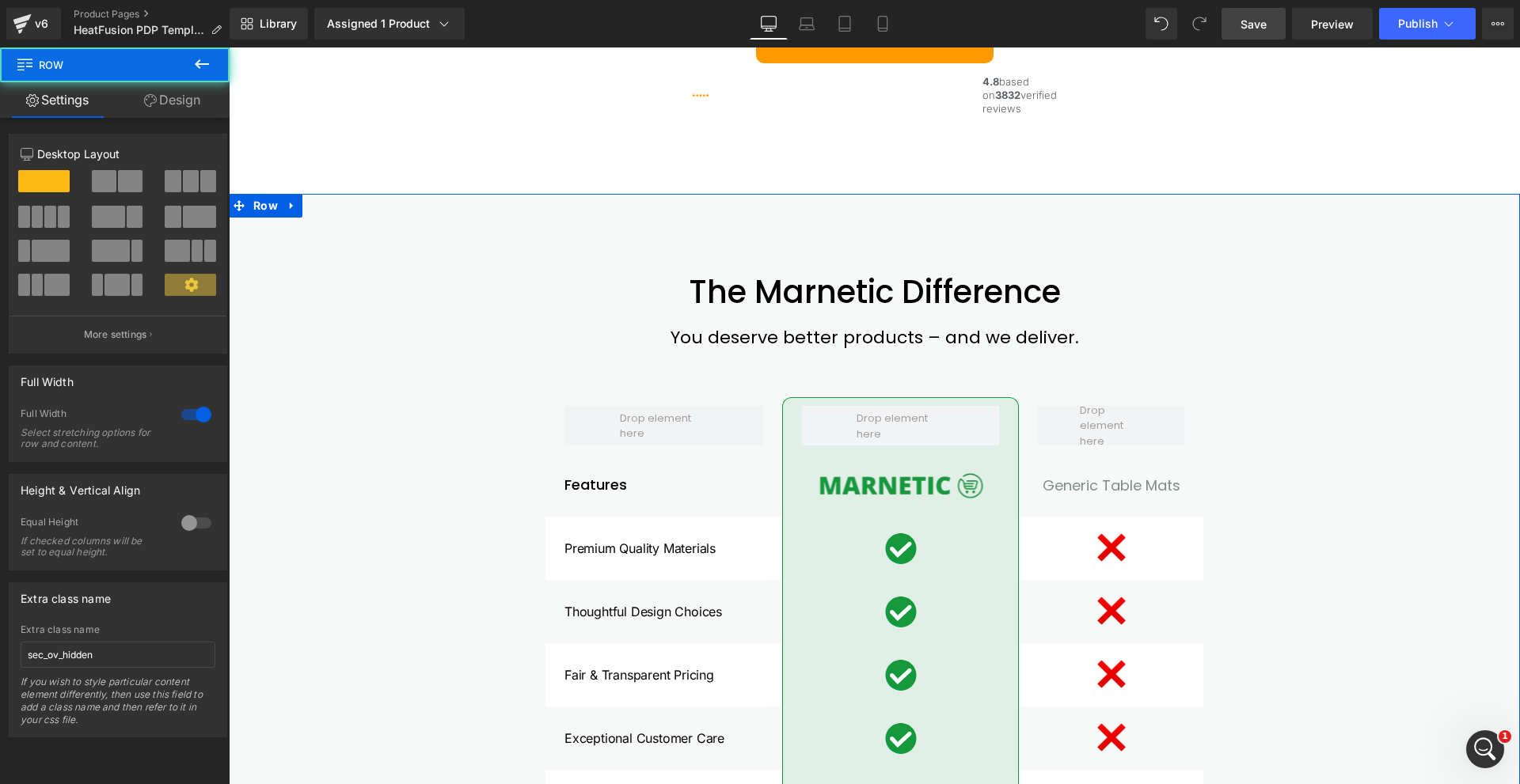
click at [163, 90] on link "Design" at bounding box center [172, 100] width 115 height 35
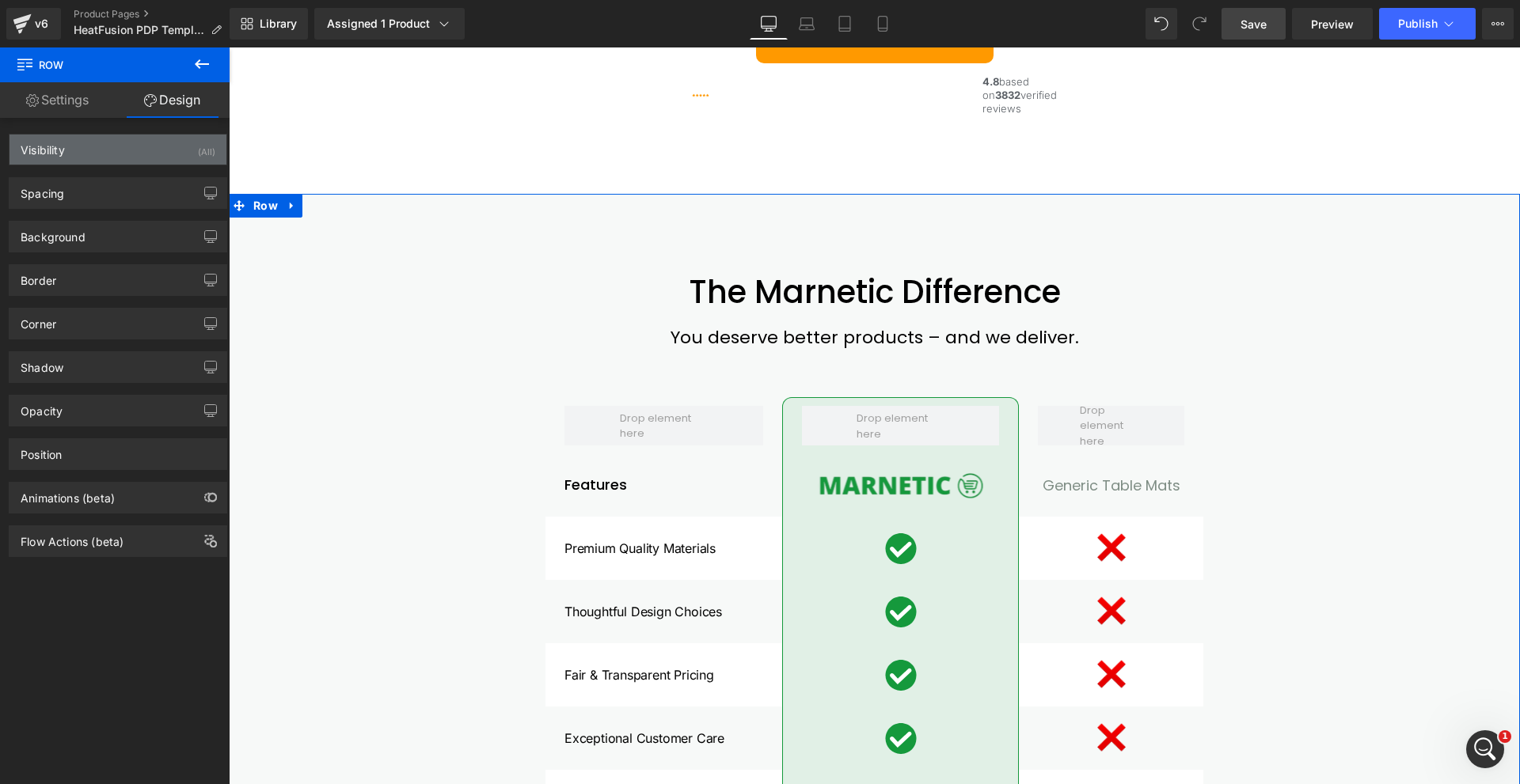
click at [142, 154] on div "Visibility (All)" at bounding box center [118, 150] width 217 height 30
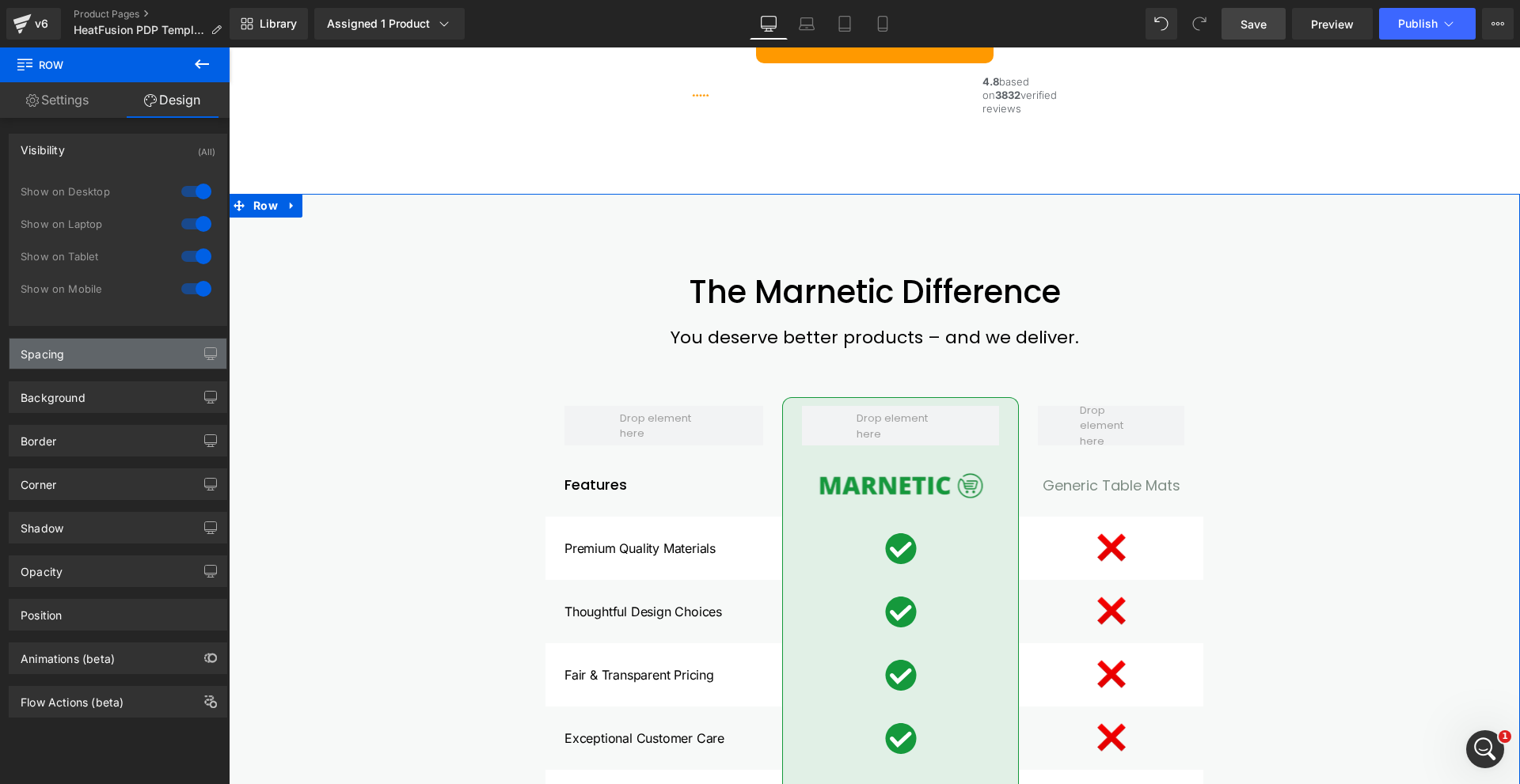
click at [152, 360] on div "Spacing" at bounding box center [118, 354] width 217 height 30
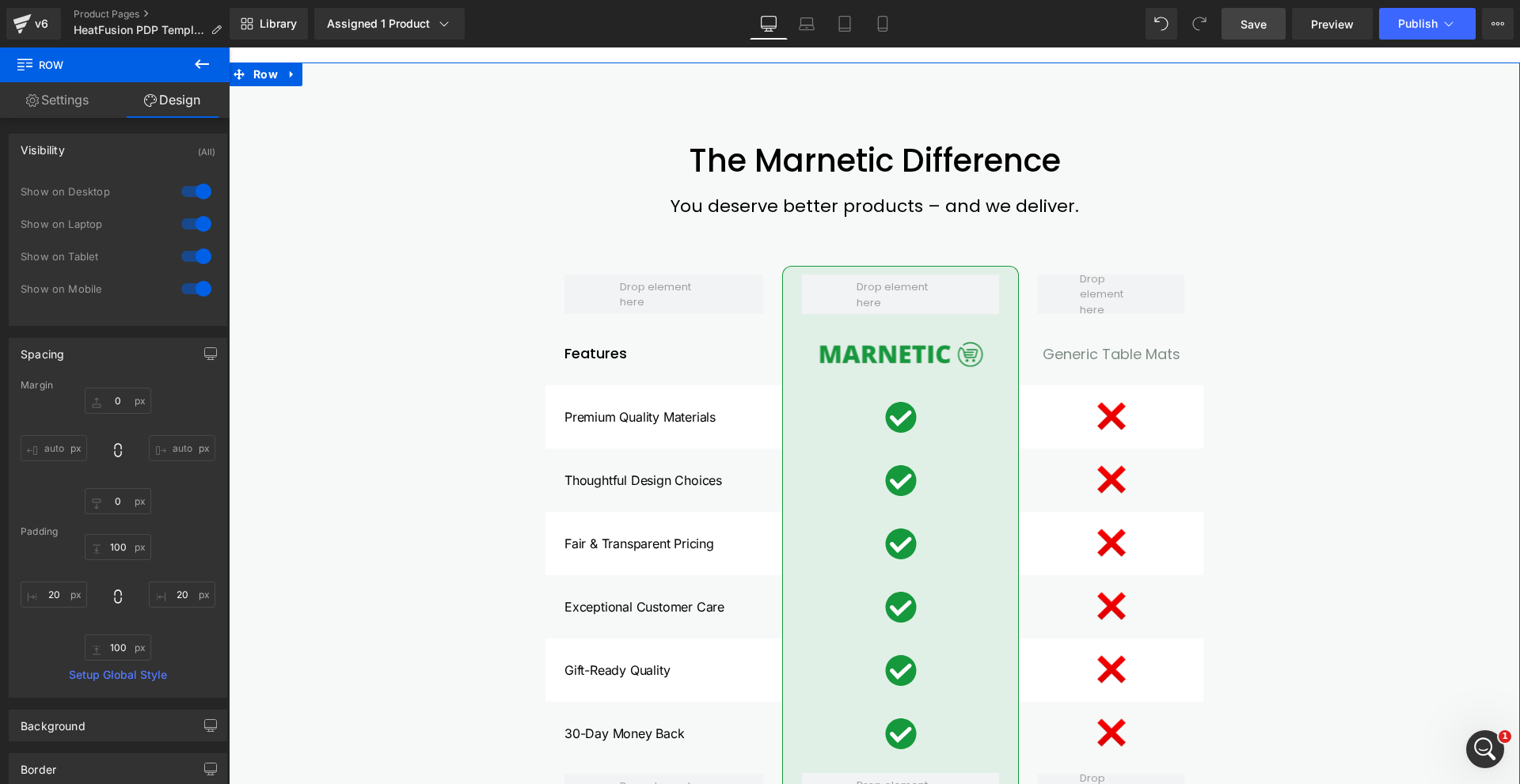
scroll to position [3956, 0]
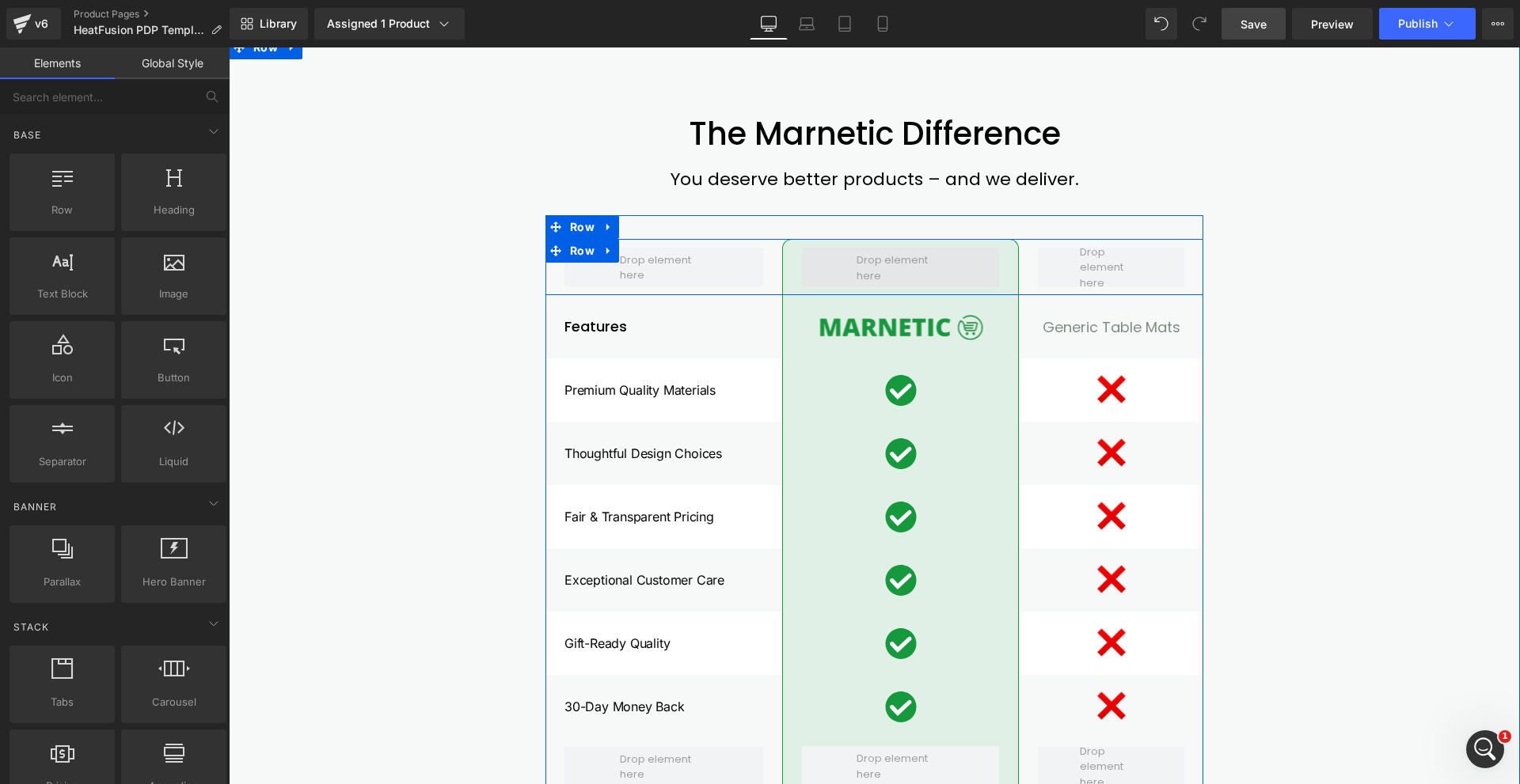
click at [851, 287] on span at bounding box center [900, 268] width 99 height 39
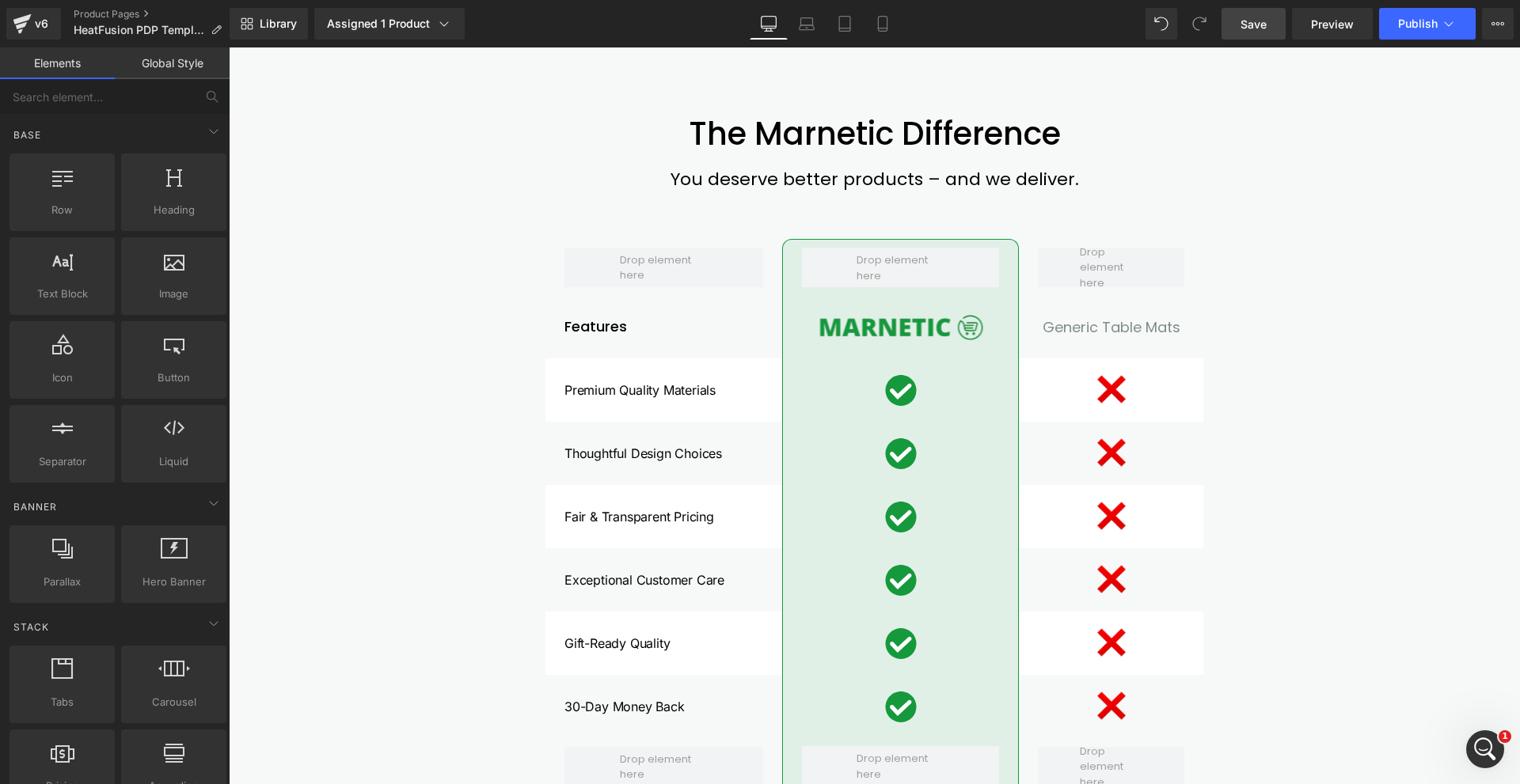
click at [182, 75] on link "Global Style" at bounding box center [172, 63] width 115 height 32
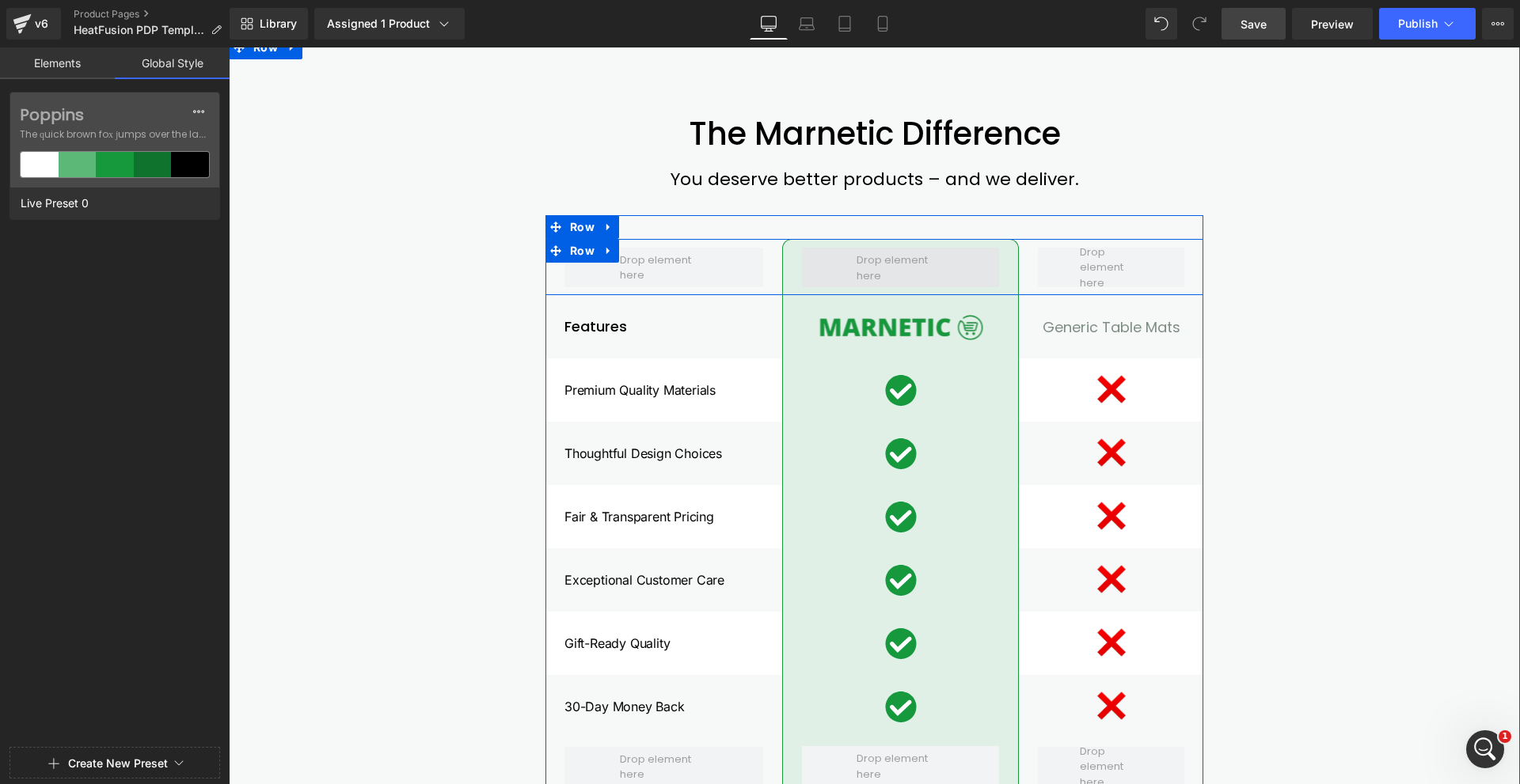
click at [872, 285] on span at bounding box center [900, 268] width 99 height 39
click at [586, 263] on span "Row" at bounding box center [582, 250] width 33 height 24
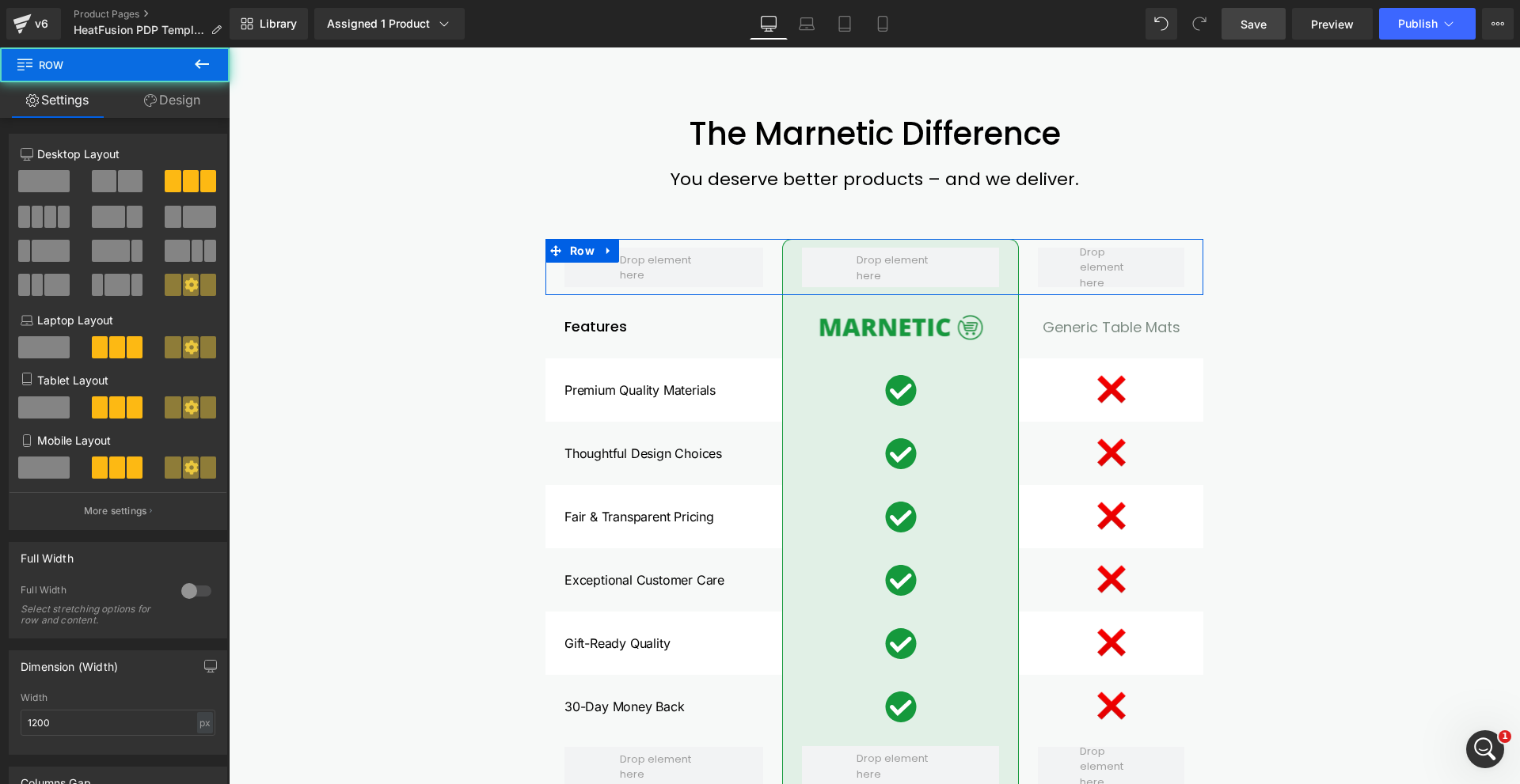
click at [168, 111] on link "Design" at bounding box center [172, 100] width 115 height 35
click at [0, 0] on div "Visibility" at bounding box center [0, 0] width 0 height 0
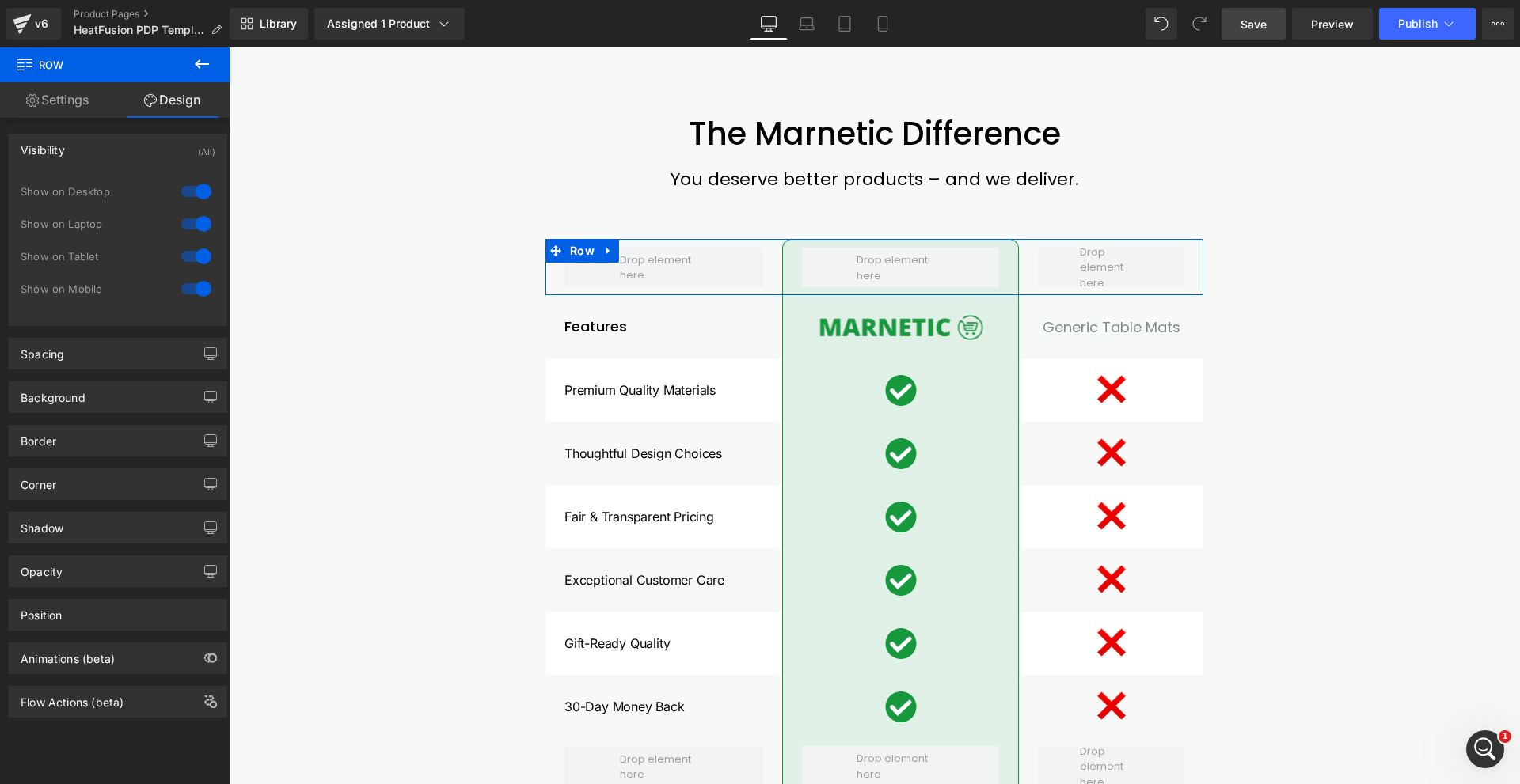
click at [149, 155] on div "Visibility (All)" at bounding box center [118, 150] width 217 height 30
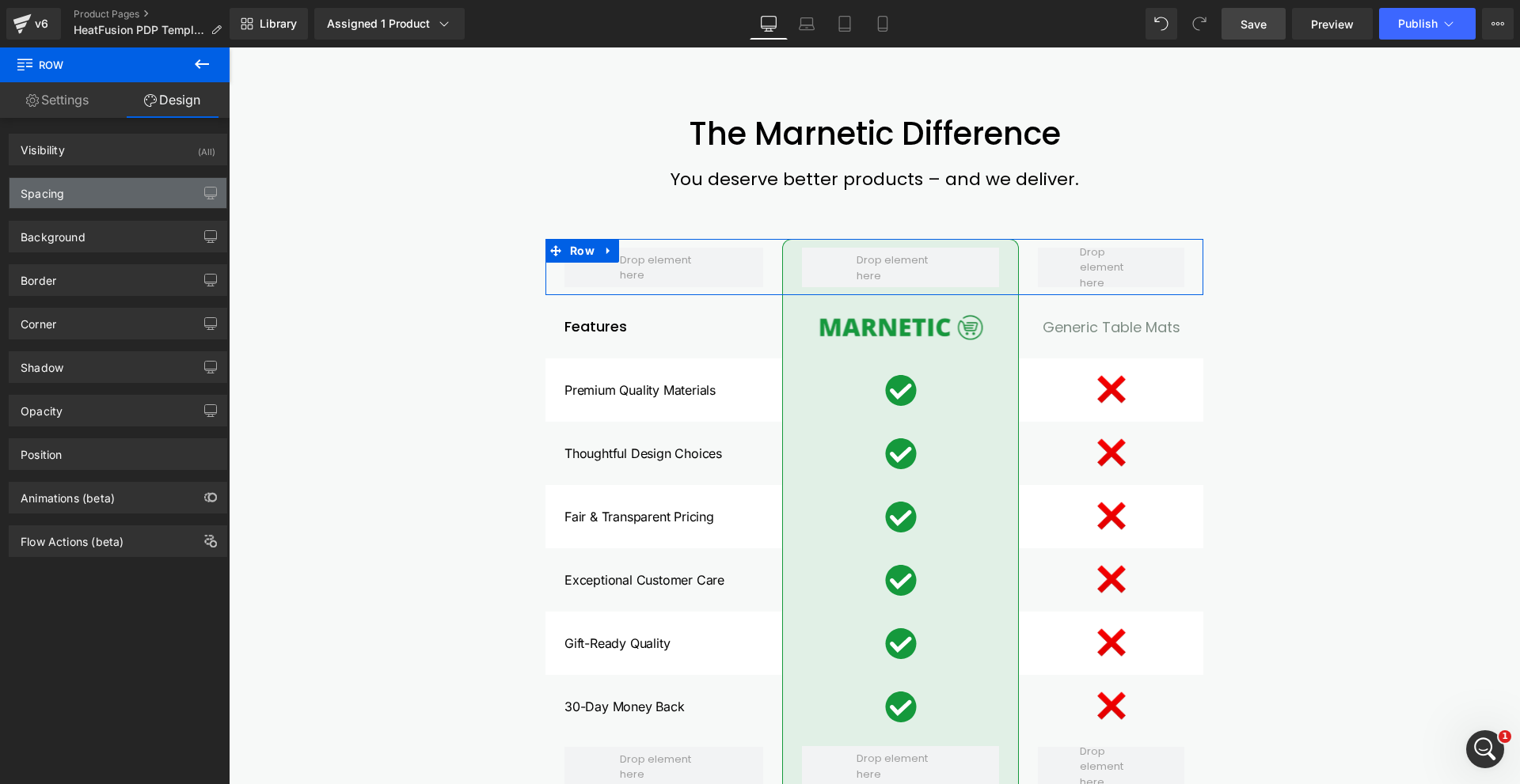
click at [124, 192] on div "Spacing" at bounding box center [118, 193] width 217 height 30
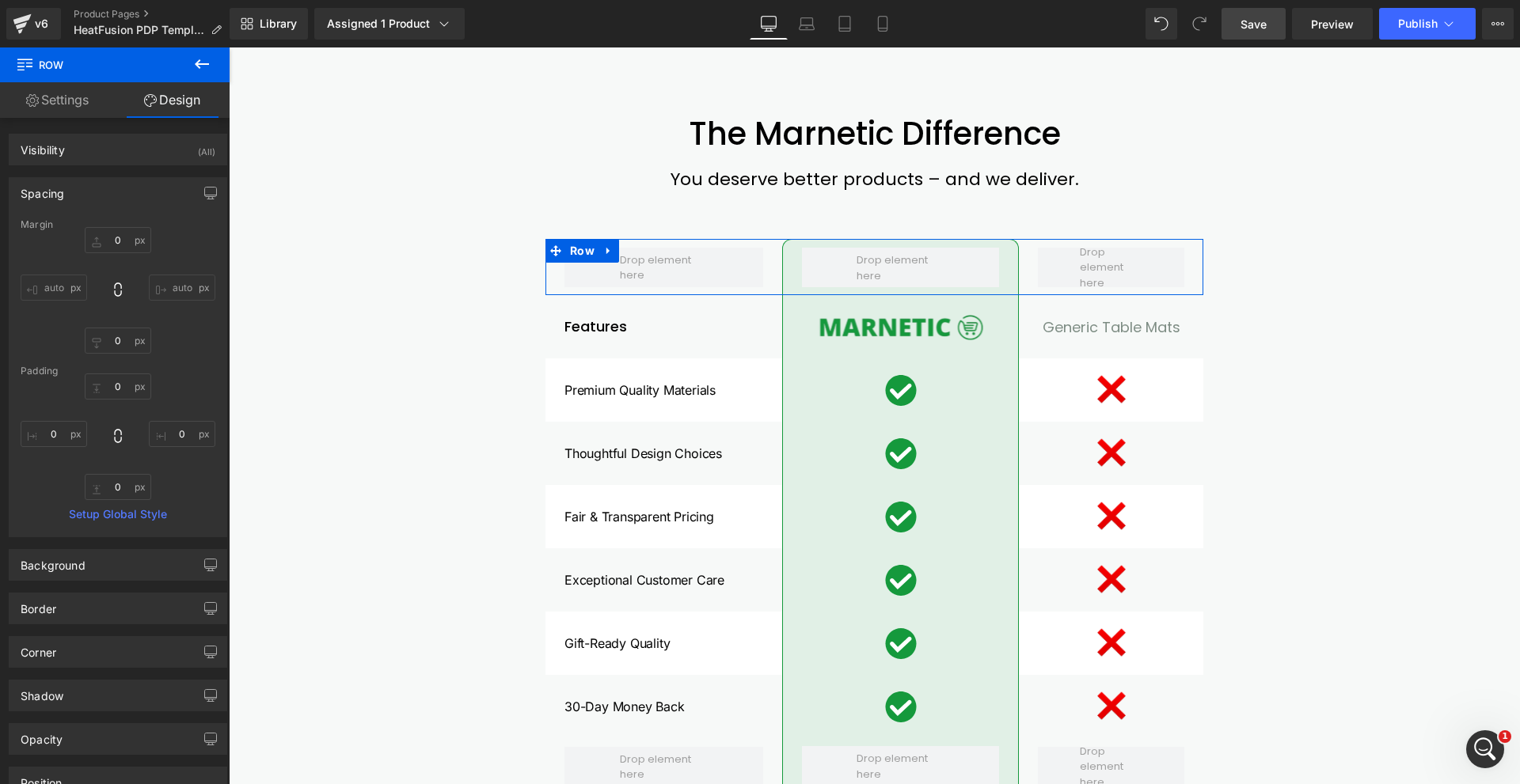
click at [124, 192] on div "Spacing" at bounding box center [118, 193] width 217 height 30
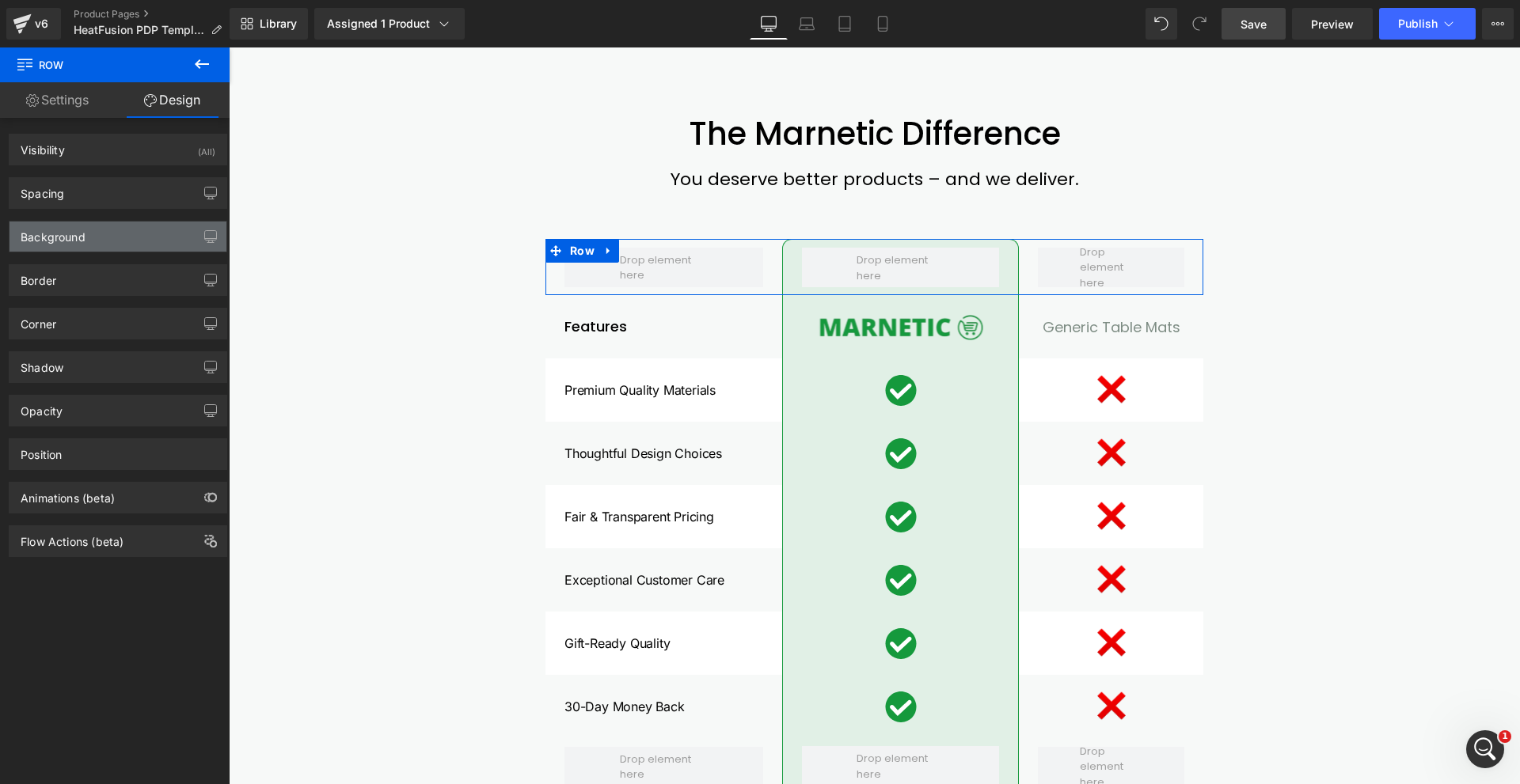
click at [103, 242] on div "Background" at bounding box center [118, 237] width 217 height 30
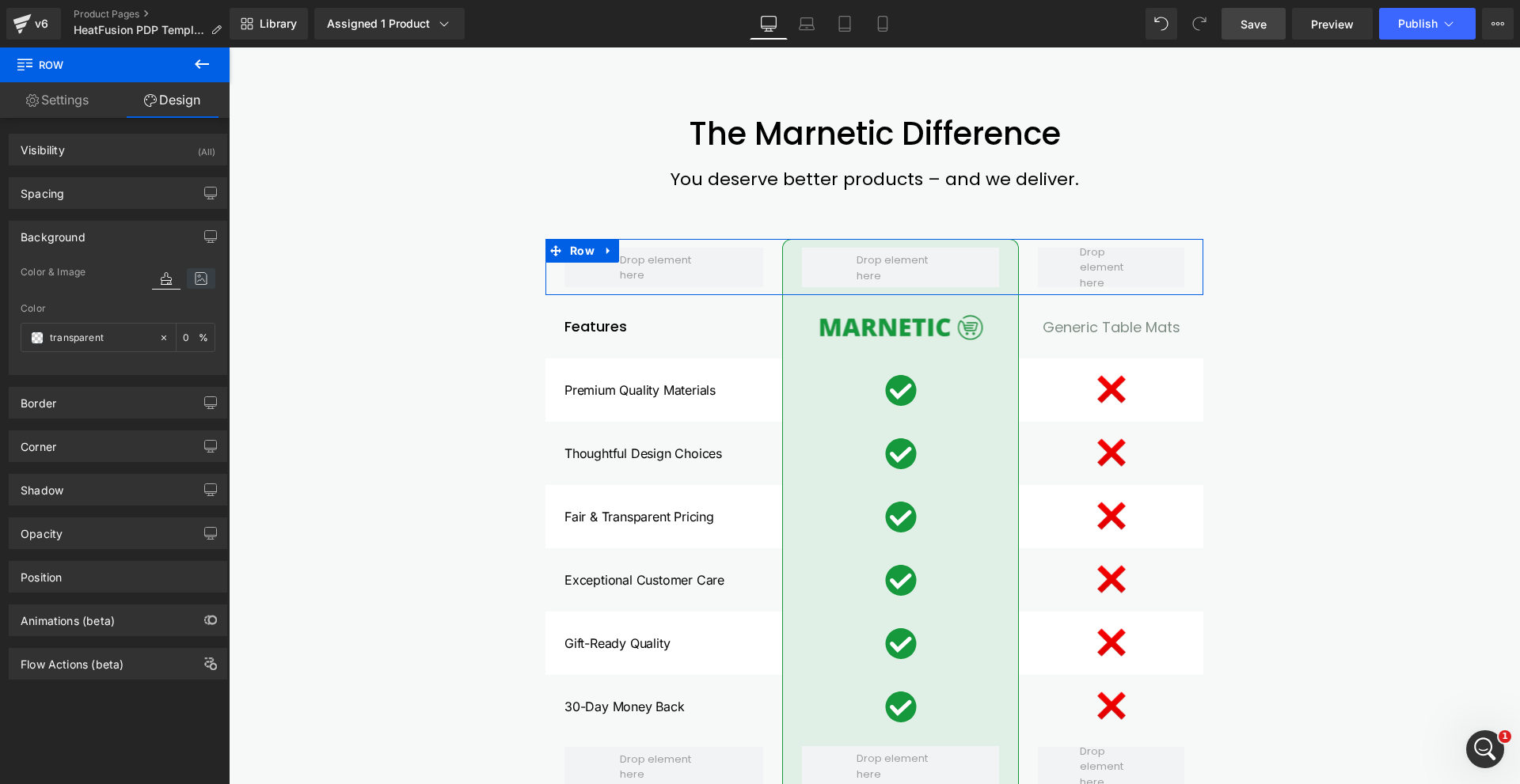
click at [187, 277] on icon at bounding box center [201, 278] width 29 height 20
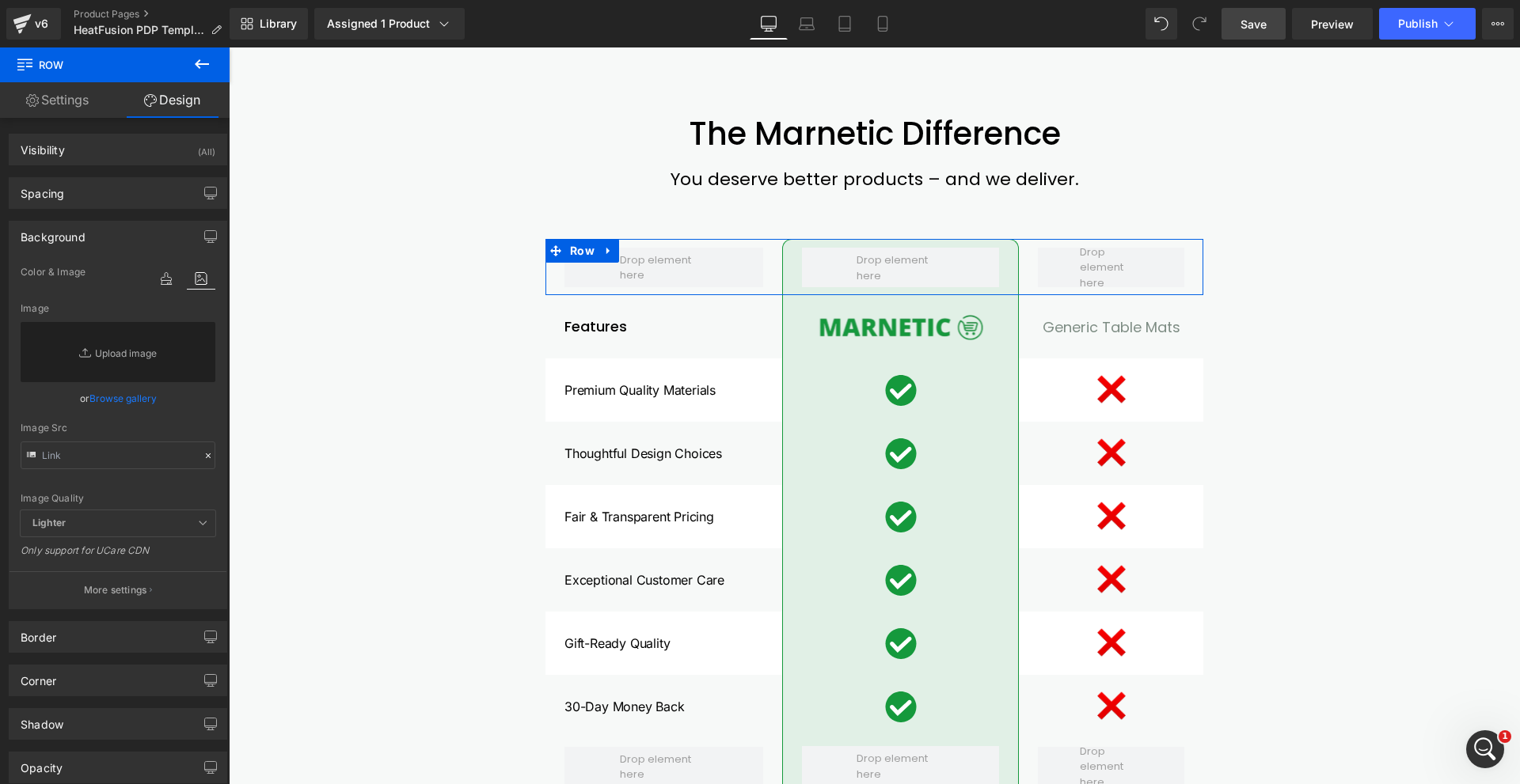
click at [152, 232] on div "Background" at bounding box center [118, 237] width 217 height 30
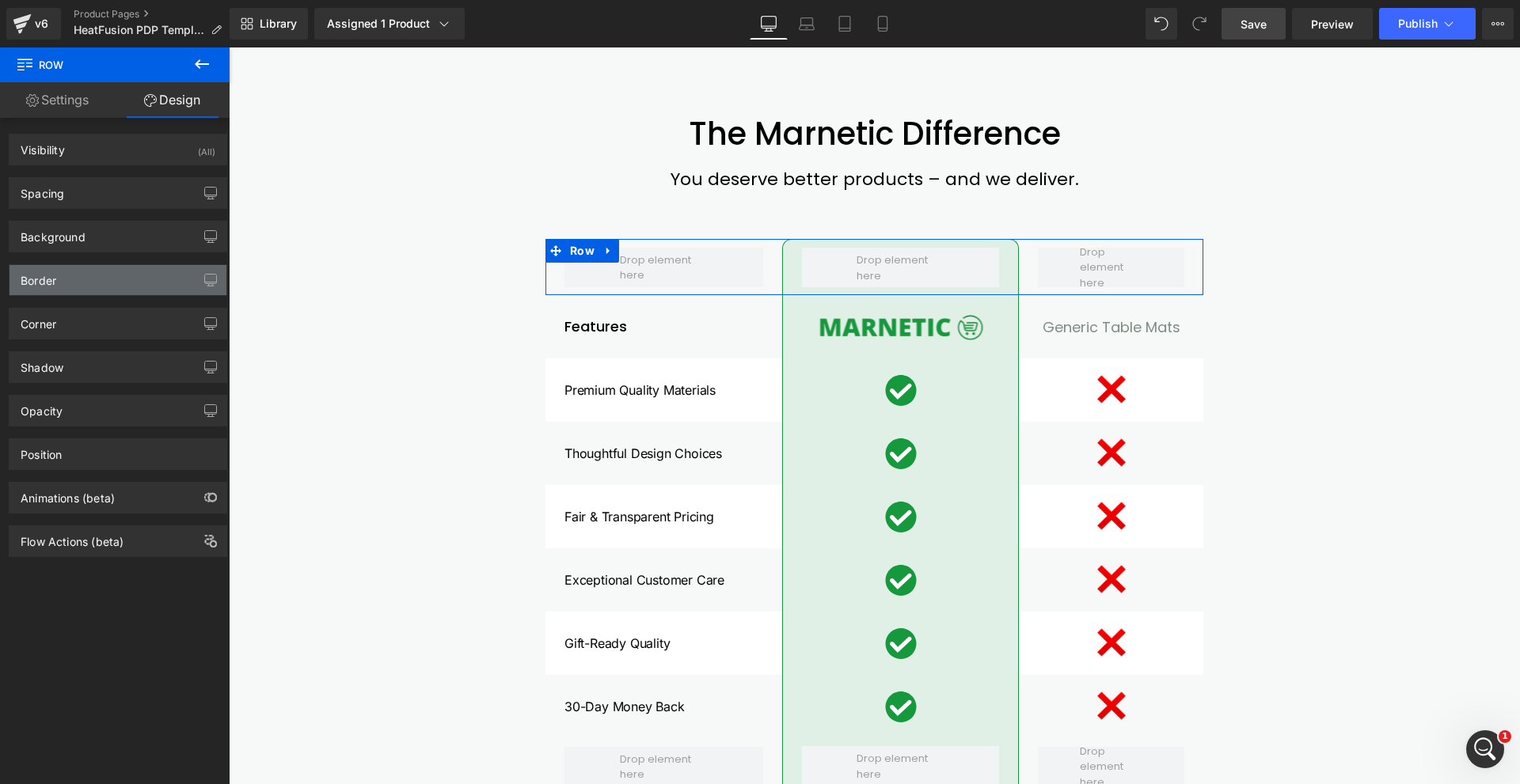
click at [140, 289] on div "Border" at bounding box center [118, 280] width 217 height 30
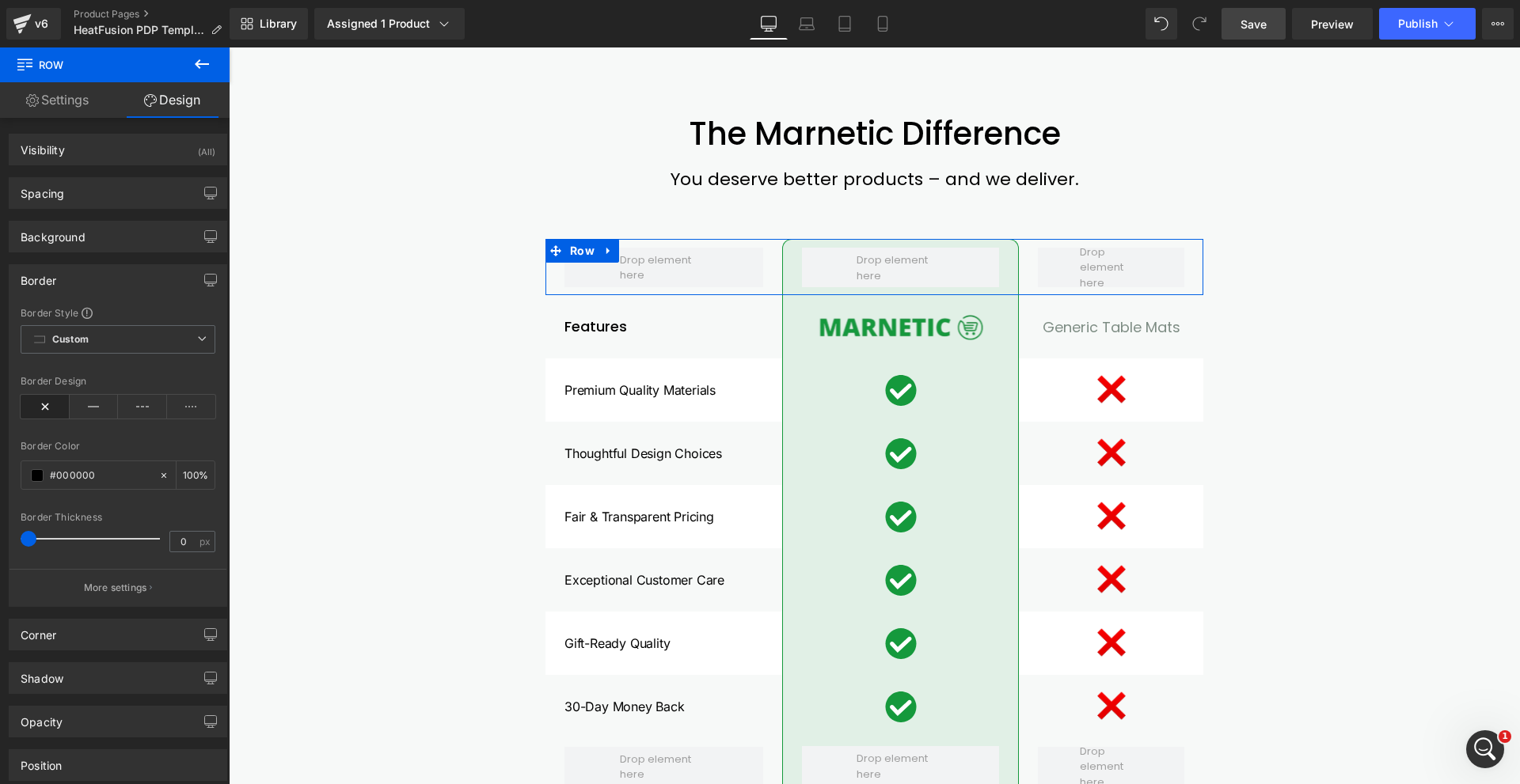
click at [140, 289] on div "Border" at bounding box center [118, 280] width 217 height 30
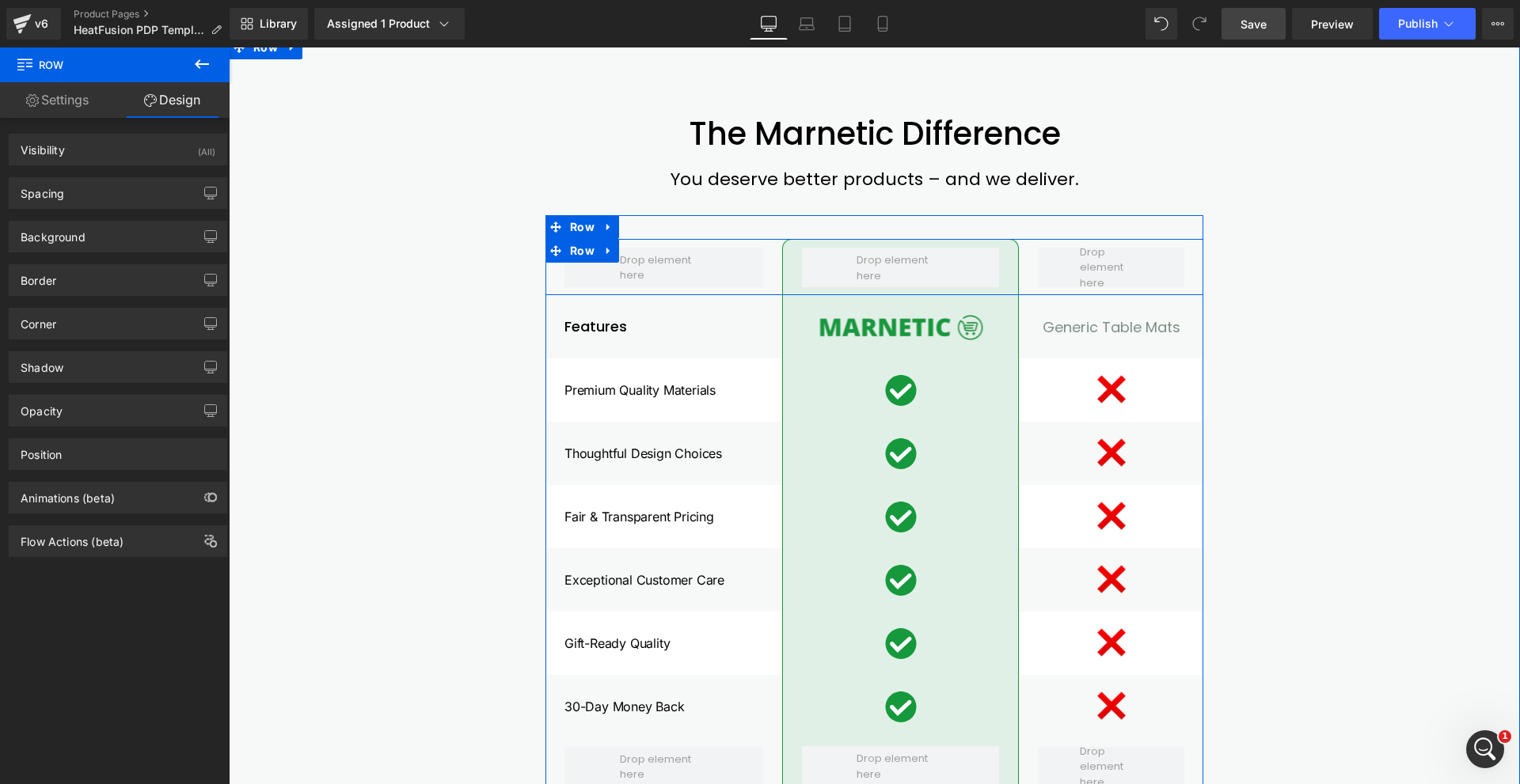
click at [775, 293] on div at bounding box center [664, 266] width 237 height 56
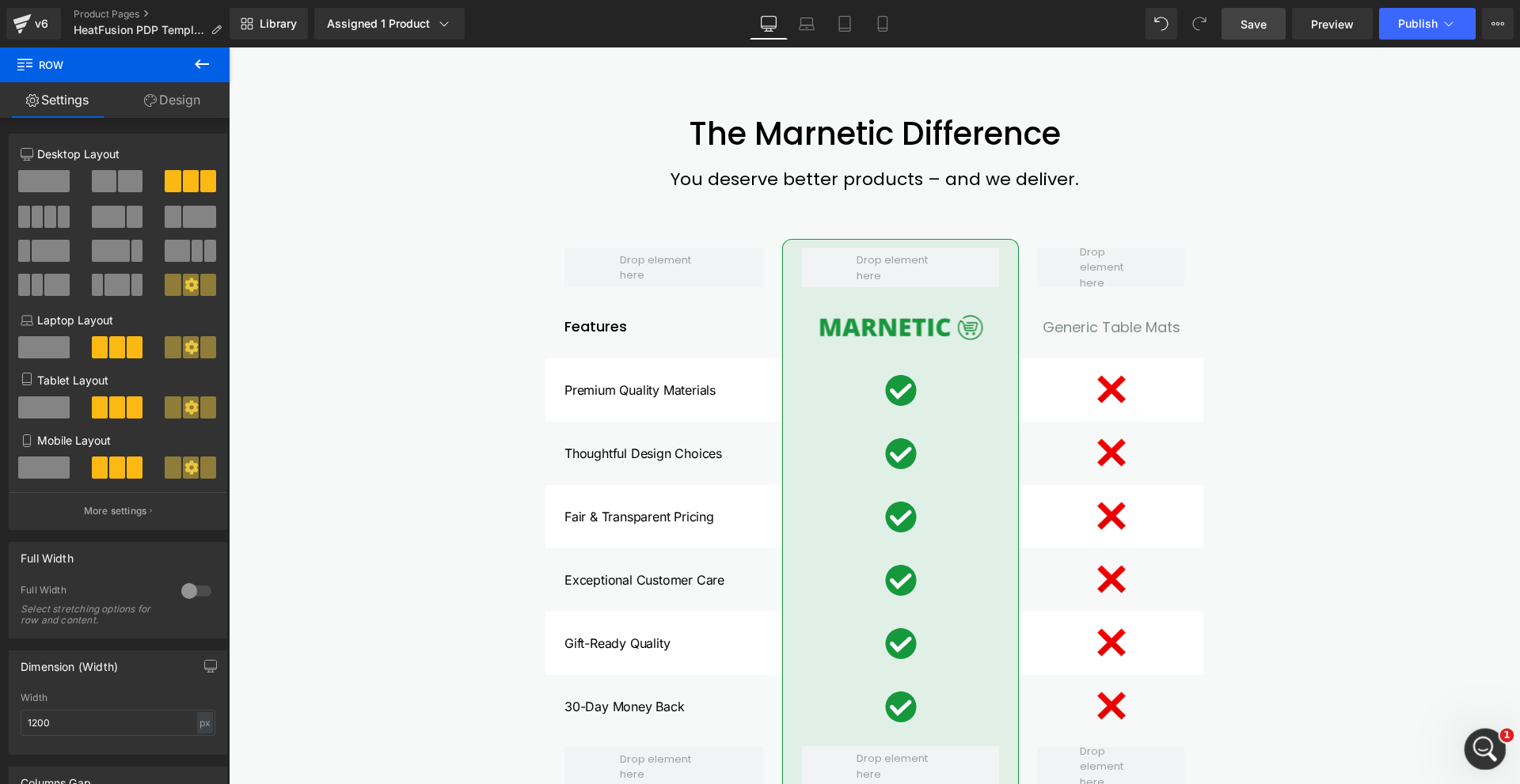
click at [1497, 733] on div "1" at bounding box center [1486, 750] width 42 height 42
click at [1482, 724] on div "The Marnetic Difference Heading You deserve better products – and we deliver. T…" at bounding box center [874, 529] width 1259 height 829
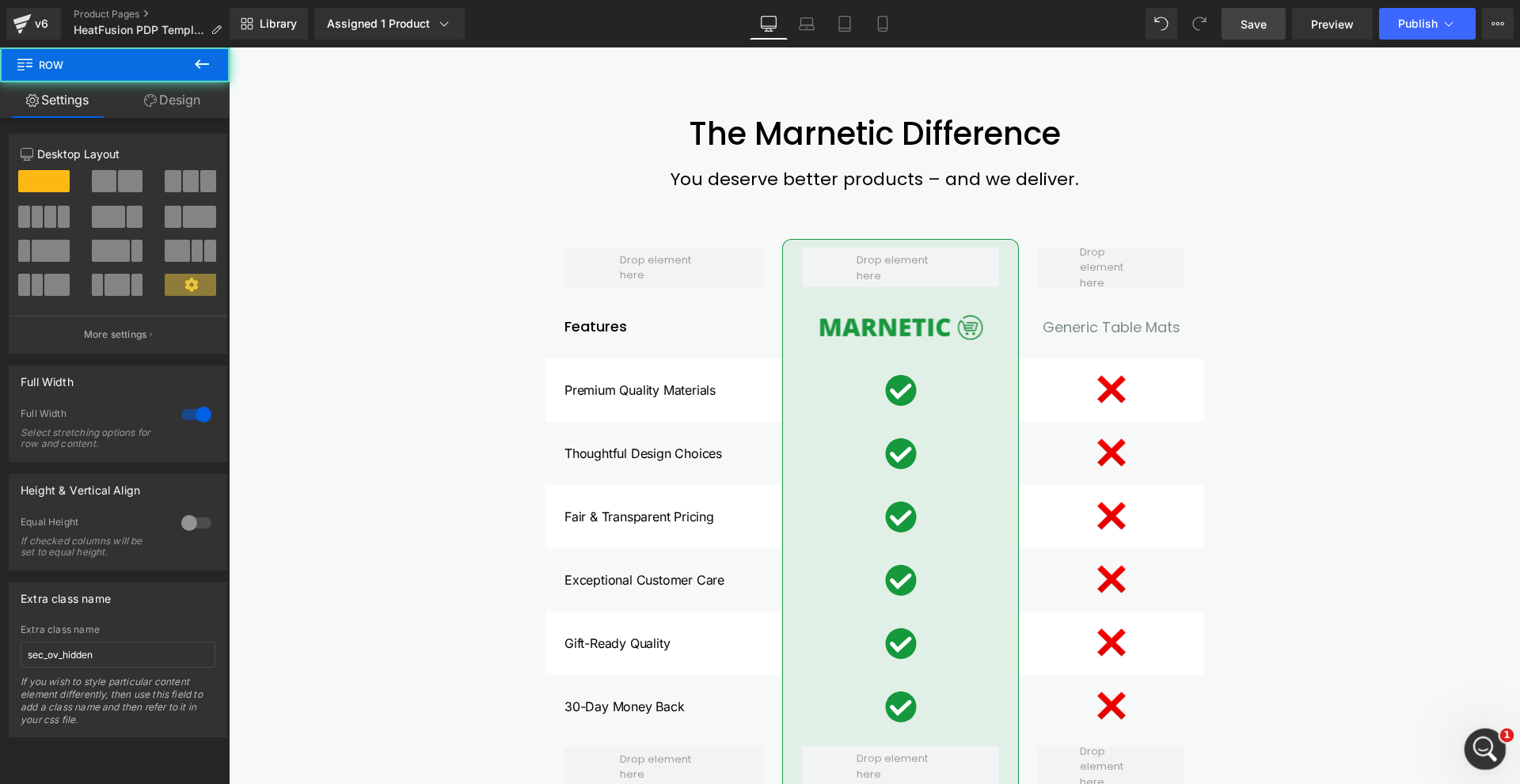
click at [1486, 731] on div "Open Intercom Messenger" at bounding box center [1483, 747] width 52 height 52
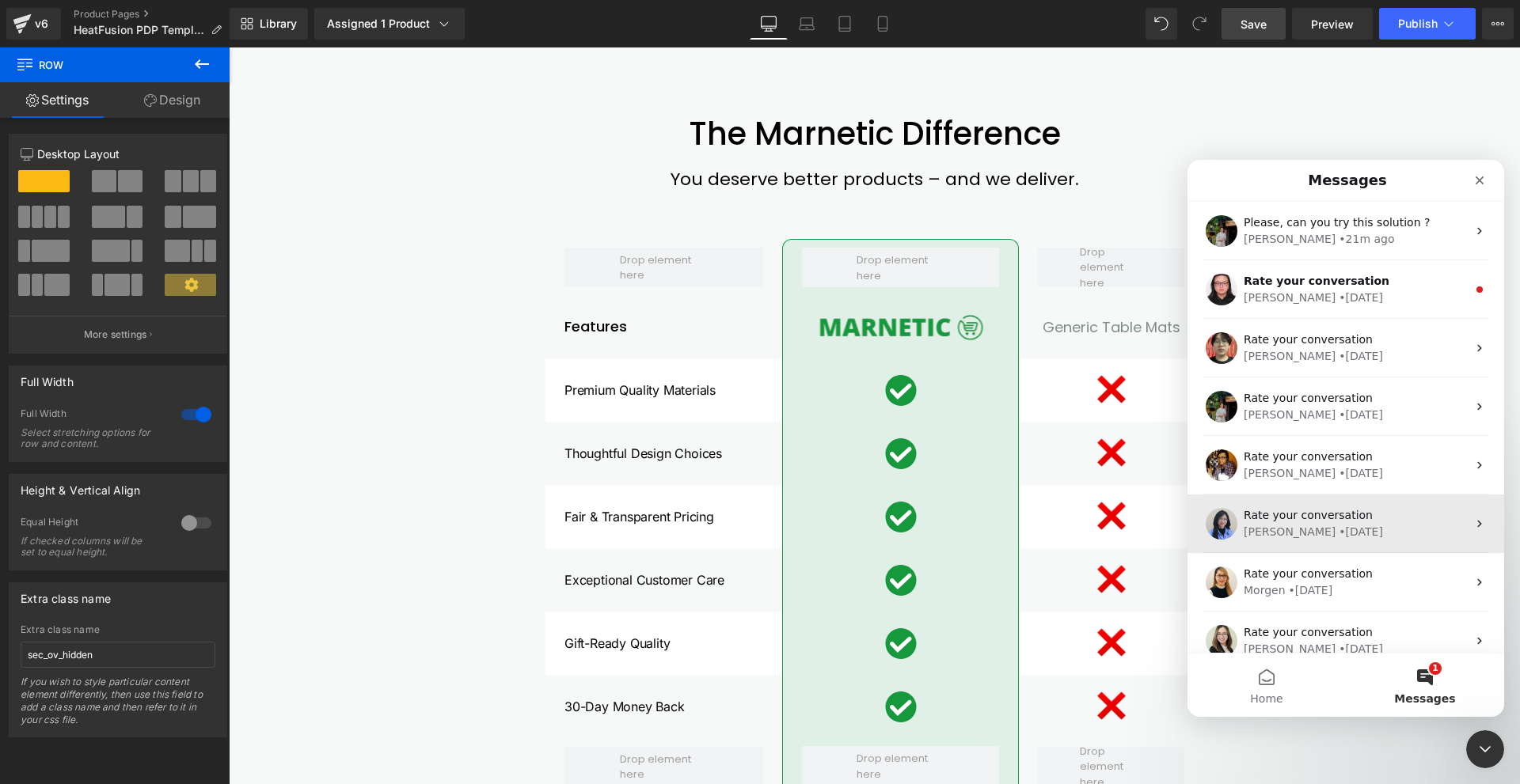
click at [1364, 522] on div "Rate your conversation" at bounding box center [1355, 516] width 224 height 17
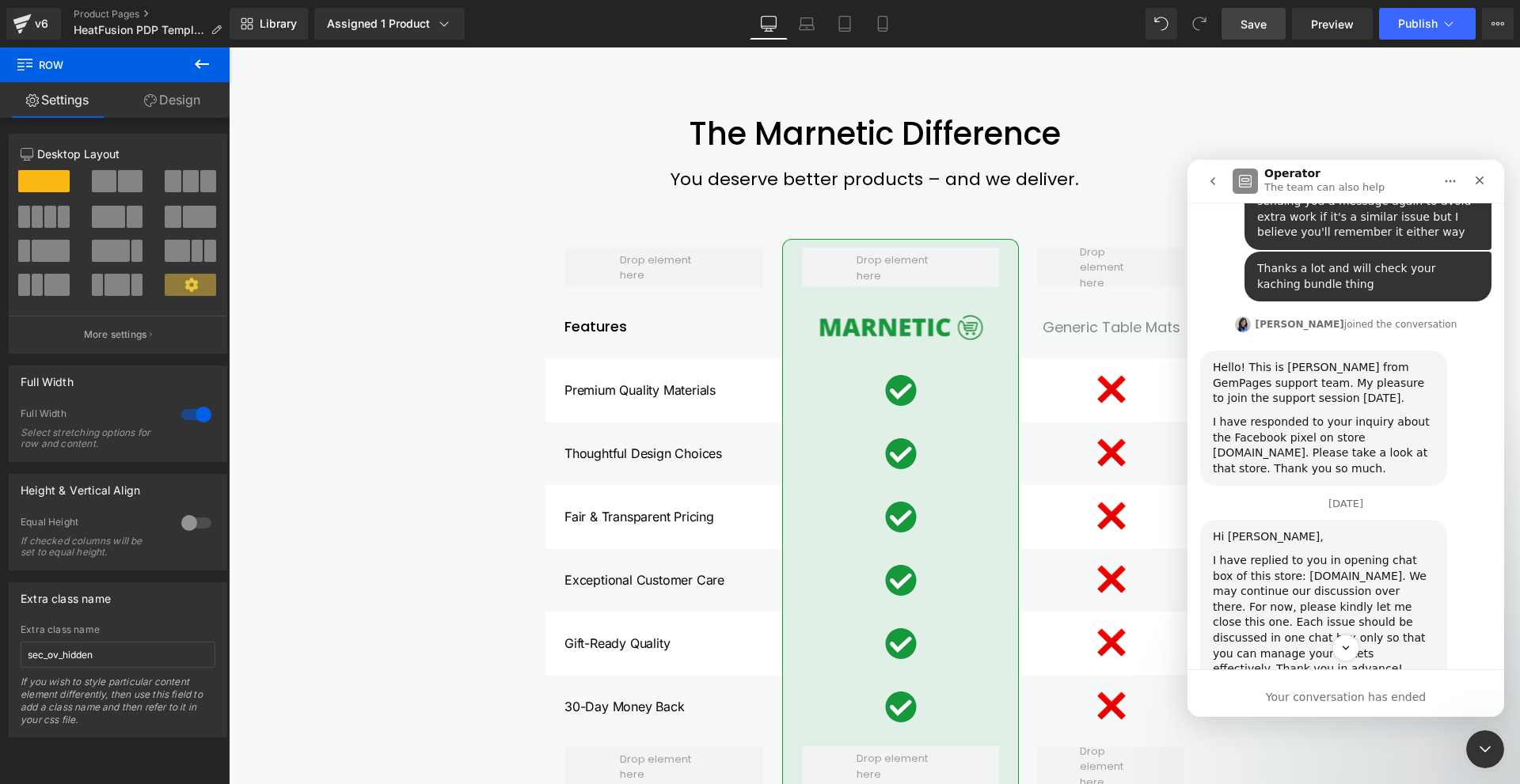
scroll to position [5612, 0]
click at [1205, 181] on button "go back" at bounding box center [1213, 182] width 30 height 30
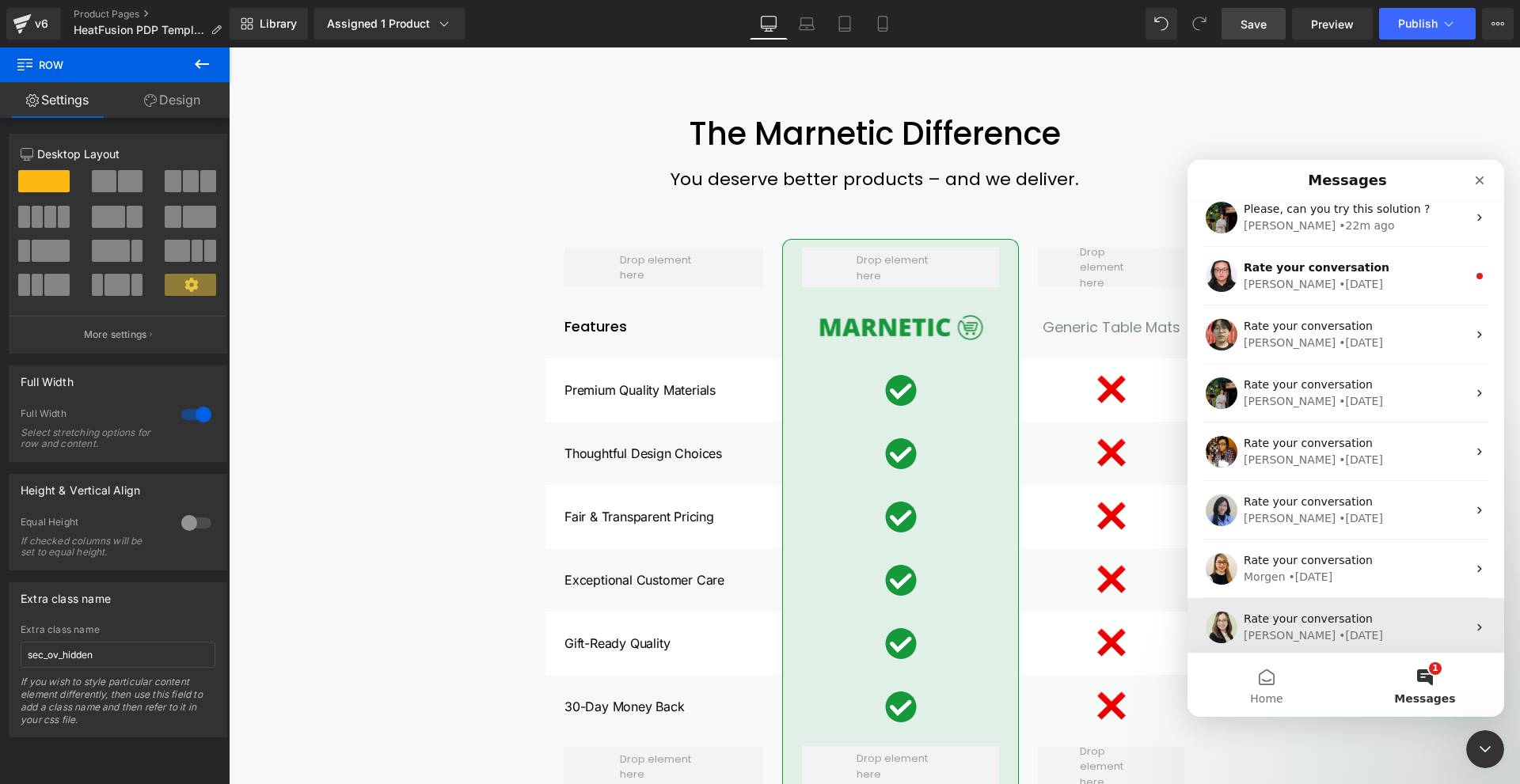
scroll to position [0, 0]
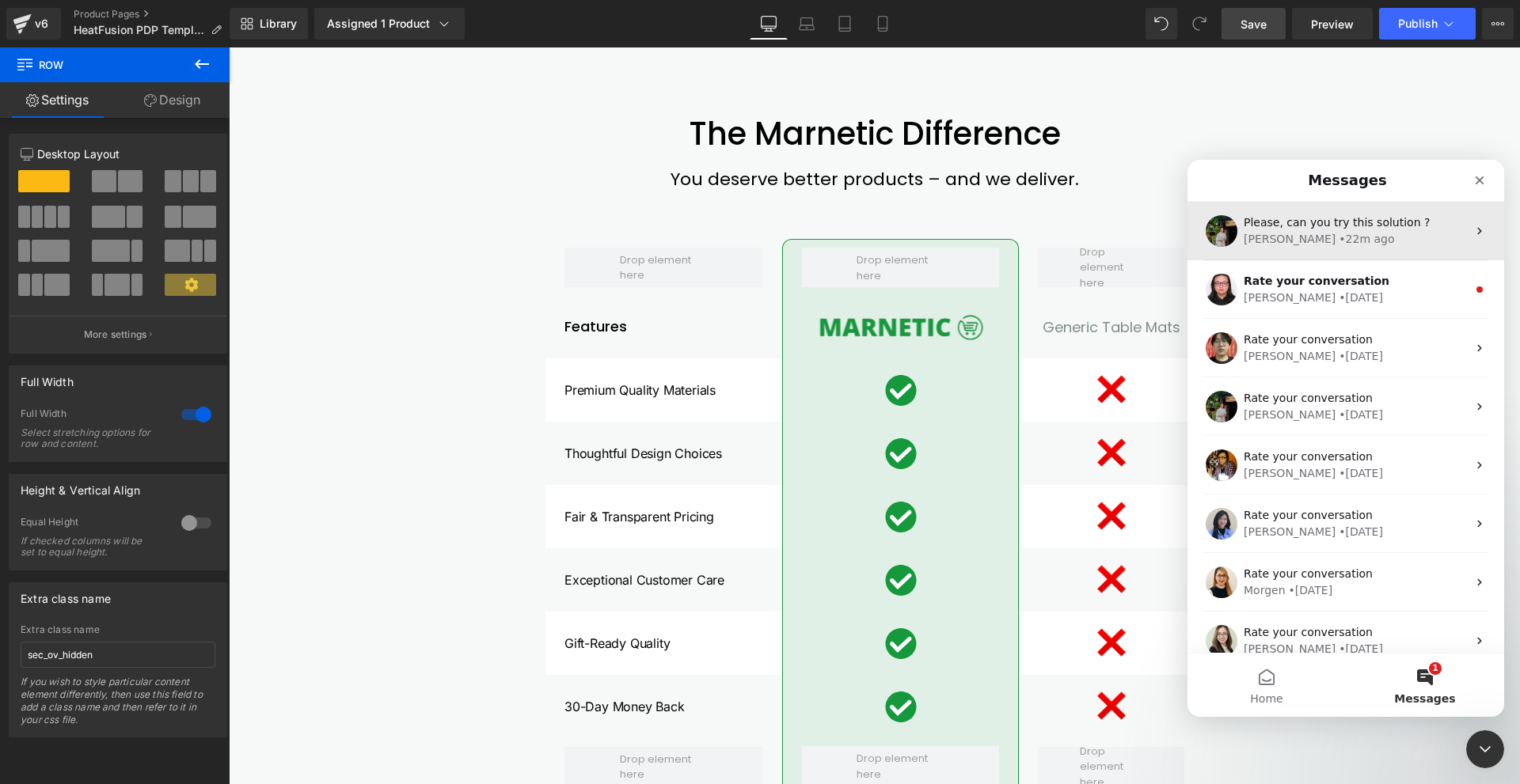
click at [1339, 239] on div "Jeremy • 22m ago" at bounding box center [1355, 239] width 224 height 17
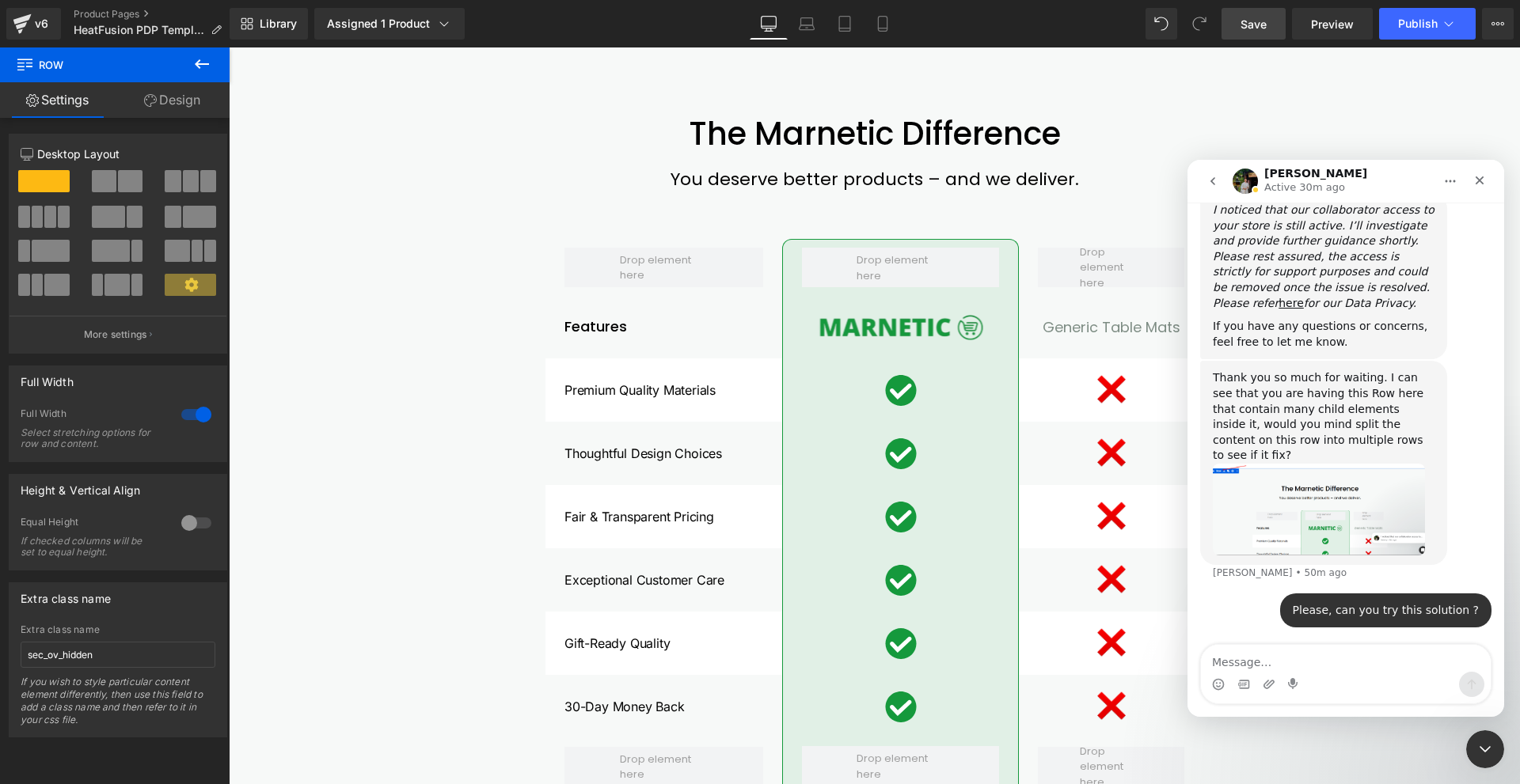
scroll to position [1360, 0]
click at [1249, 657] on textarea "Message…" at bounding box center [1345, 658] width 290 height 27
type textarea "hello"
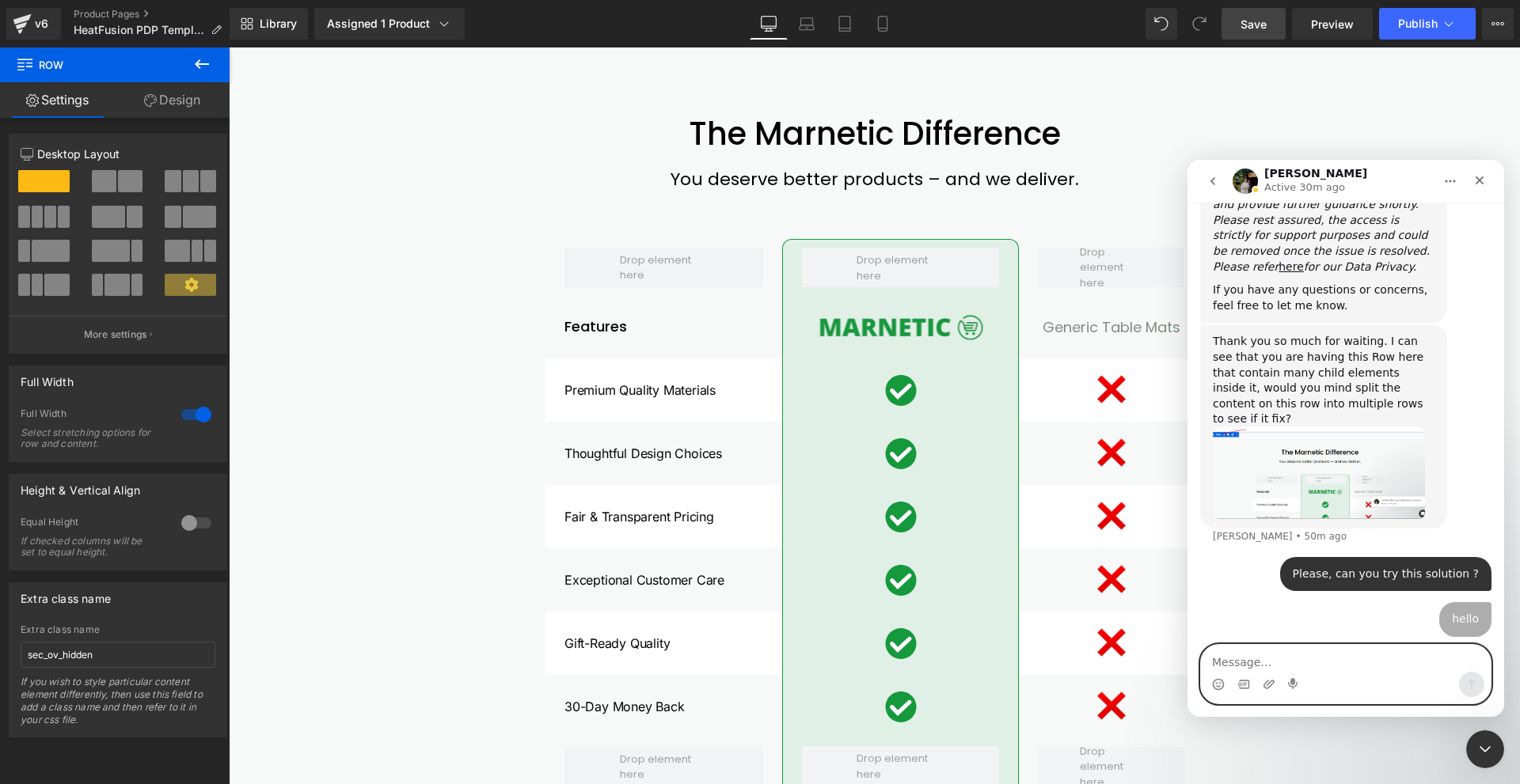
scroll to position [1395, 0]
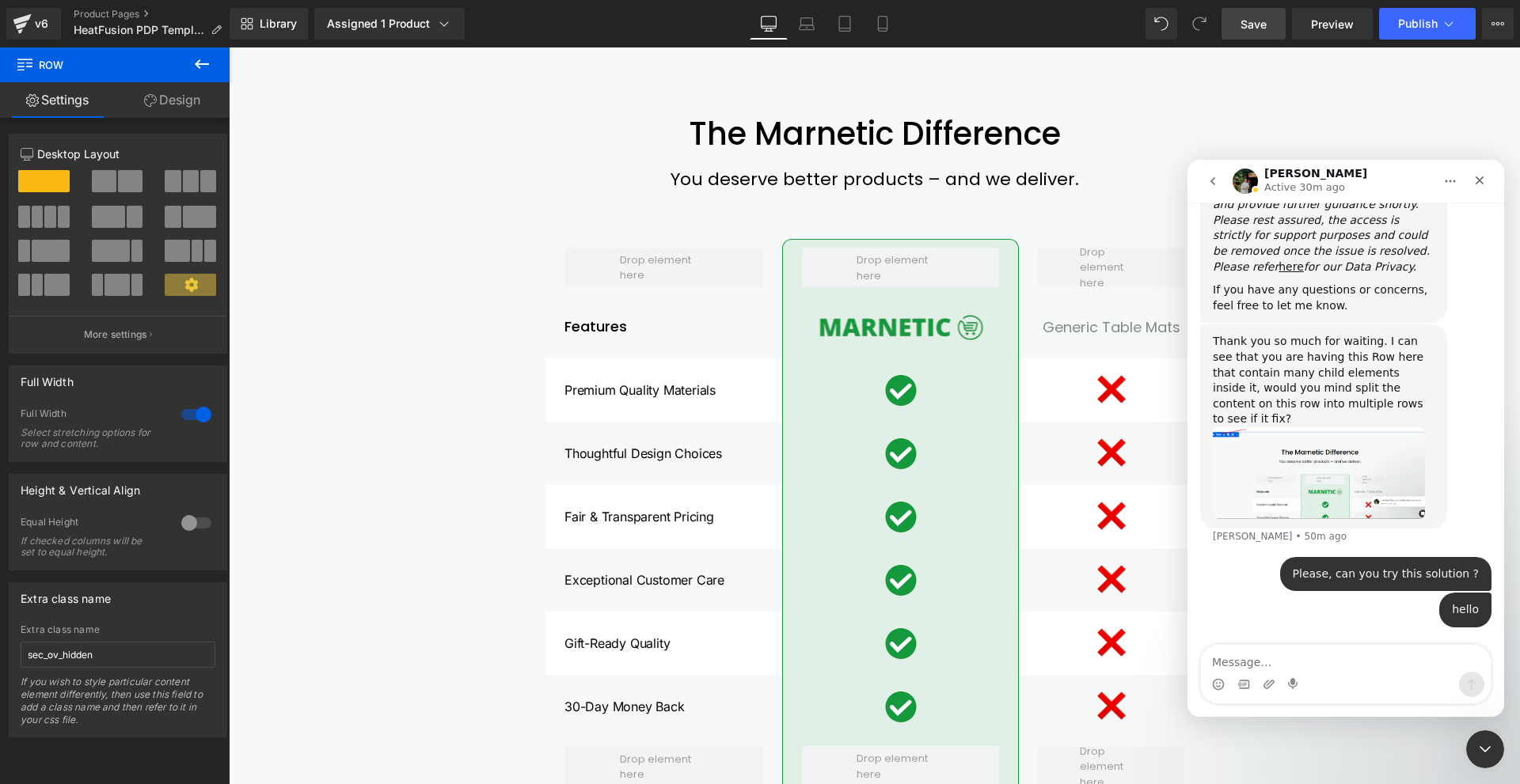
click at [1211, 183] on icon "go back" at bounding box center [1212, 181] width 13 height 13
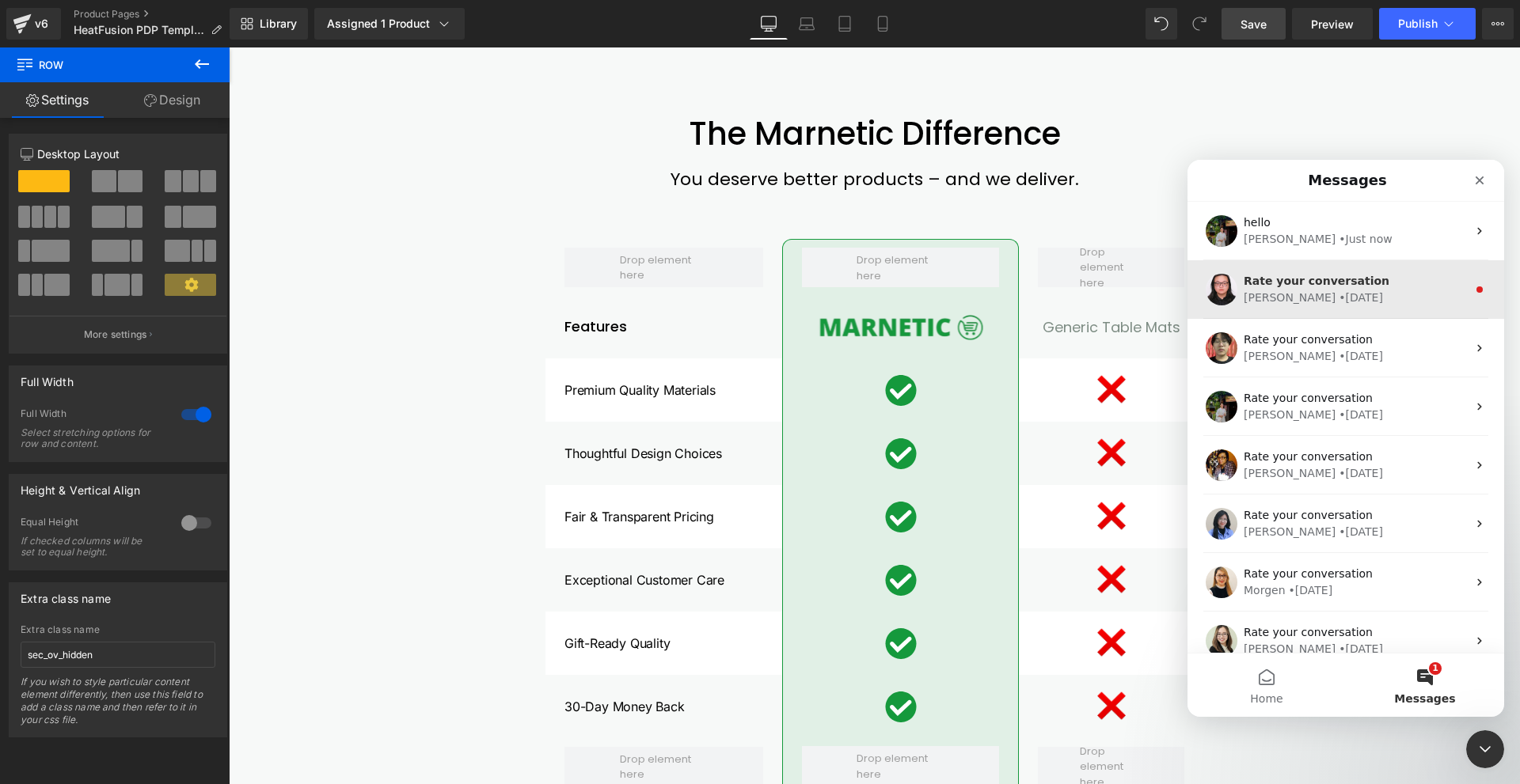
click at [1325, 308] on div "Rate your conversation Nathan • 2w ago" at bounding box center [1345, 290] width 317 height 59
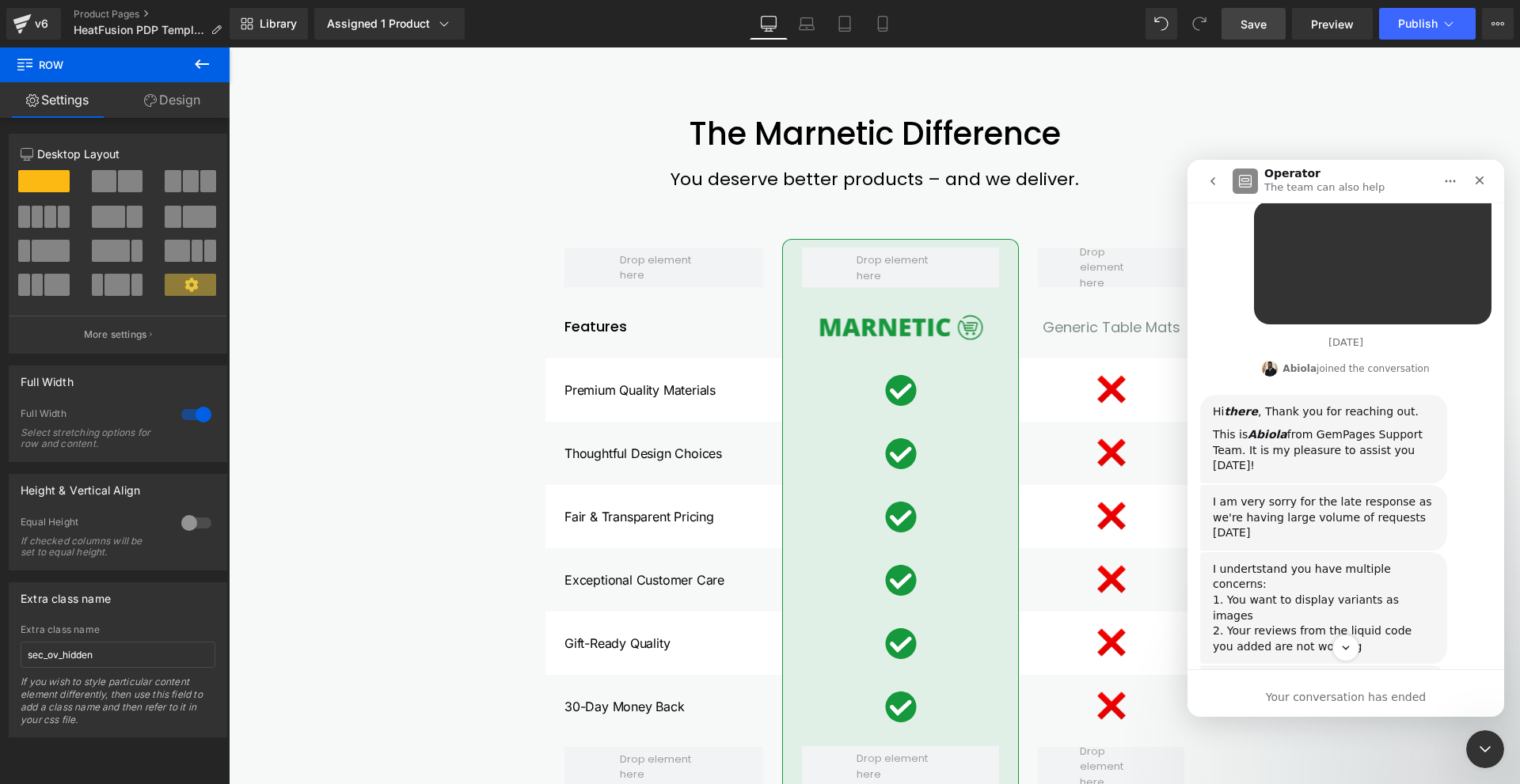
scroll to position [1427, 0]
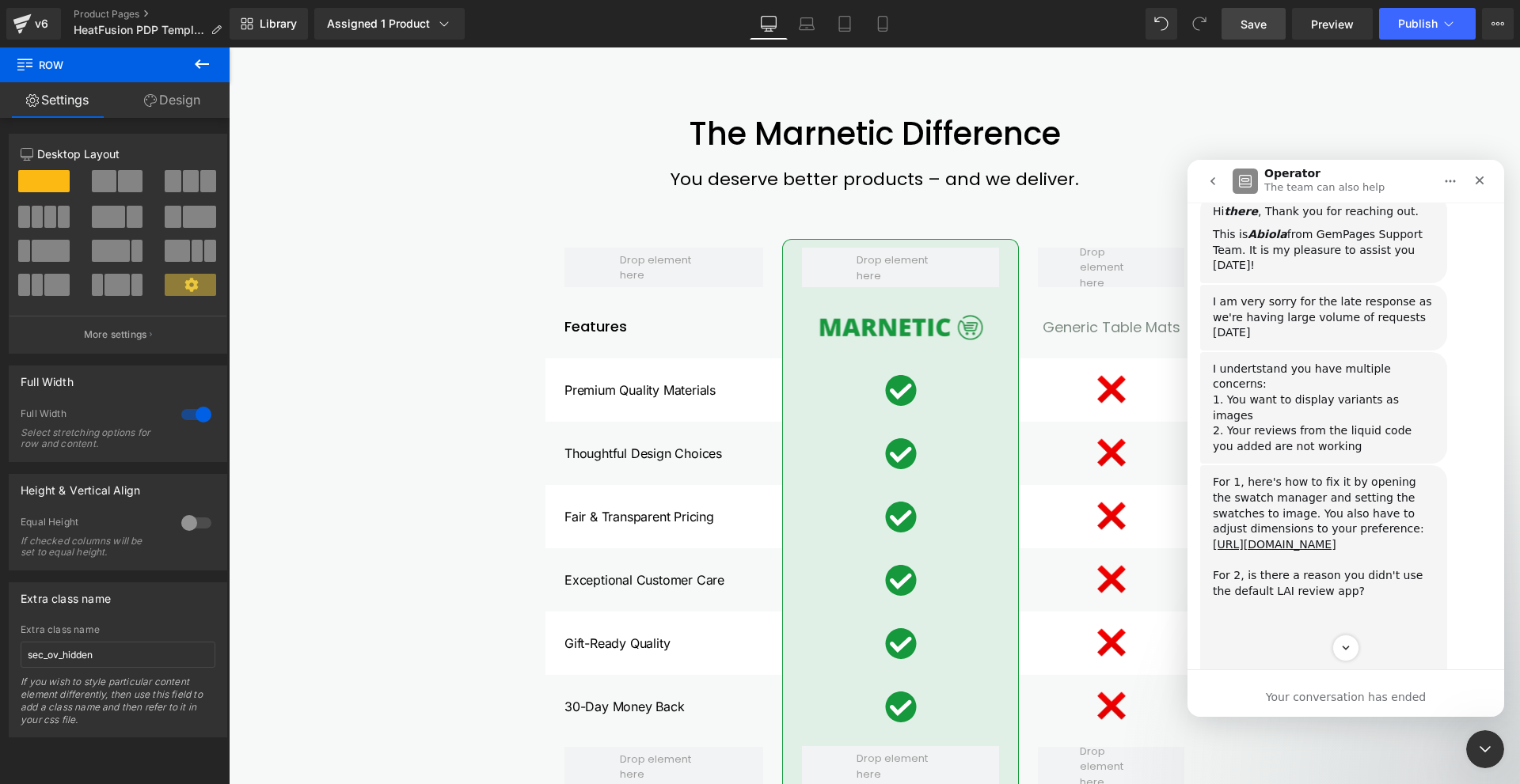
drag, startPoint x: 1515, startPoint y: 481, endPoint x: 1519, endPoint y: 599, distance: 118.1
click at [1519, 601] on div at bounding box center [760, 368] width 1520 height 737
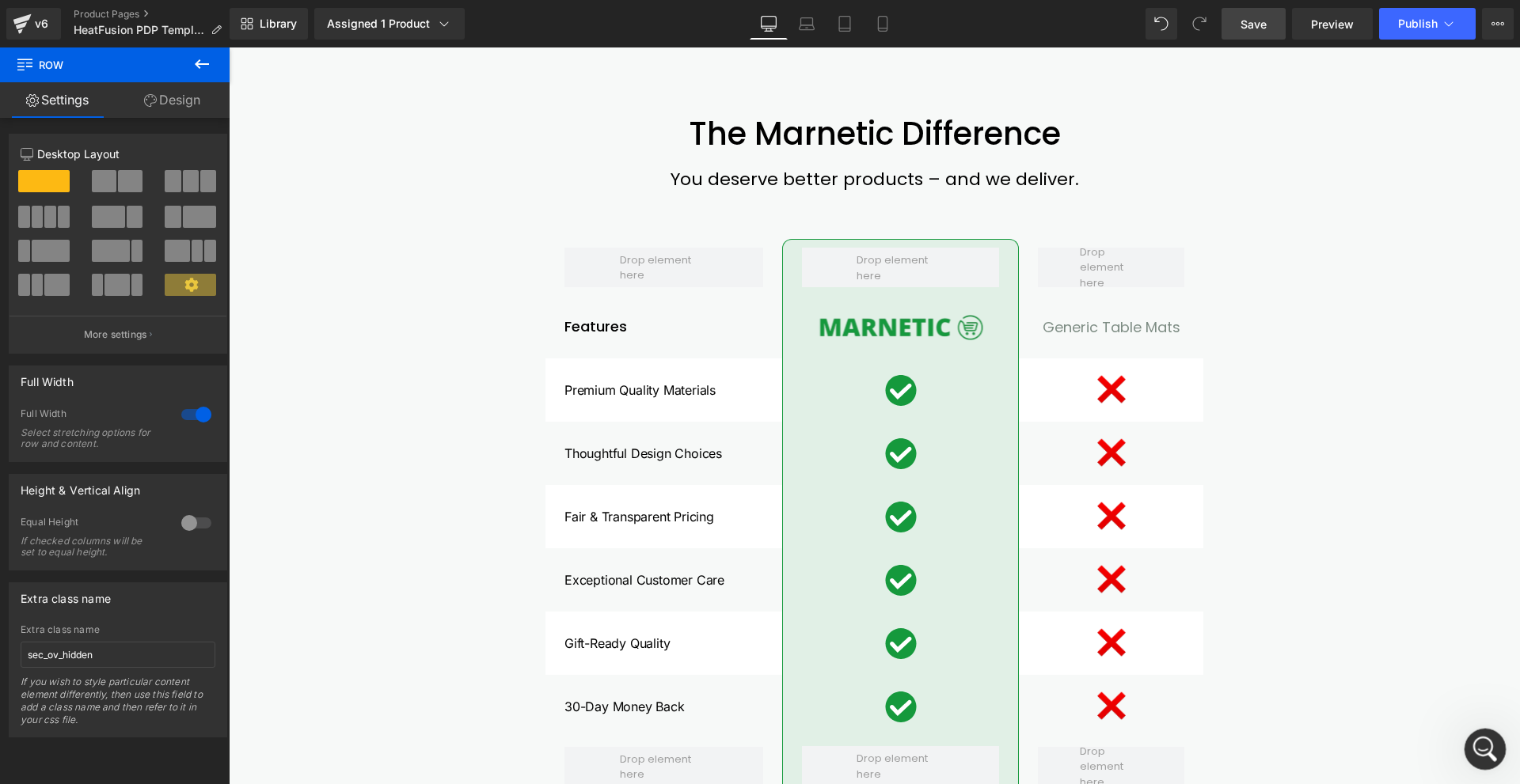
click at [1483, 734] on div "Open Intercom Messenger" at bounding box center [1483, 747] width 52 height 52
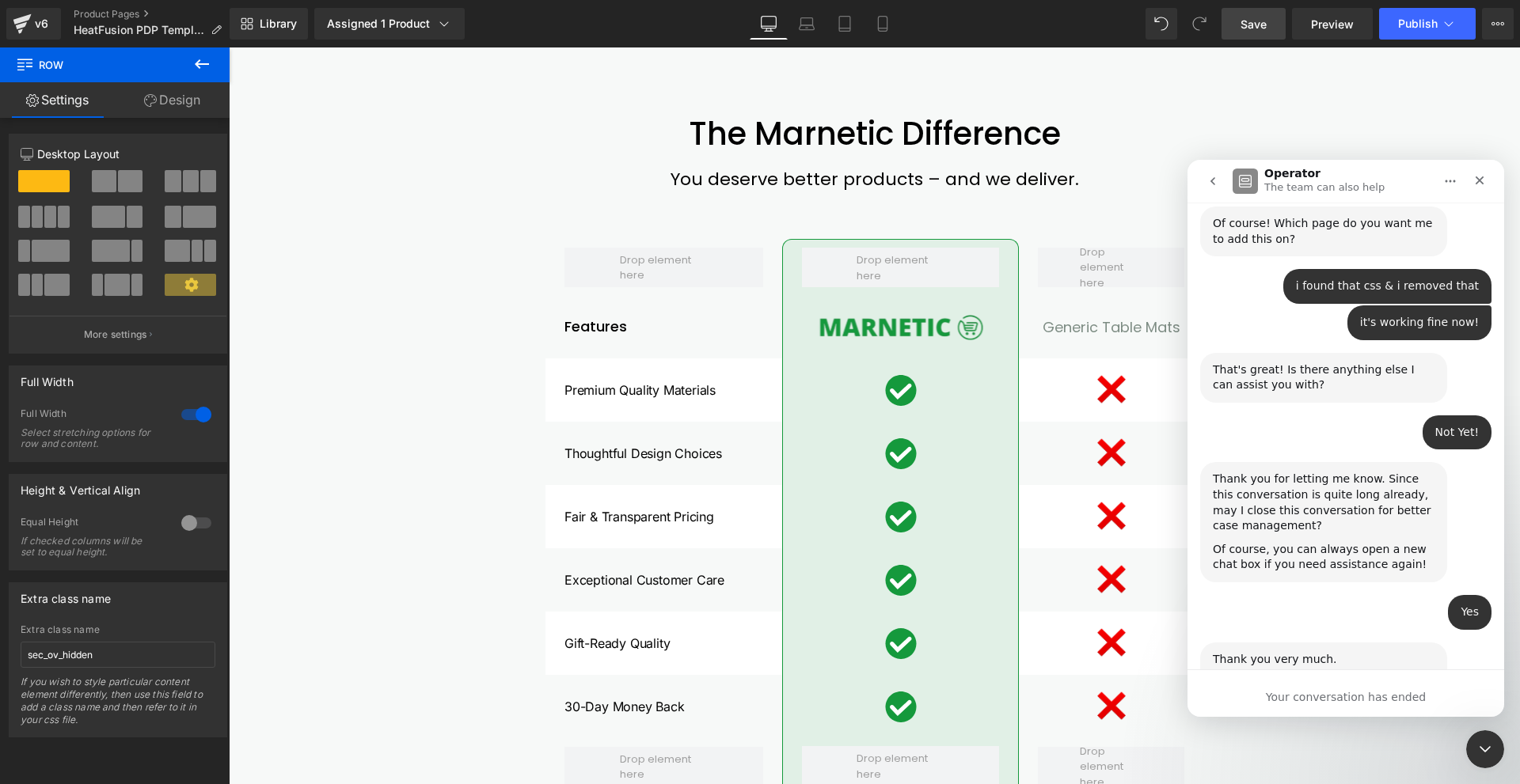
scroll to position [14199, 0]
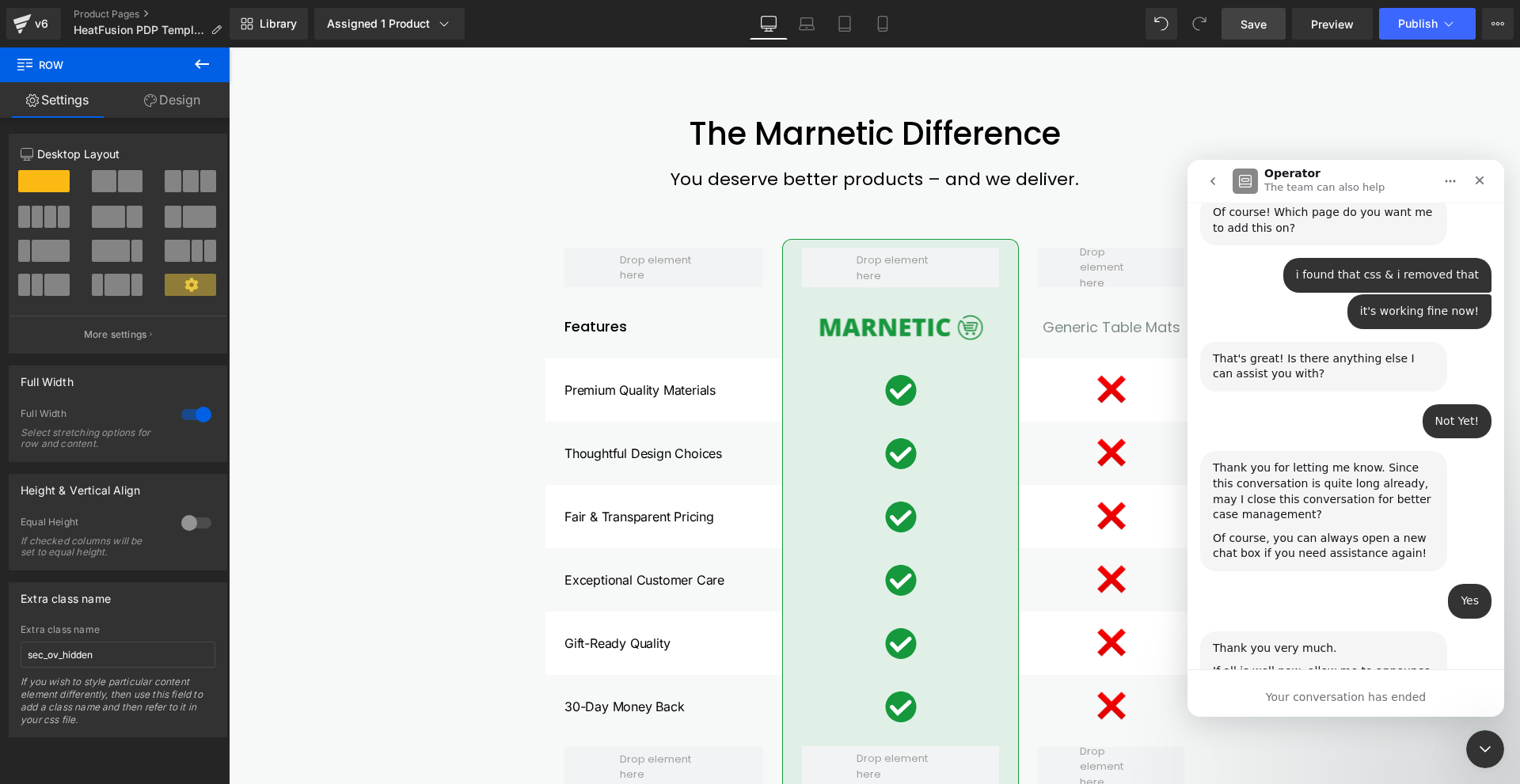
click at [1207, 182] on icon "go back" at bounding box center [1212, 181] width 13 height 13
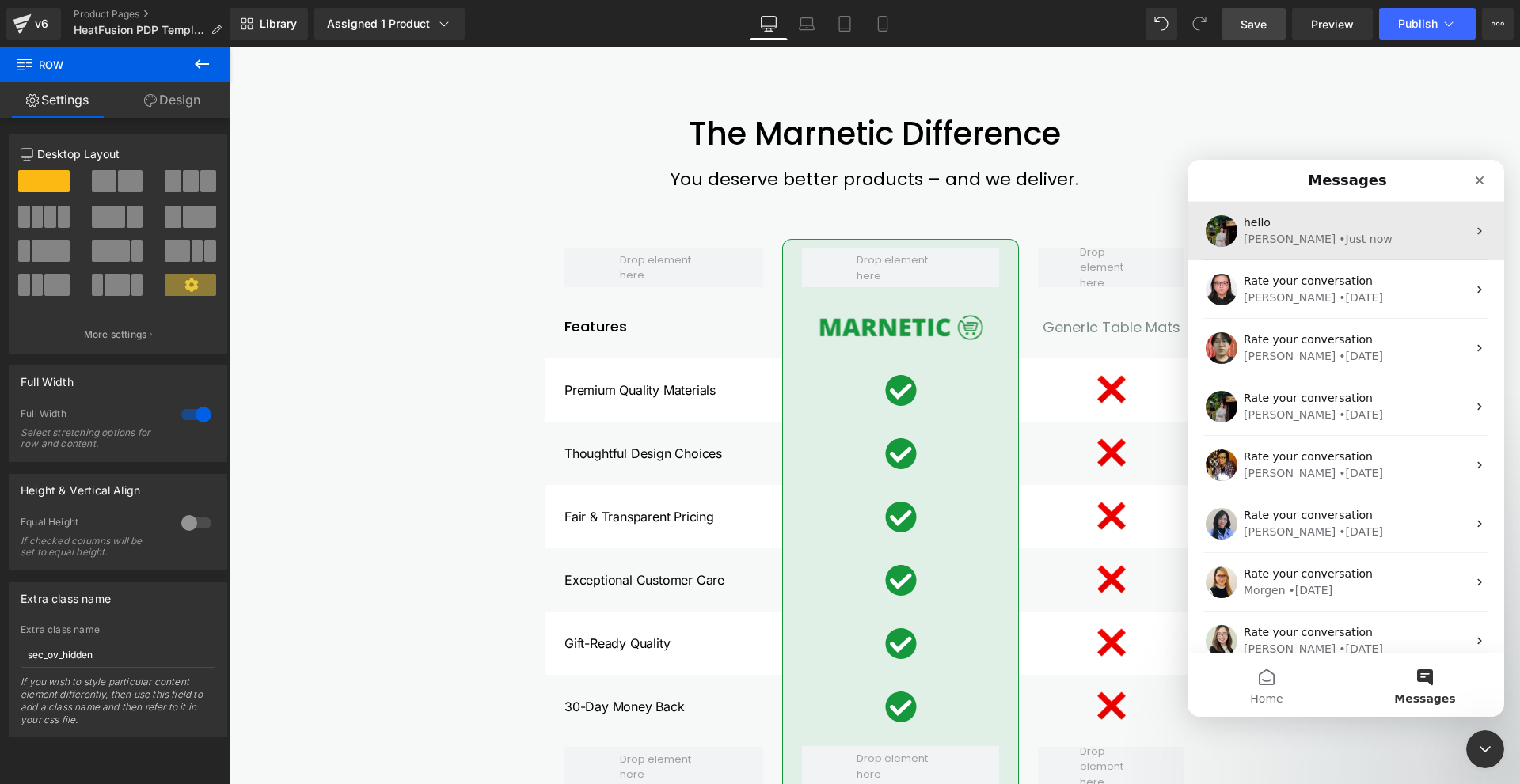
click at [1285, 255] on div "hello Jeremy • Just now" at bounding box center [1345, 231] width 317 height 59
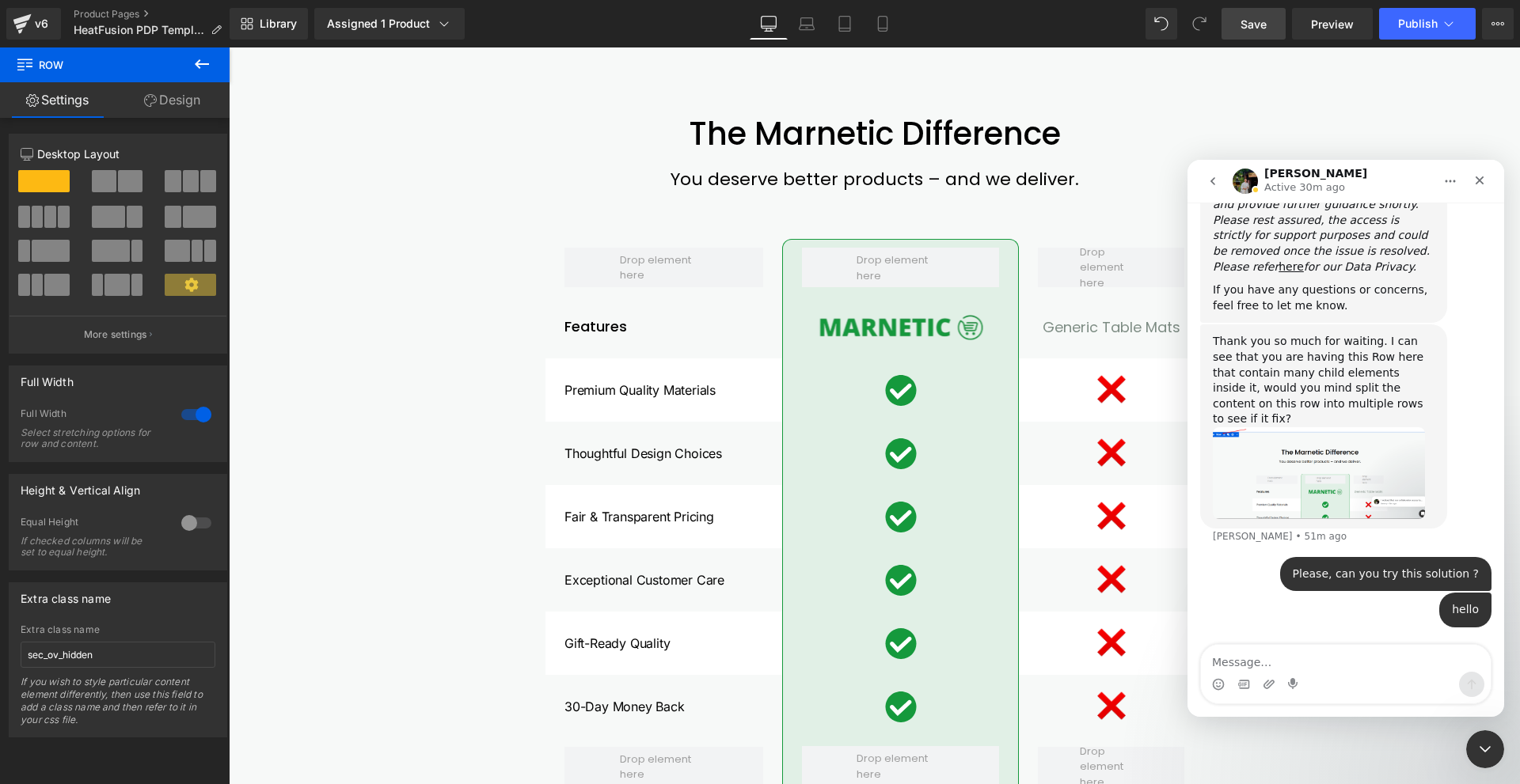
scroll to position [1395, 0]
click at [1211, 186] on icon "go back" at bounding box center [1212, 181] width 13 height 13
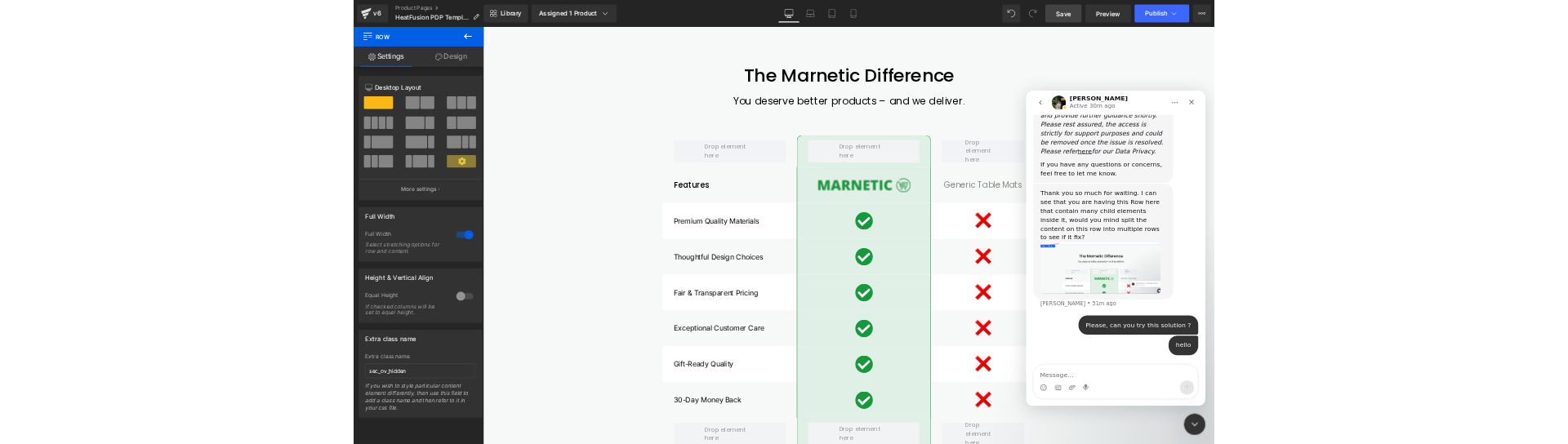
scroll to position [0, 0]
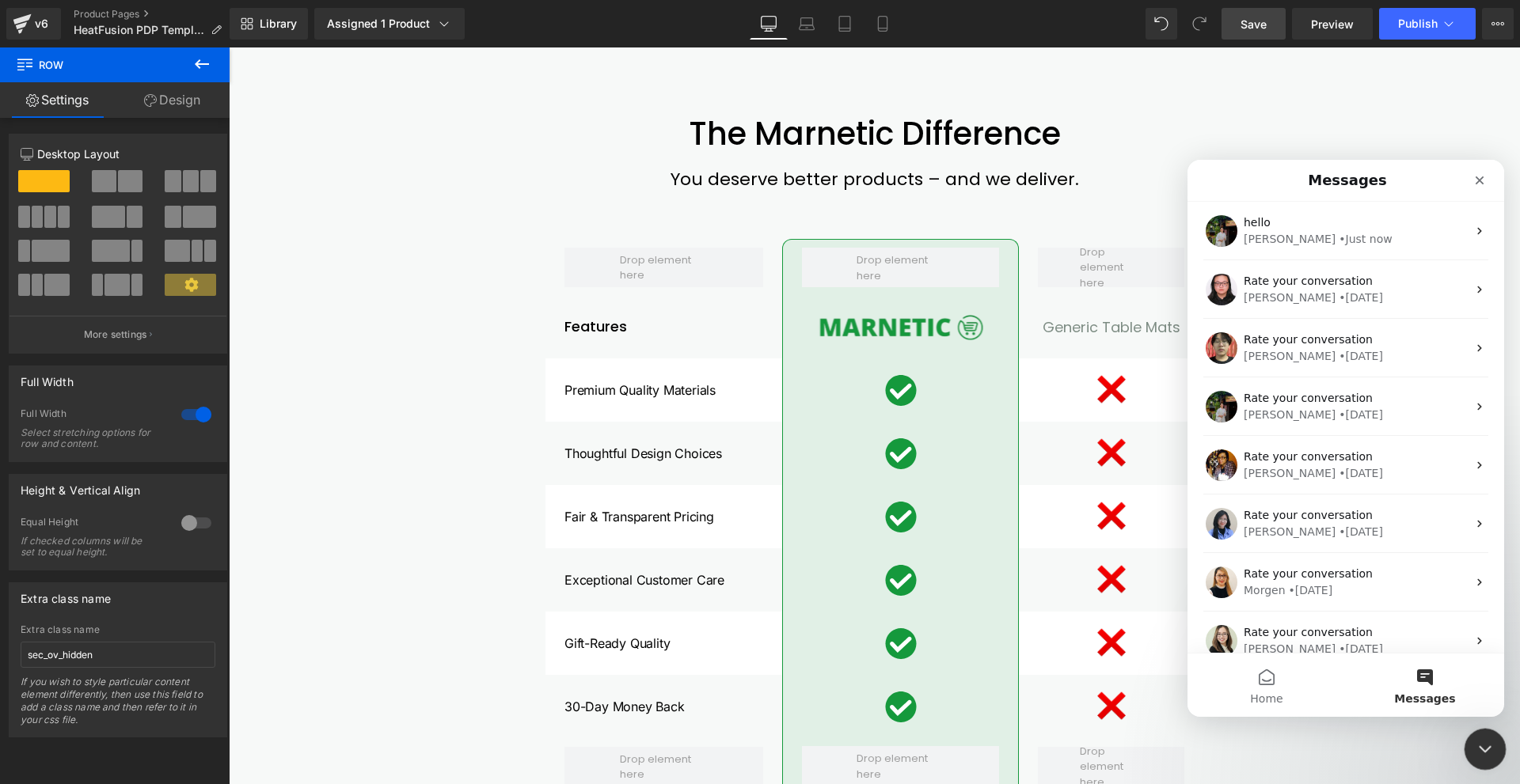
drag, startPoint x: 1472, startPoint y: 739, endPoint x: 2341, endPoint y: 1068, distance: 929.2
click at [1470, 738] on div "Close Intercom Messenger" at bounding box center [1482, 746] width 38 height 38
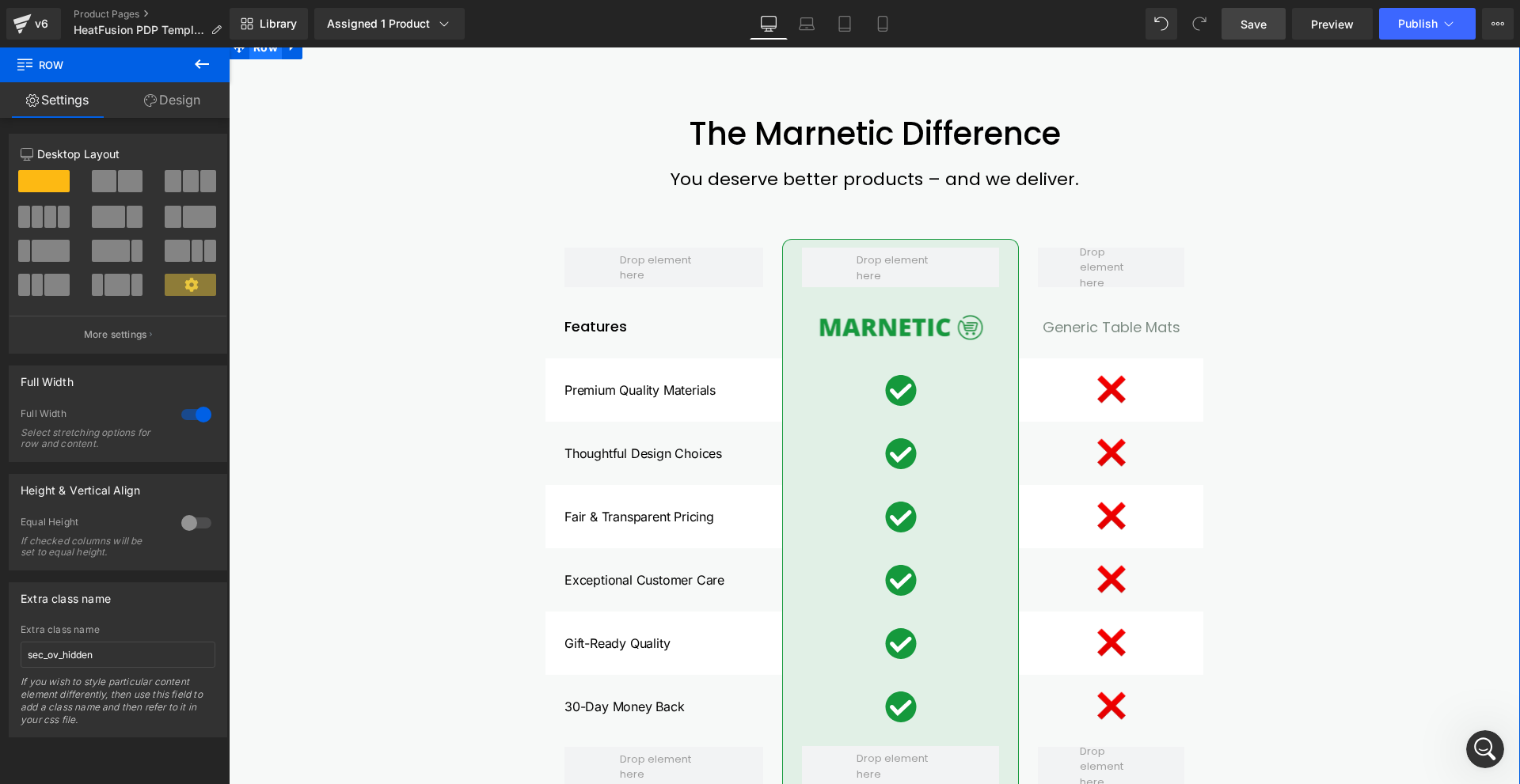
click at [251, 60] on span "Row" at bounding box center [266, 47] width 33 height 24
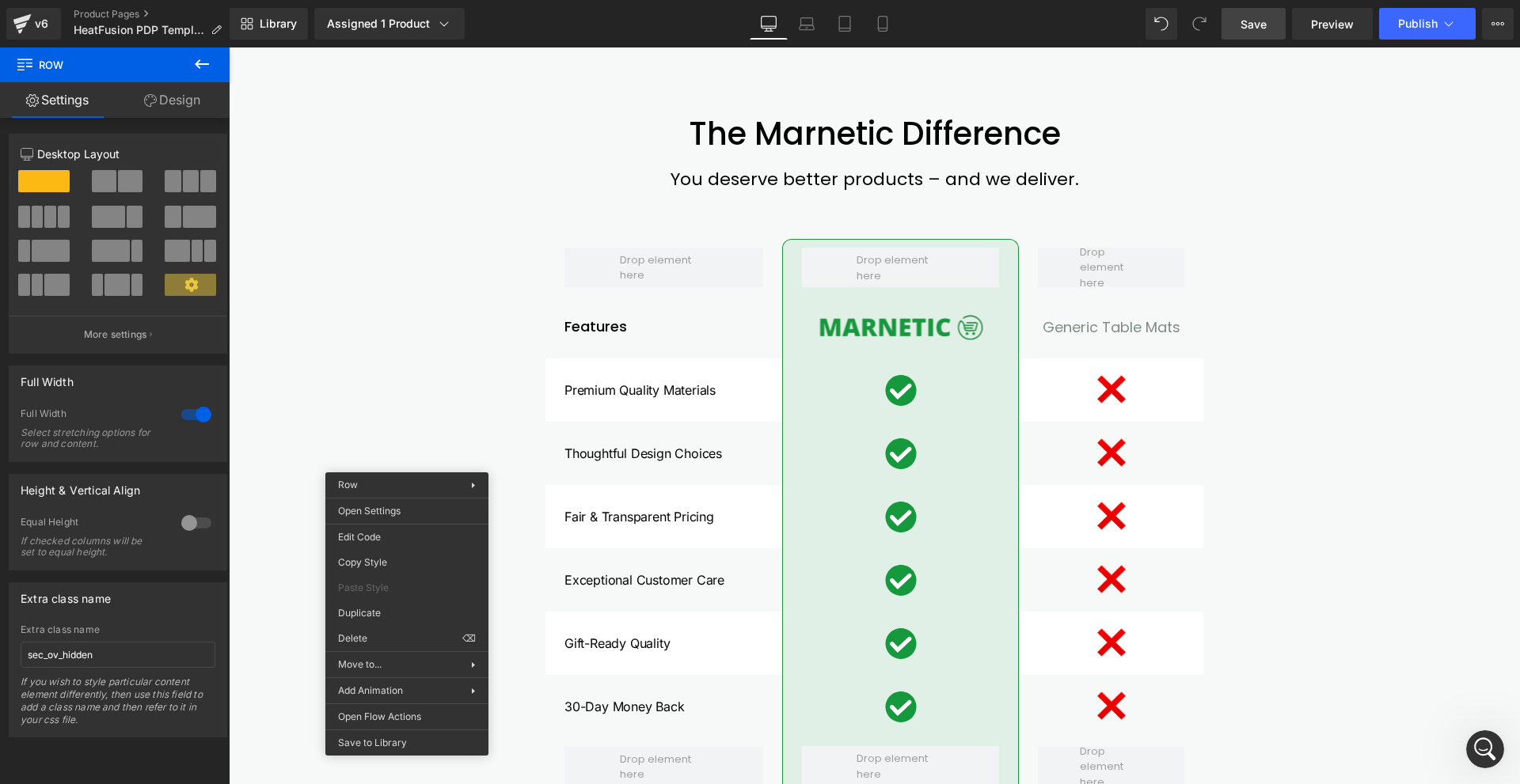
click at [1242, 330] on div "The Marnetic Difference Heading You deserve better products – and we deliver. T…" at bounding box center [874, 529] width 1259 height 829
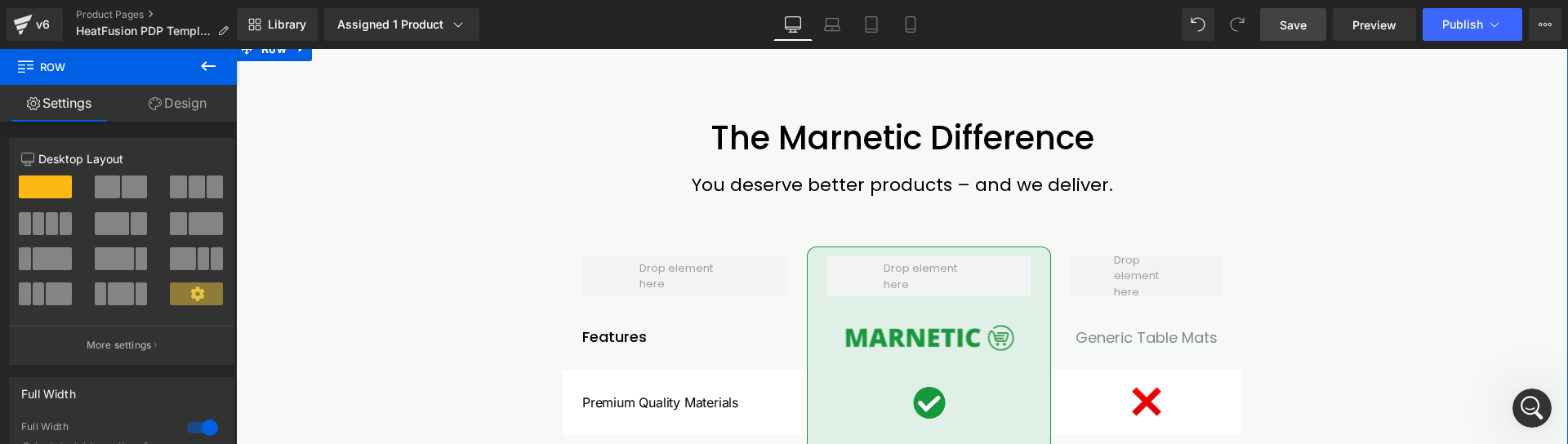
click at [194, 119] on link "Design" at bounding box center [178, 103] width 119 height 36
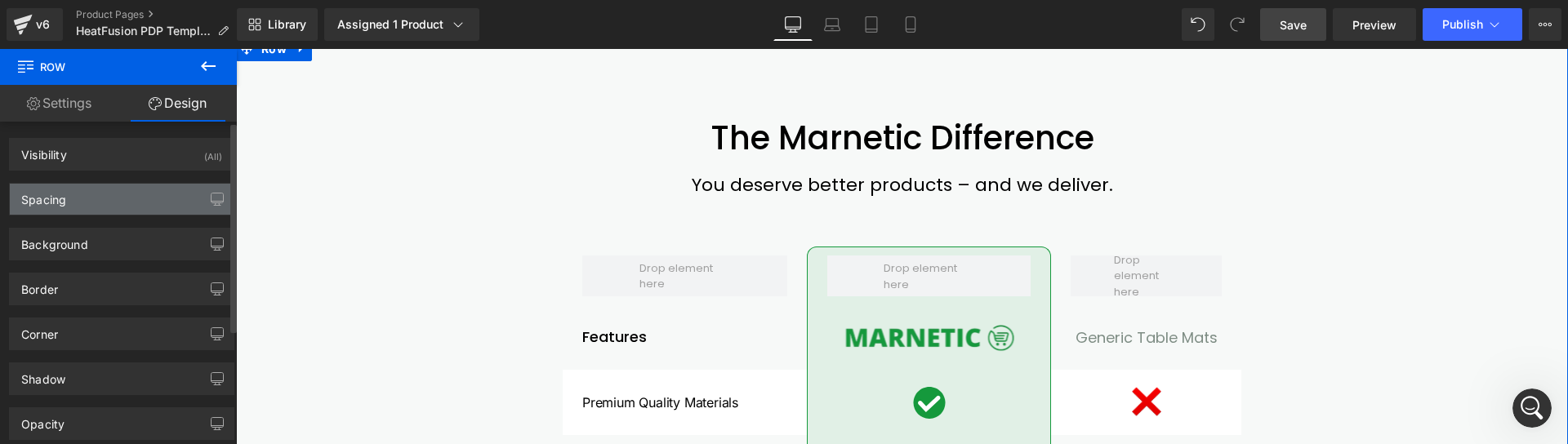
type input "0"
type input "100"
type input "20"
type input "100"
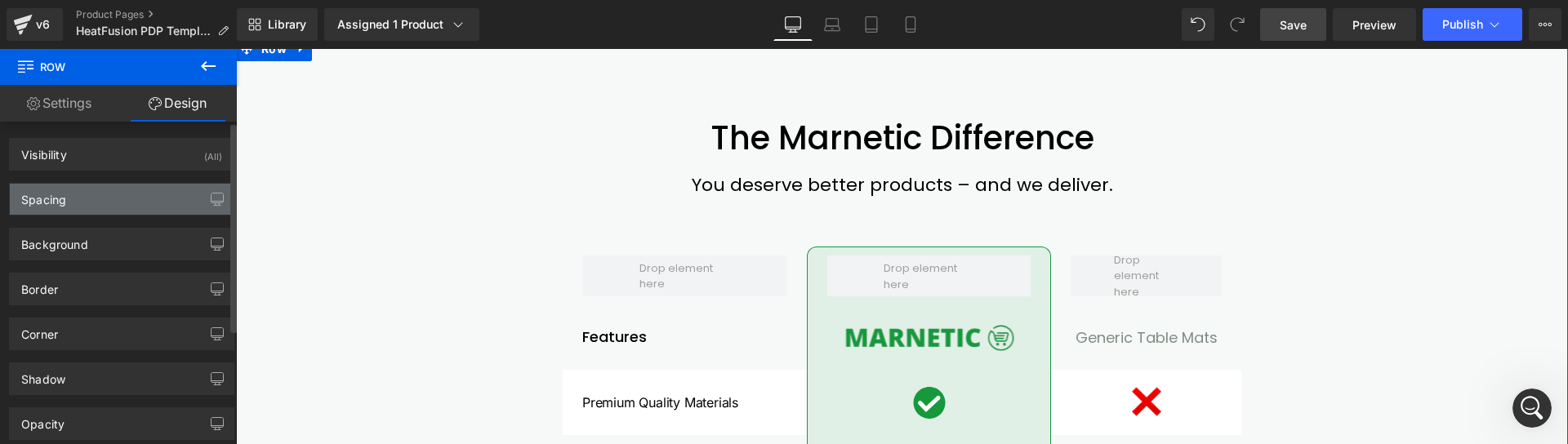
type input "20"
click at [134, 194] on div "Spacing" at bounding box center [121, 199] width 224 height 31
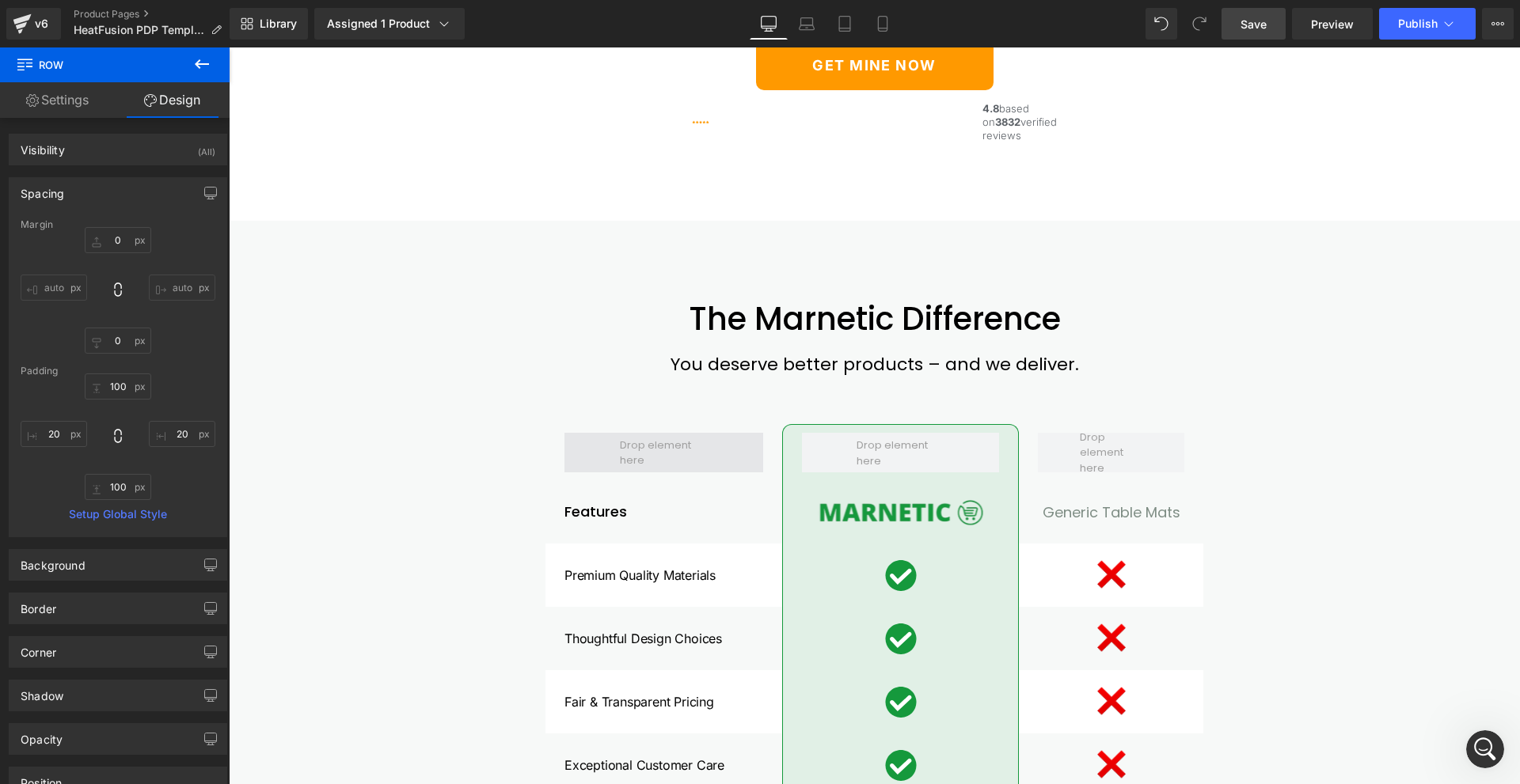
scroll to position [3719, 0]
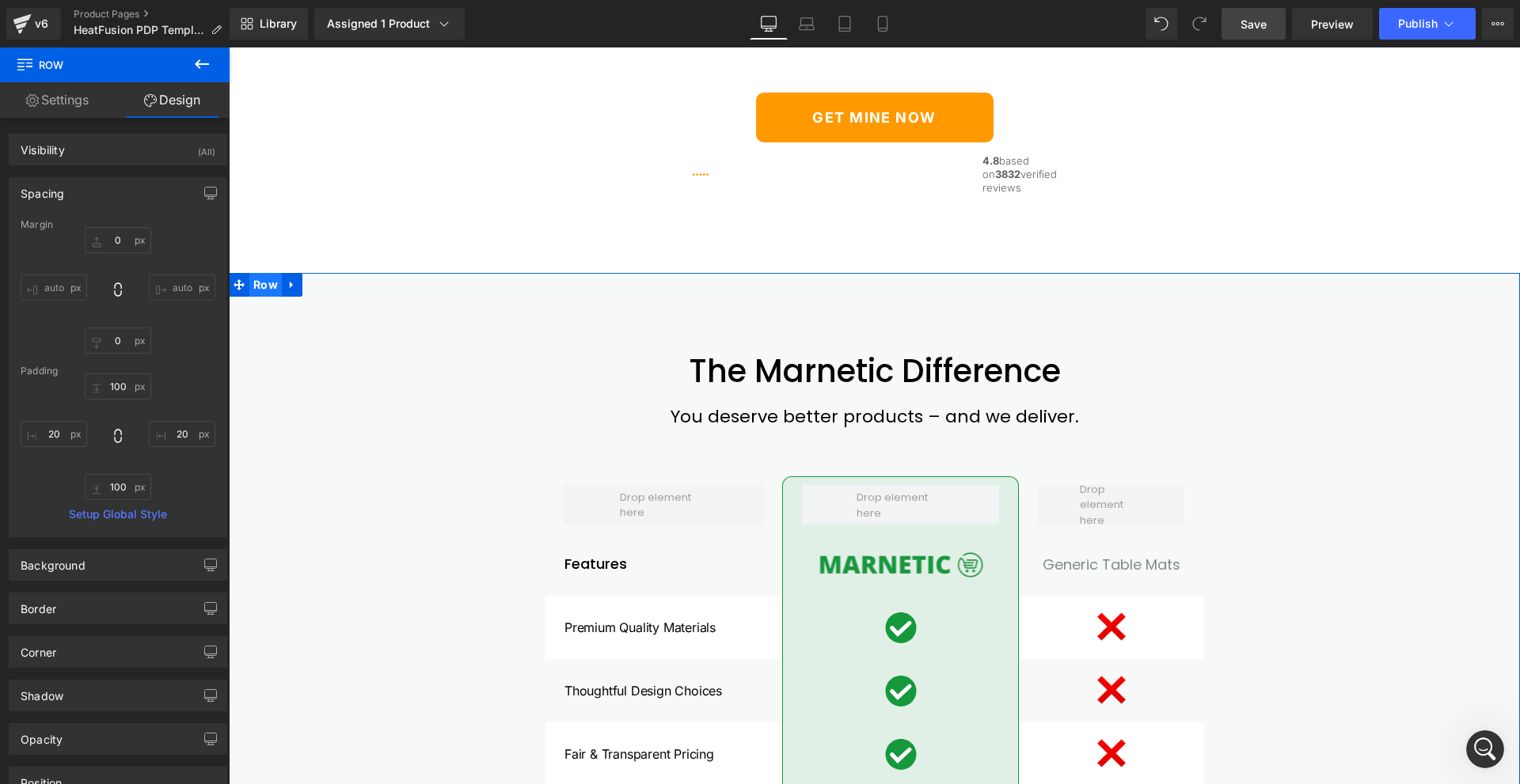
click at [253, 297] on span "Row" at bounding box center [266, 285] width 33 height 24
